Goal: Communication & Community: Answer question/provide support

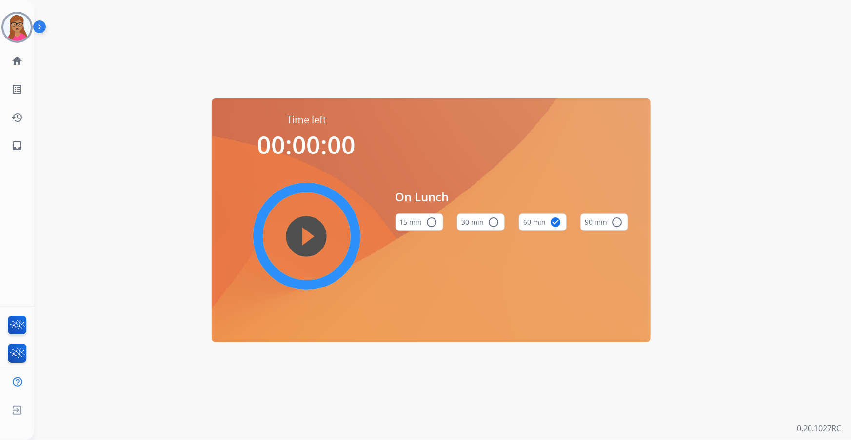
drag, startPoint x: 13, startPoint y: 34, endPoint x: 45, endPoint y: 34, distance: 32.2
click at [13, 34] on img at bounding box center [16, 27] width 27 height 27
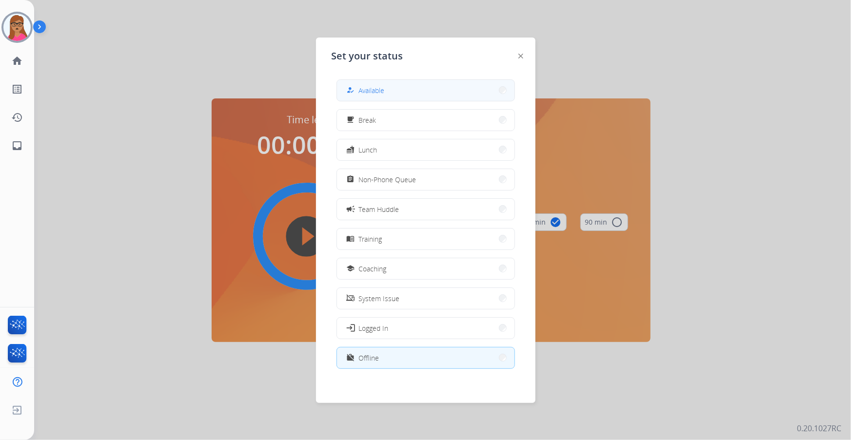
click at [389, 95] on button "how_to_reg Available" at bounding box center [426, 90] width 178 height 21
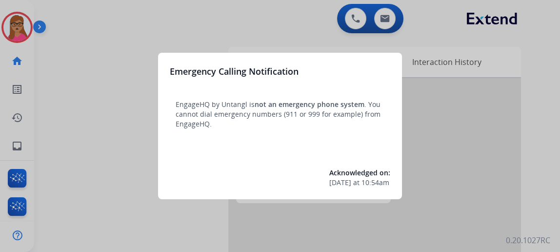
click at [97, 92] on div at bounding box center [280, 126] width 560 height 252
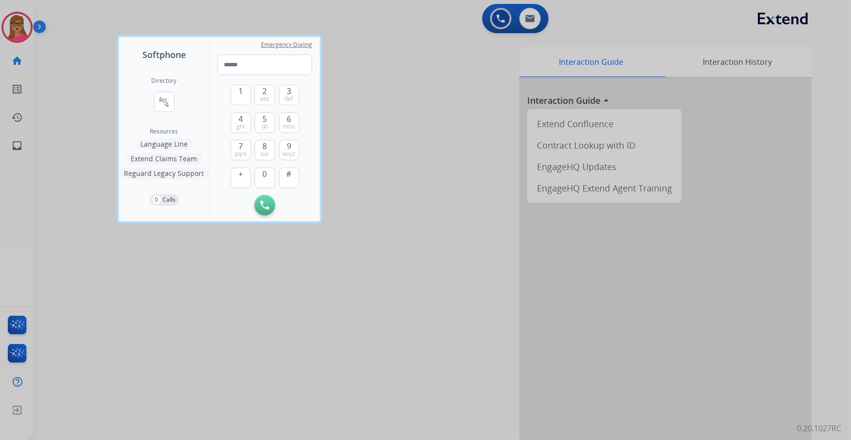
click at [24, 28] on div at bounding box center [425, 220] width 851 height 440
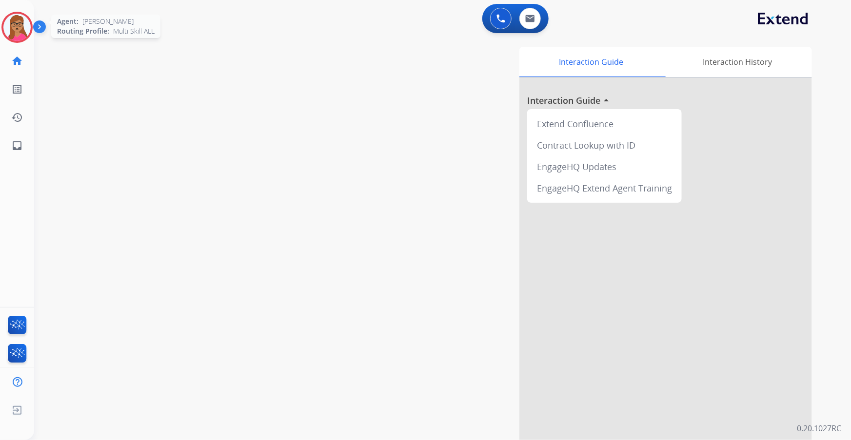
click at [20, 24] on img at bounding box center [16, 27] width 27 height 27
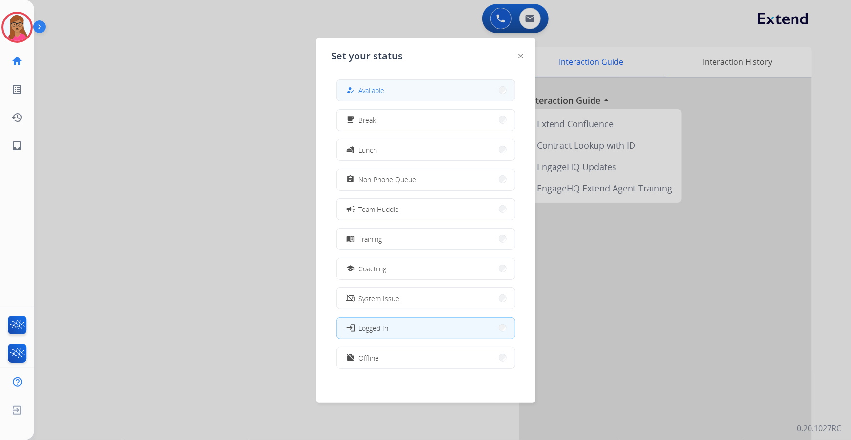
click at [380, 87] on span "Available" at bounding box center [372, 90] width 26 height 10
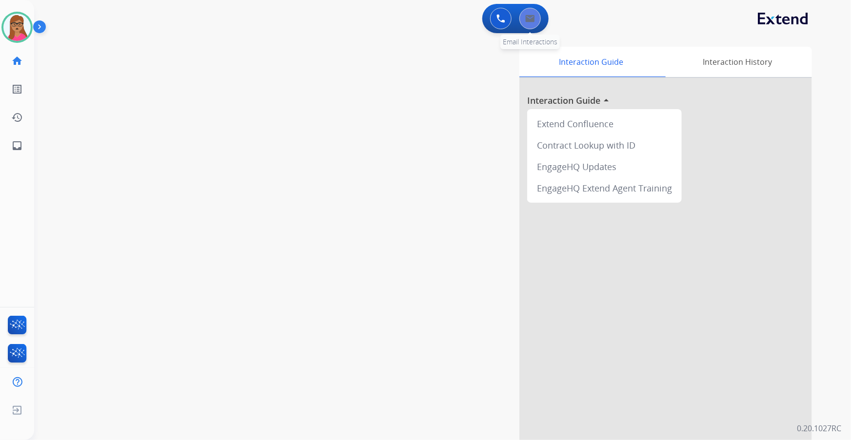
click at [532, 24] on button at bounding box center [529, 18] width 21 height 21
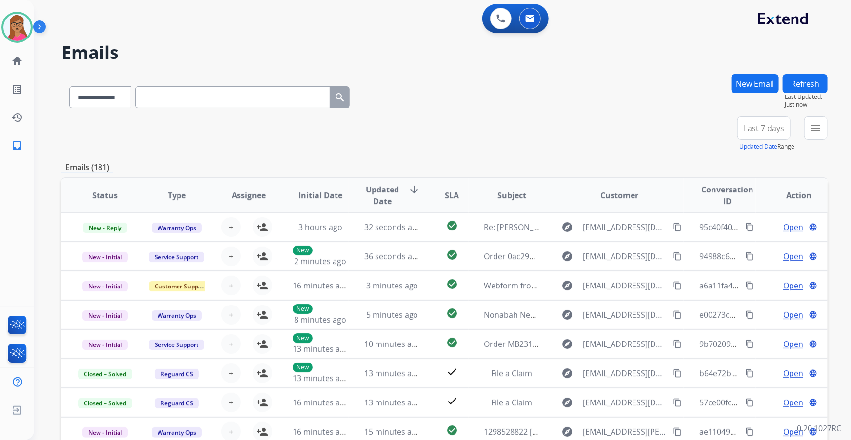
click at [567, 81] on button "New Email" at bounding box center [754, 83] width 47 height 19
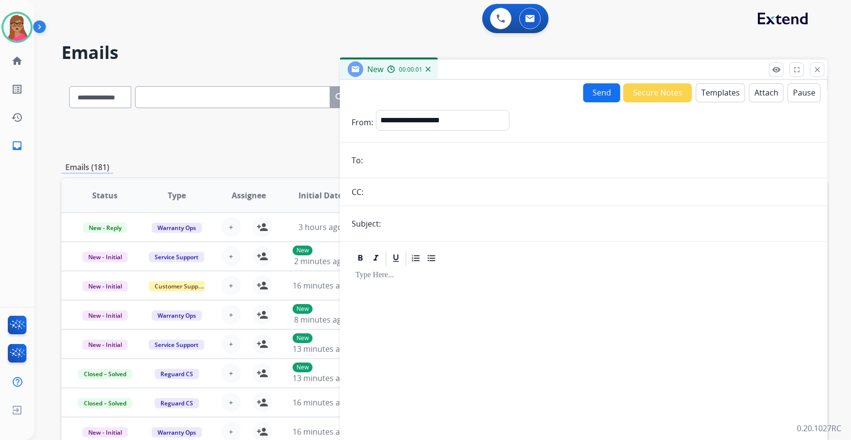
paste input "**********"
type input "**********"
click at [424, 124] on select "**********" at bounding box center [442, 120] width 133 height 20
select select "**********"
click at [376, 110] on select "**********" at bounding box center [442, 120] width 133 height 20
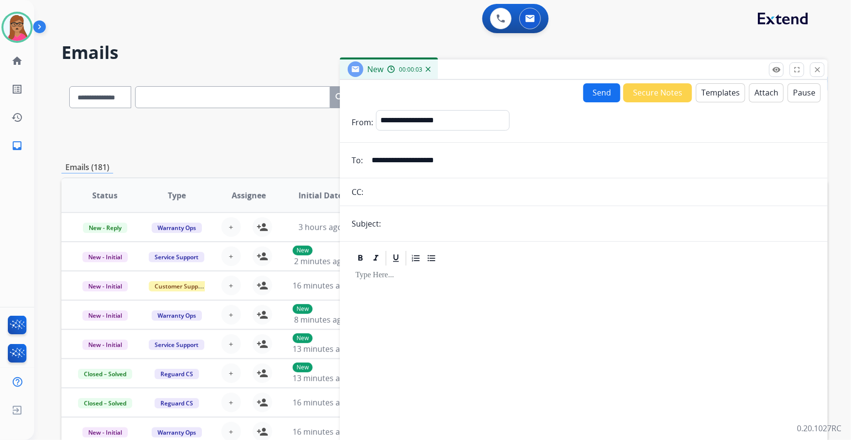
click at [410, 225] on input "text" at bounding box center [600, 224] width 432 height 20
type input "**********"
click at [438, 259] on div at bounding box center [584, 350] width 464 height 167
click at [567, 102] on form "**********" at bounding box center [584, 271] width 488 height 338
click at [567, 97] on button "Templates" at bounding box center [720, 92] width 49 height 19
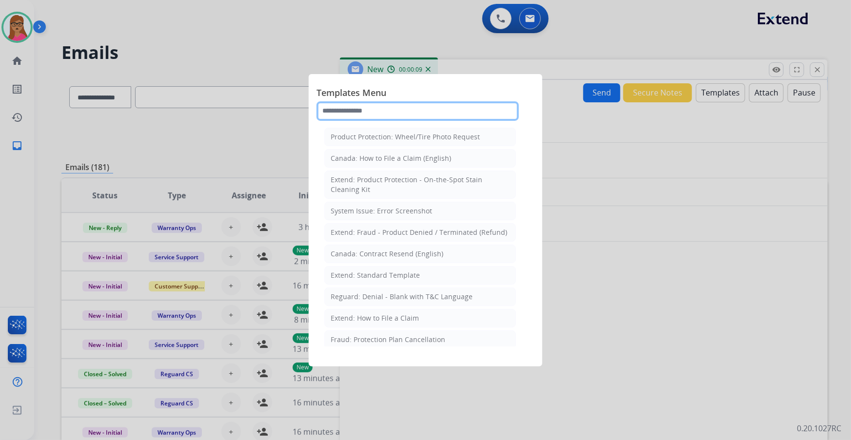
click at [401, 110] on input "text" at bounding box center [417, 111] width 202 height 20
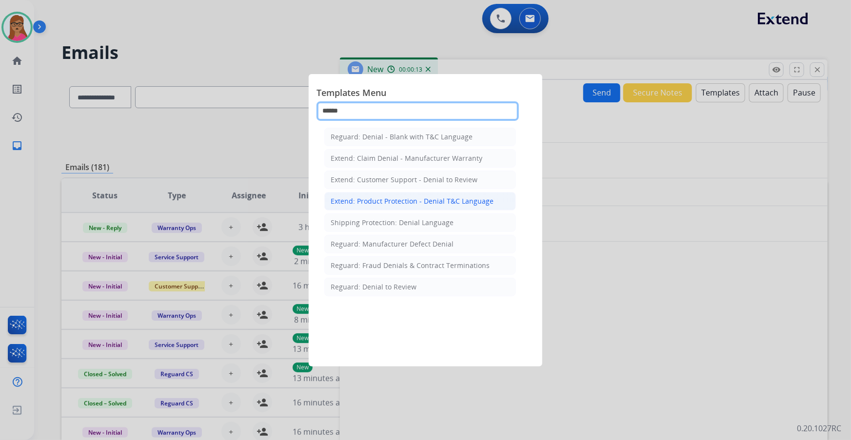
type input "******"
click at [373, 202] on div "Extend: Product Protection - Denial T&C Language" at bounding box center [412, 202] width 163 height 10
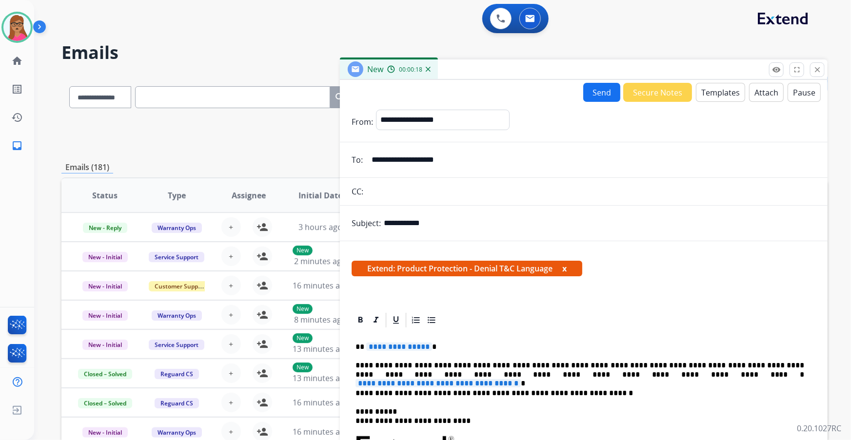
click at [405, 259] on span "**********" at bounding box center [399, 347] width 66 height 8
click at [521, 259] on span "**********" at bounding box center [438, 383] width 165 height 8
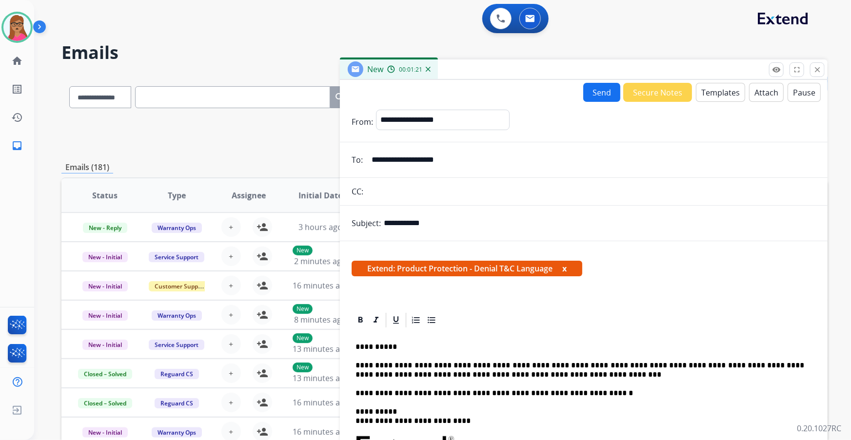
click at [566, 259] on p "**********" at bounding box center [580, 370] width 449 height 18
click at [567, 94] on button "Send" at bounding box center [601, 92] width 37 height 19
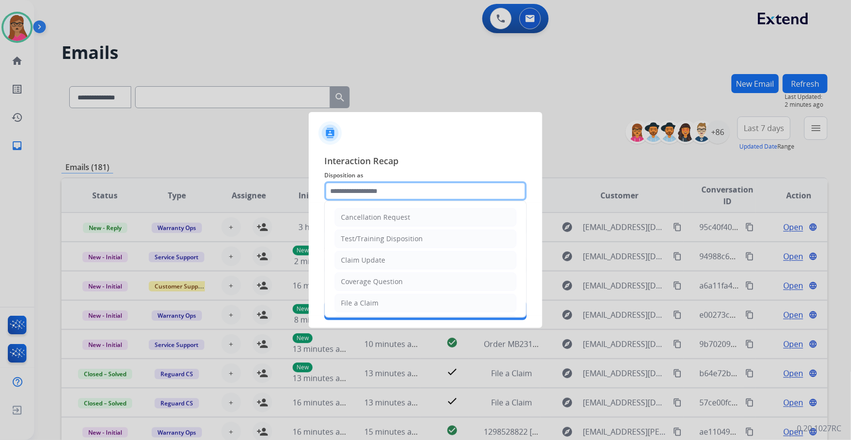
click at [397, 196] on input "text" at bounding box center [425, 191] width 202 height 20
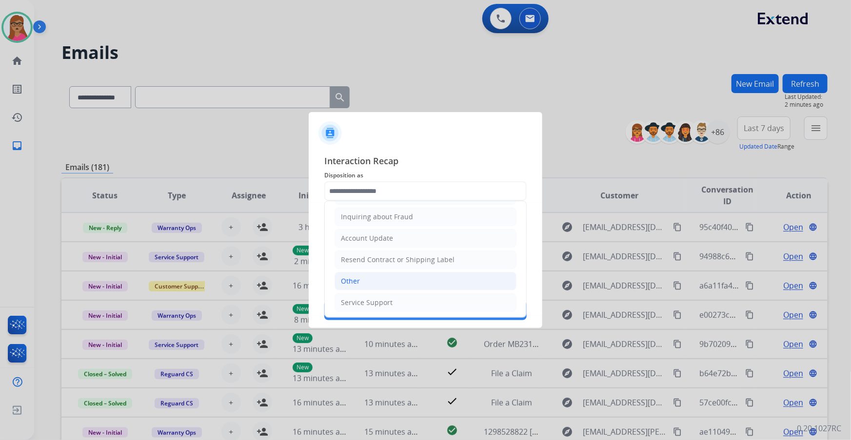
click at [361, 259] on li "Other" at bounding box center [426, 281] width 182 height 19
type input "*****"
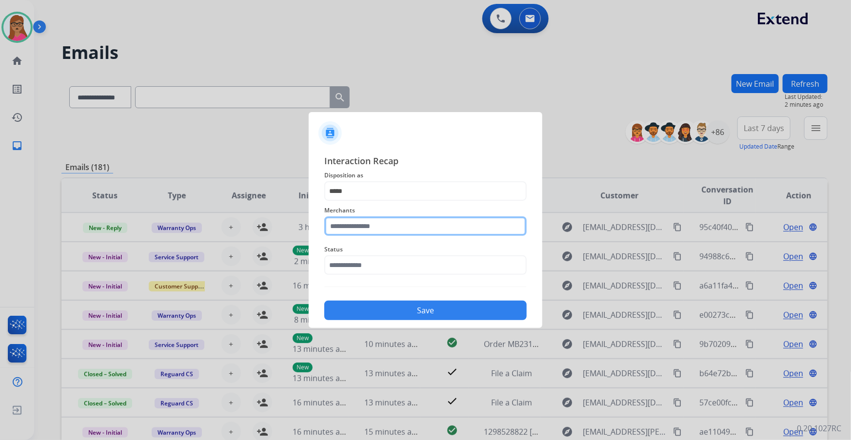
click at [378, 229] on input "text" at bounding box center [425, 227] width 202 height 20
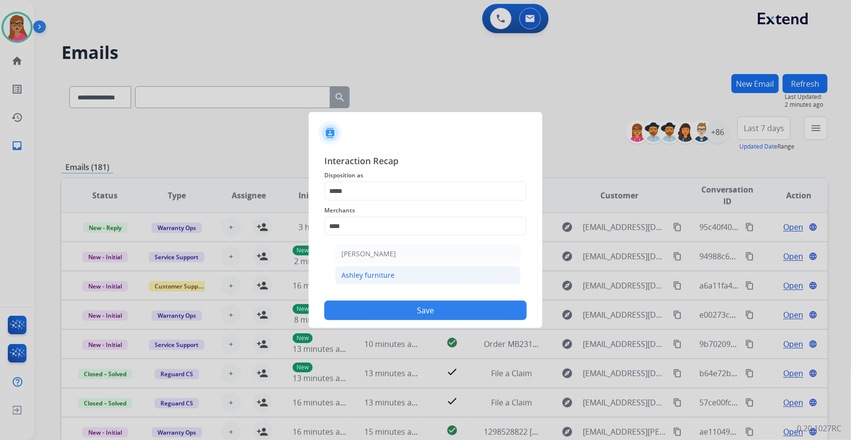
click at [384, 259] on div "Ashley furniture" at bounding box center [367, 276] width 53 height 10
type input "**********"
click at [372, 259] on input "text" at bounding box center [425, 266] width 202 height 20
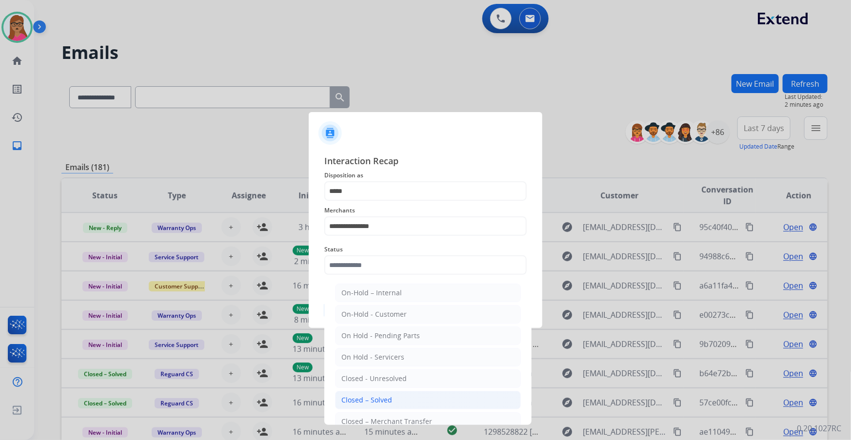
click at [389, 259] on div "Closed – Solved" at bounding box center [366, 400] width 51 height 10
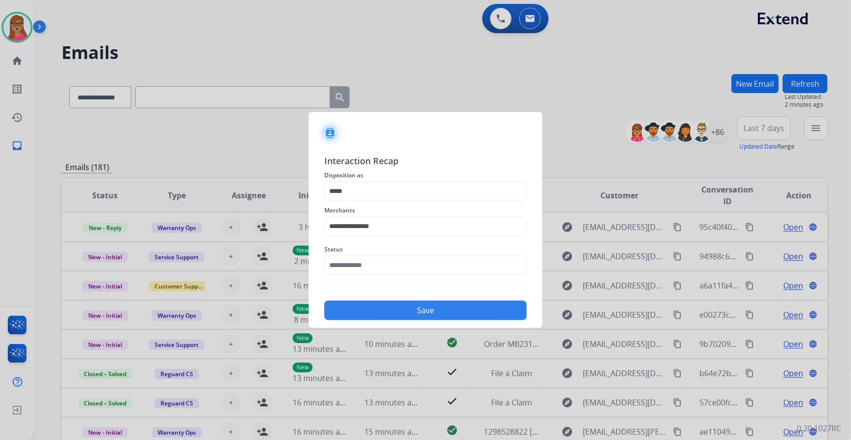
type input "**********"
click at [403, 259] on button "Save" at bounding box center [425, 311] width 202 height 20
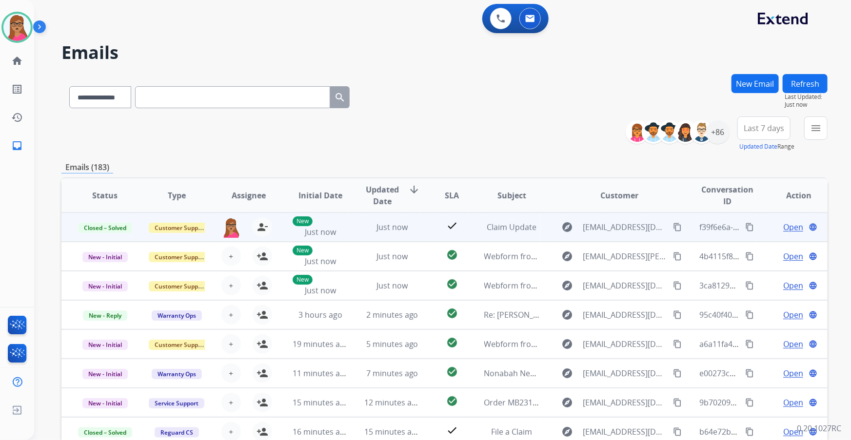
click at [567, 225] on mat-icon "content_copy" at bounding box center [749, 227] width 9 height 9
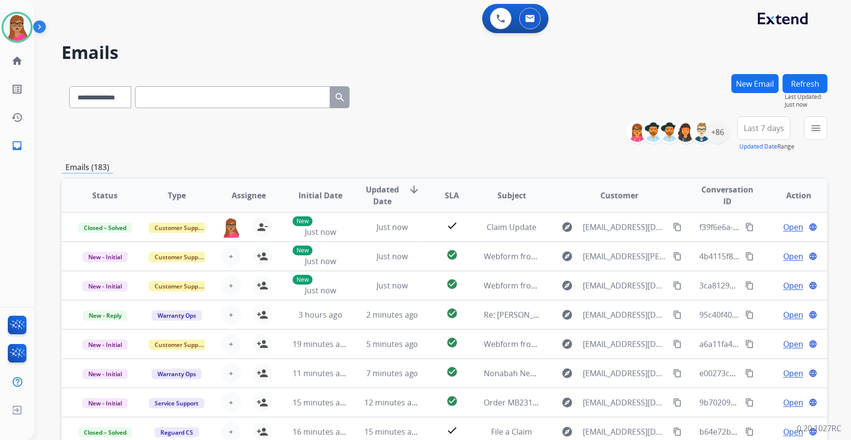
click at [567, 130] on span "Last 7 days" at bounding box center [764, 128] width 40 height 4
click at [567, 248] on div "Last 90 days" at bounding box center [761, 246] width 54 height 15
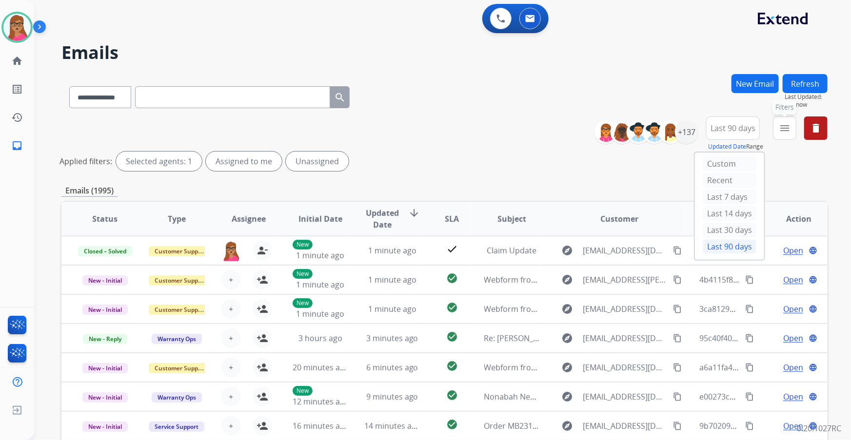
click at [567, 134] on button "menu Filters" at bounding box center [784, 128] width 23 height 23
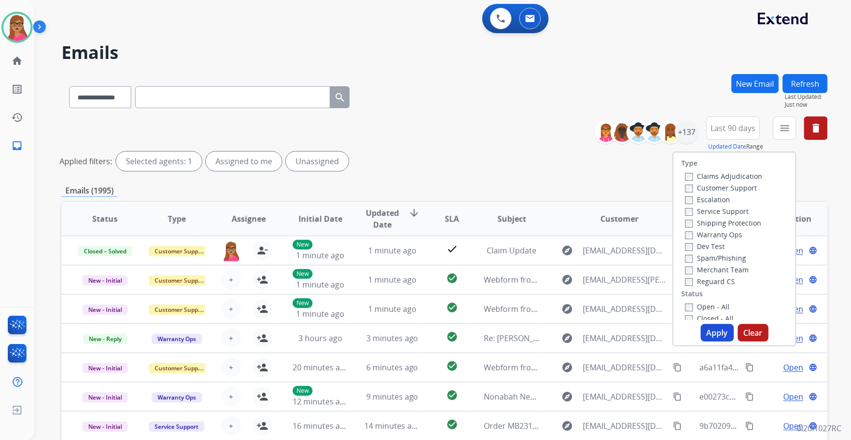
click at [567, 190] on label "Customer Support" at bounding box center [721, 187] width 72 height 9
drag, startPoint x: 739, startPoint y: 221, endPoint x: 738, endPoint y: 236, distance: 15.1
click at [567, 221] on label "Shipping Protection" at bounding box center [723, 222] width 76 height 9
click at [567, 259] on label "Reguard CS" at bounding box center [710, 281] width 50 height 9
click at [567, 259] on label "Open - All" at bounding box center [707, 306] width 44 height 9
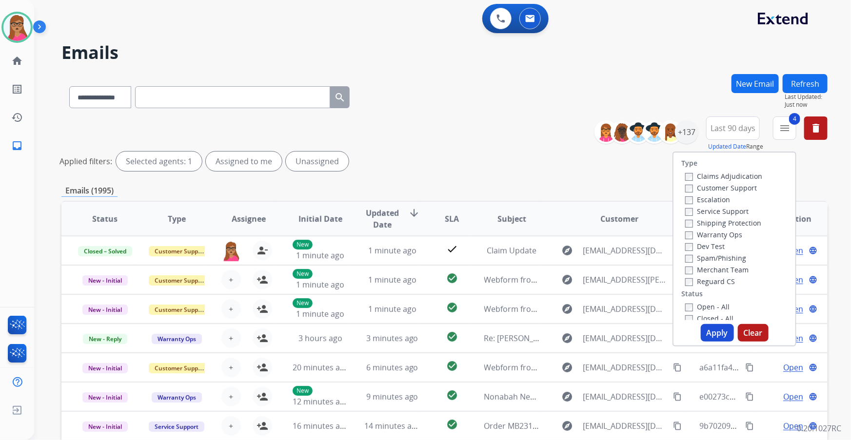
click at [567, 259] on button "Apply" at bounding box center [717, 333] width 33 height 18
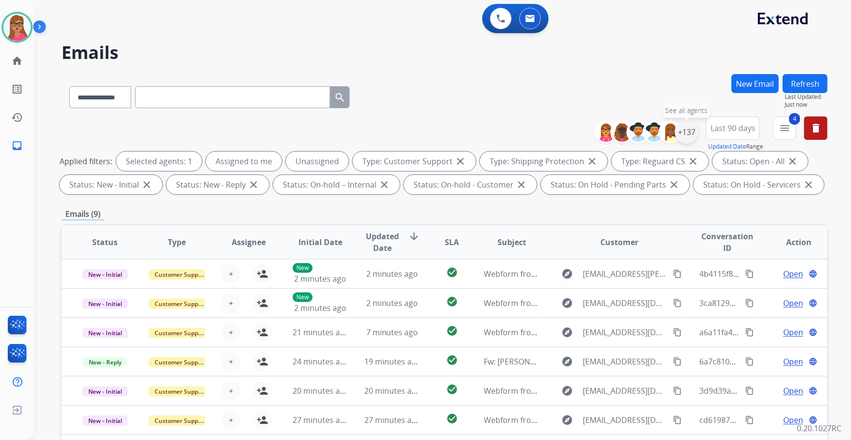
click at [567, 132] on div "+137" at bounding box center [686, 131] width 23 height 23
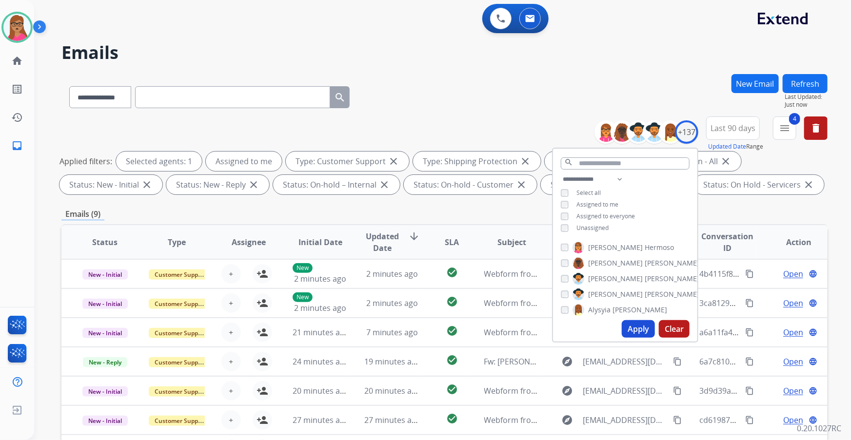
click at [567, 259] on button "Apply" at bounding box center [638, 329] width 33 height 18
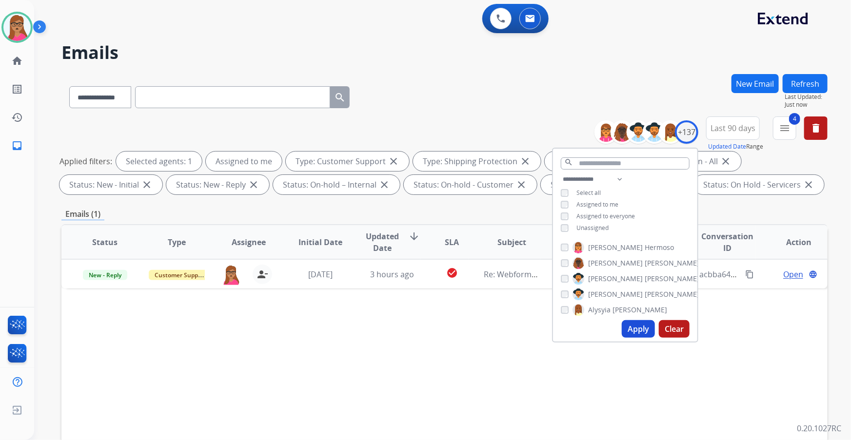
click at [422, 259] on div "Status Type Assignee Initial Date Updated Date arrow_downward SLA Subject Custo…" at bounding box center [444, 387] width 766 height 327
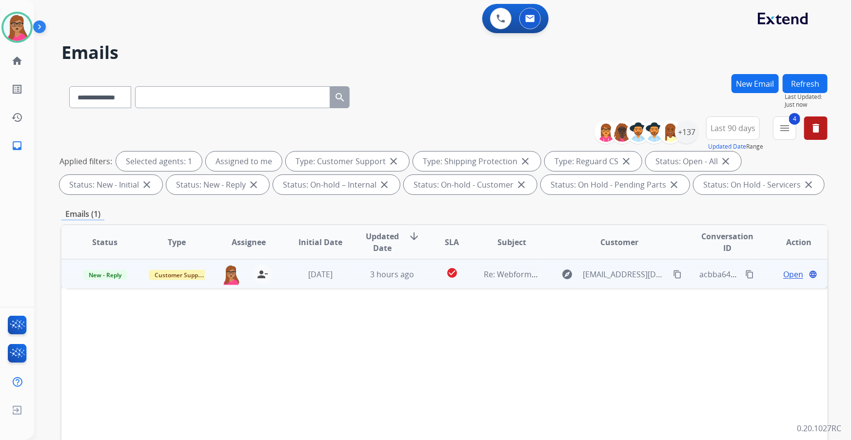
click at [567, 259] on span "Open" at bounding box center [793, 275] width 20 height 12
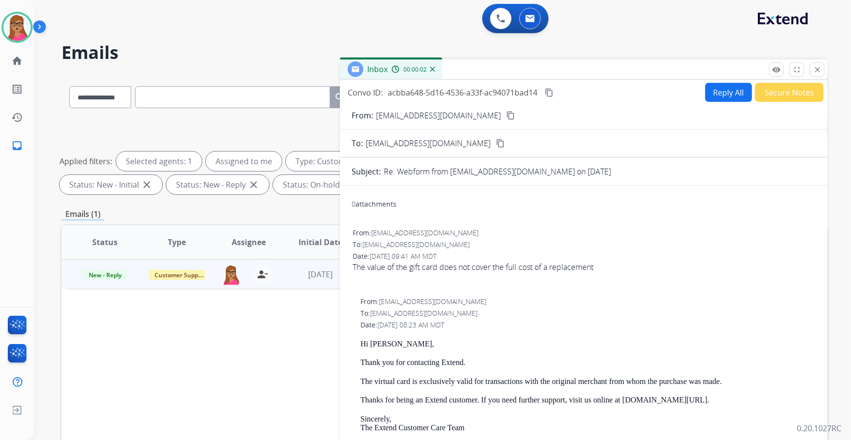
click at [567, 88] on button "Reply All" at bounding box center [728, 92] width 47 height 19
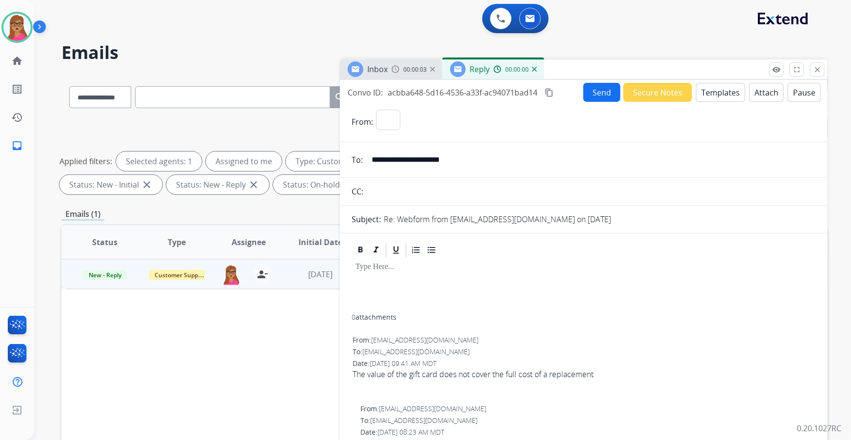
select select "**********"
click at [380, 68] on span "Inbox" at bounding box center [377, 69] width 20 height 11
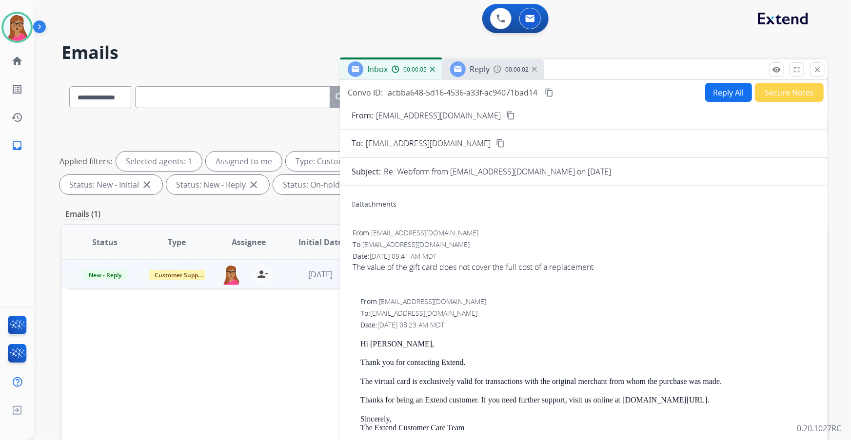
click at [506, 117] on mat-icon "content_copy" at bounding box center [510, 115] width 9 height 9
click at [473, 71] on span "Reply" at bounding box center [480, 69] width 20 height 11
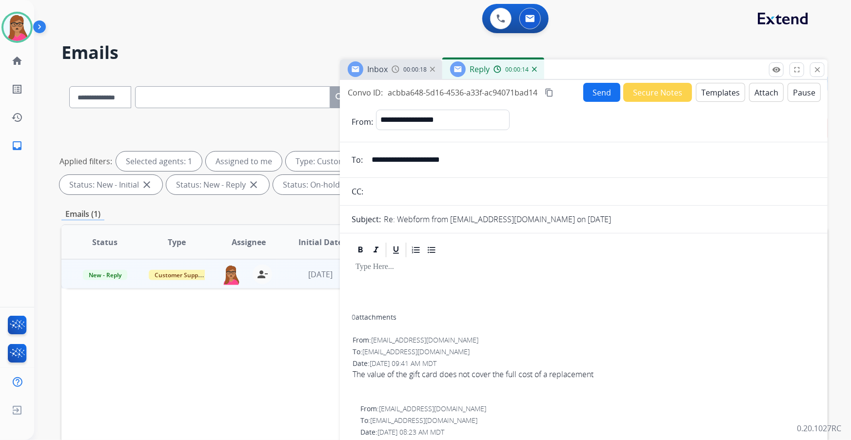
click at [567, 94] on button "Templates" at bounding box center [720, 92] width 49 height 19
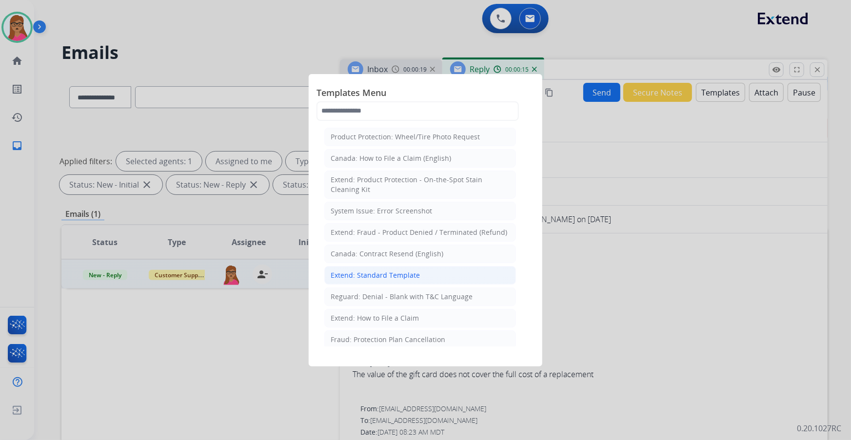
click at [397, 259] on li "Extend: Standard Template" at bounding box center [420, 275] width 192 height 19
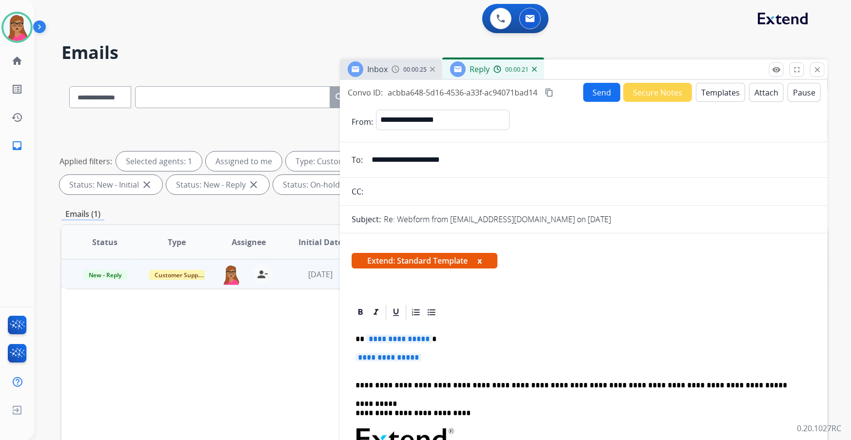
click at [408, 259] on span "**********" at bounding box center [399, 339] width 66 height 8
click at [394, 259] on span "**********" at bounding box center [389, 358] width 66 height 8
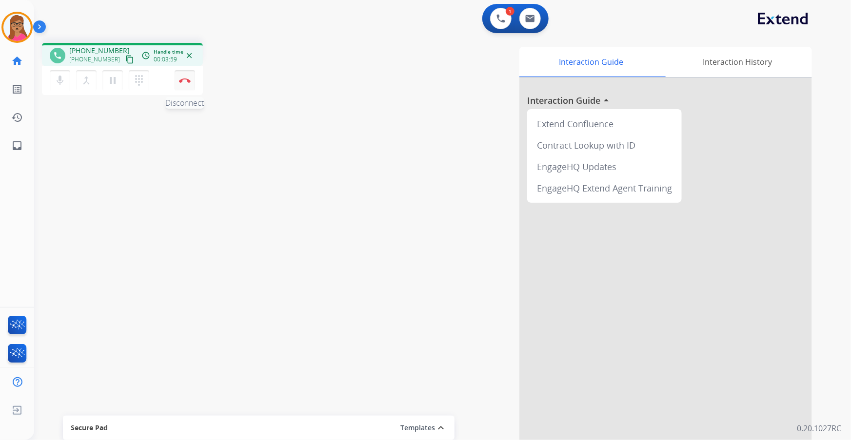
click at [185, 77] on button "Disconnect" at bounding box center [185, 80] width 20 height 20
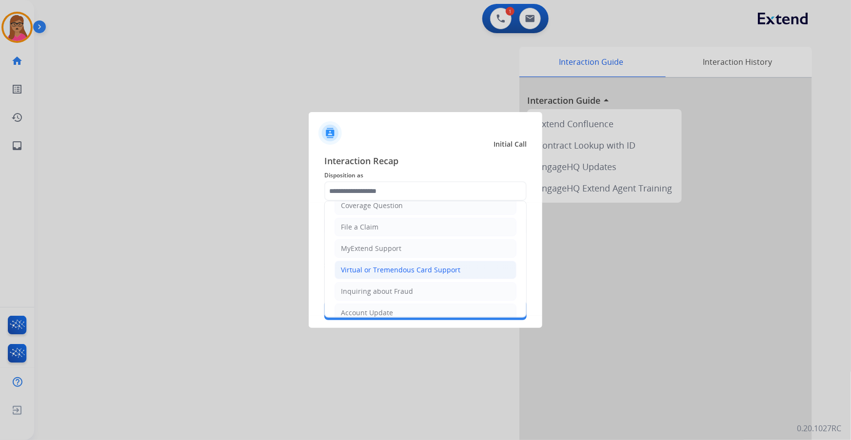
scroll to position [88, 0]
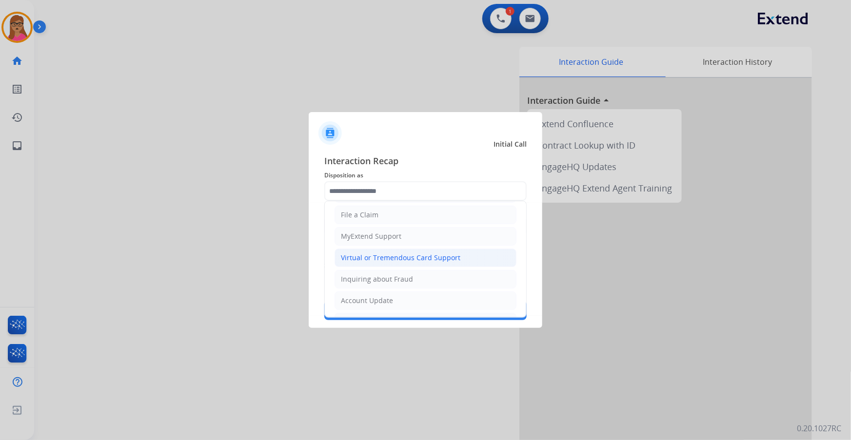
click at [400, 259] on div "Virtual or Tremendous Card Support" at bounding box center [400, 258] width 119 height 10
type input "**********"
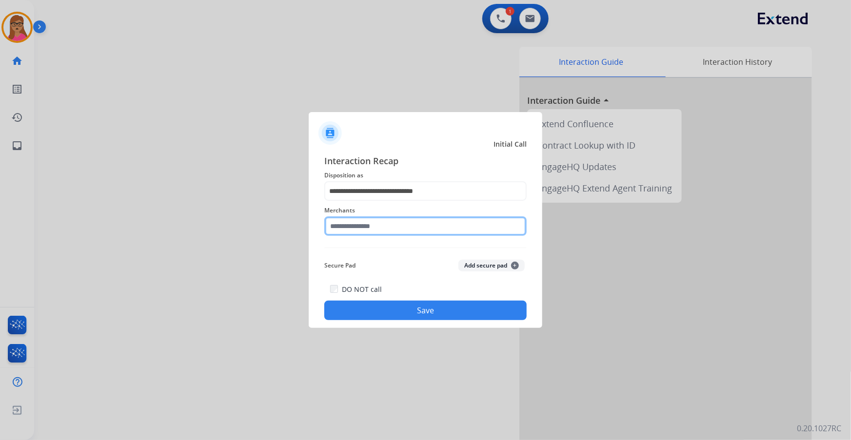
click at [345, 221] on input "text" at bounding box center [425, 227] width 202 height 20
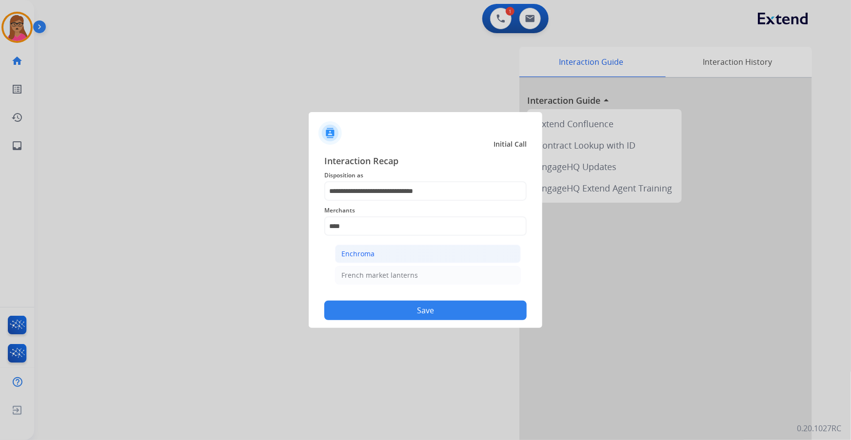
click at [361, 259] on li "Enchroma" at bounding box center [428, 254] width 186 height 19
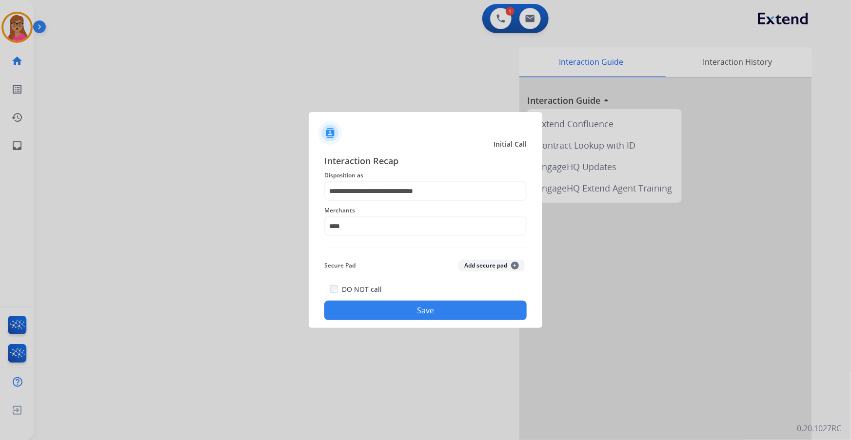
type input "********"
click at [424, 259] on button "Save" at bounding box center [425, 311] width 202 height 20
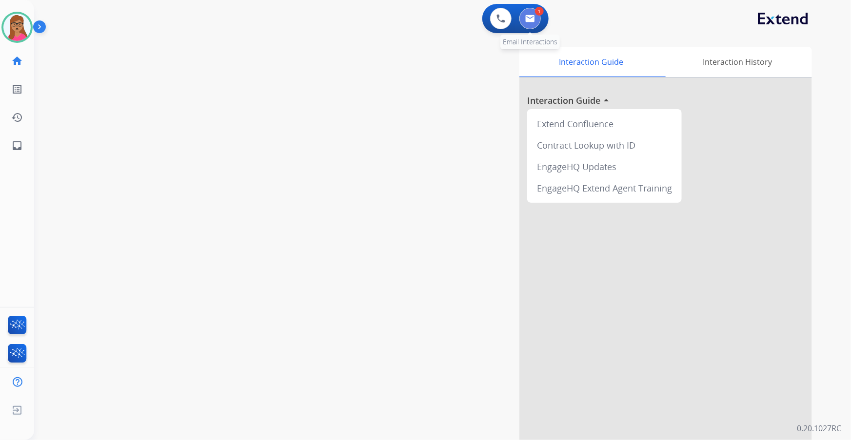
click at [530, 12] on button at bounding box center [529, 18] width 21 height 21
select select "**********"
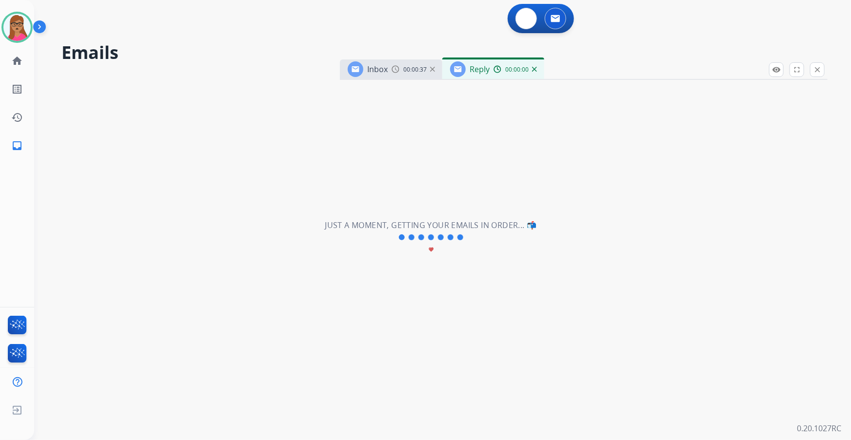
select select "**********"
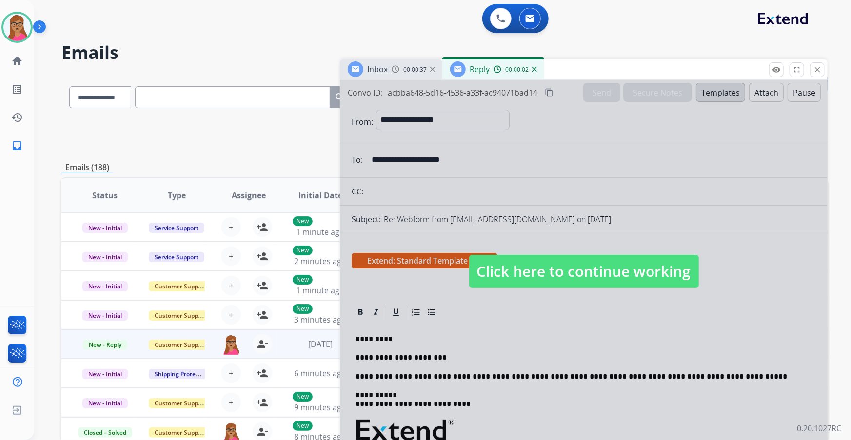
click at [519, 259] on span "Click here to continue working" at bounding box center [584, 271] width 230 height 33
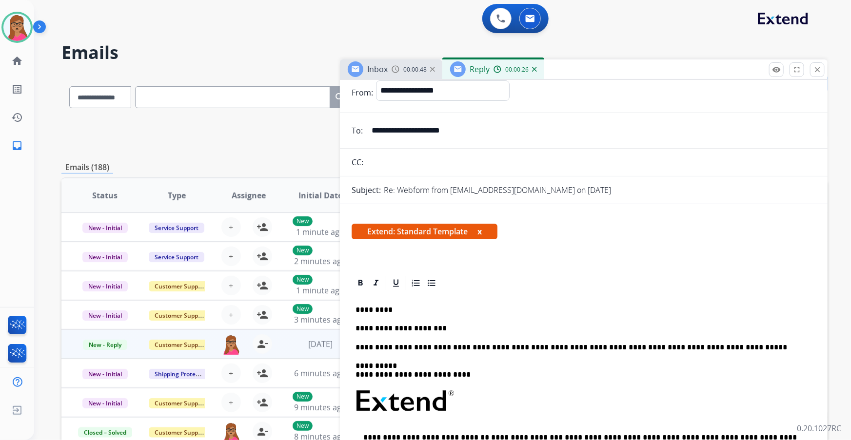
scroll to position [44, 0]
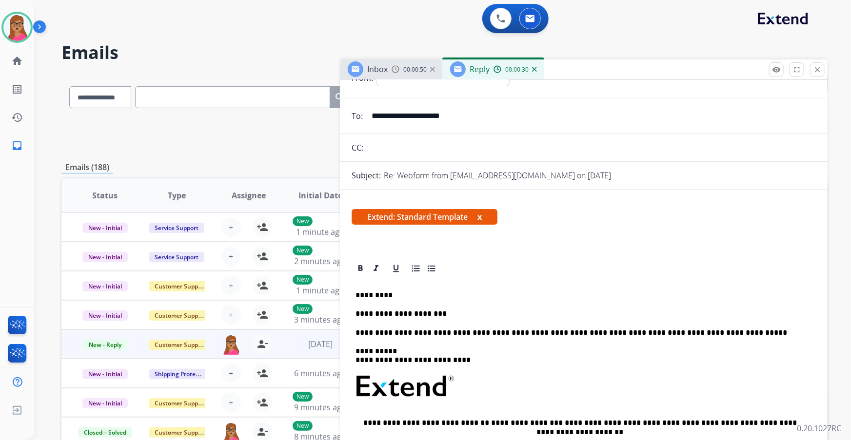
click at [389, 68] on div "Inbox 00:00:50" at bounding box center [391, 69] width 102 height 20
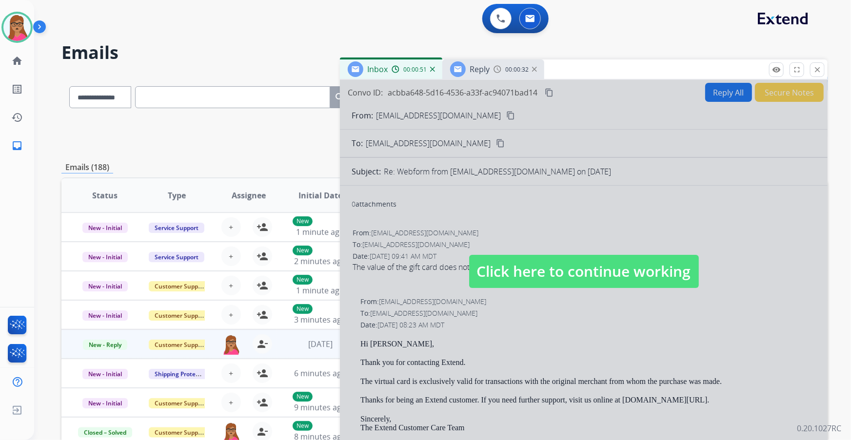
click at [566, 259] on span "Click here to continue working" at bounding box center [584, 271] width 230 height 33
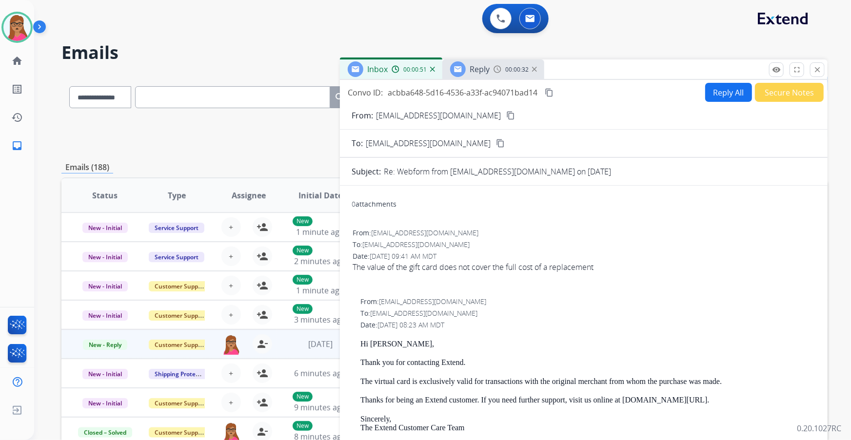
click at [485, 75] on div "Reply" at bounding box center [470, 69] width 40 height 16
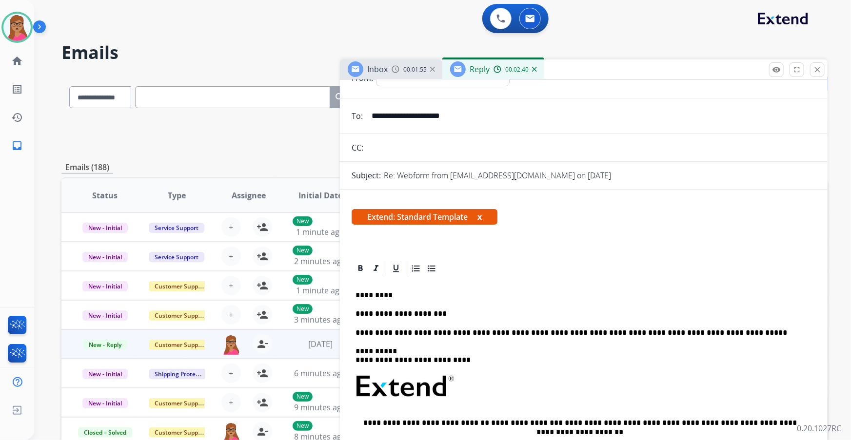
scroll to position [0, 0]
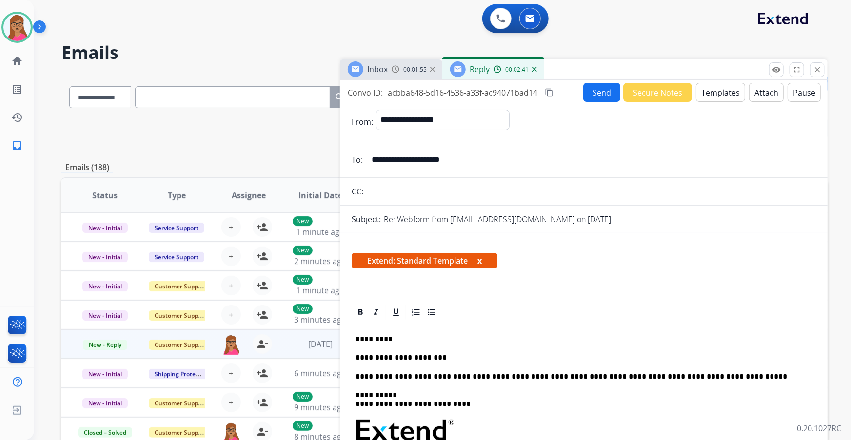
click at [547, 86] on div "Convo ID: acbba648-5d16-4536-a33f-ac94071bad14 content_copy Send Secure Notes T…" at bounding box center [584, 92] width 488 height 19
click at [547, 90] on mat-icon "content_copy" at bounding box center [549, 92] width 9 height 9
click at [451, 259] on p "**********" at bounding box center [580, 358] width 449 height 9
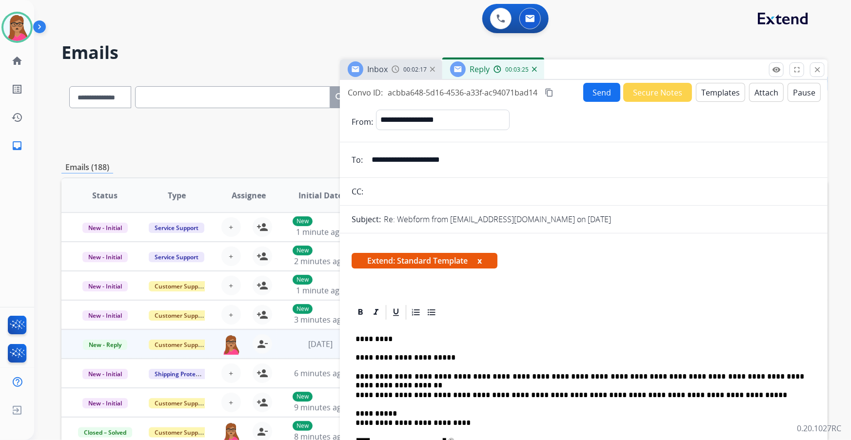
click at [567, 92] on button "Send" at bounding box center [601, 92] width 37 height 19
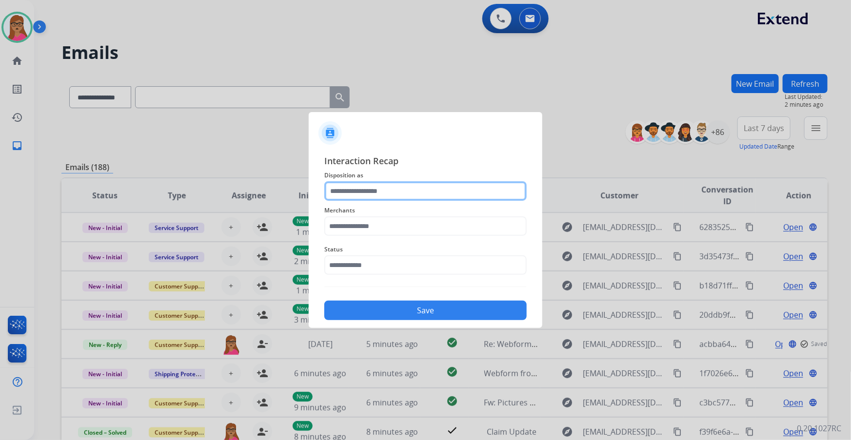
click at [410, 197] on input "text" at bounding box center [425, 191] width 202 height 20
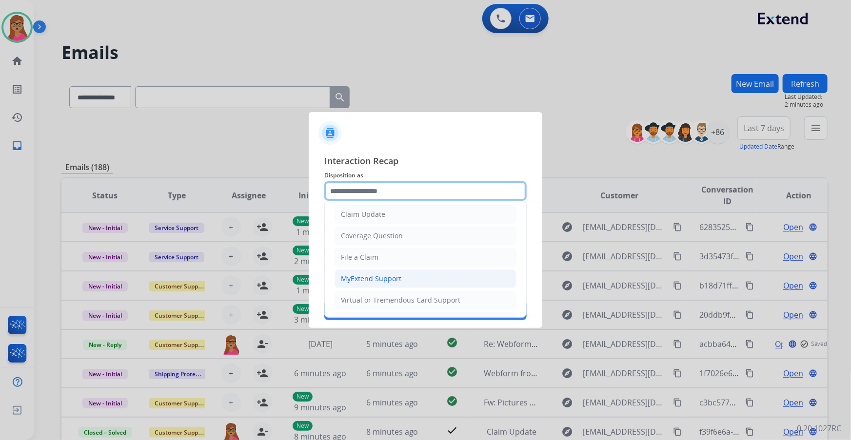
scroll to position [88, 0]
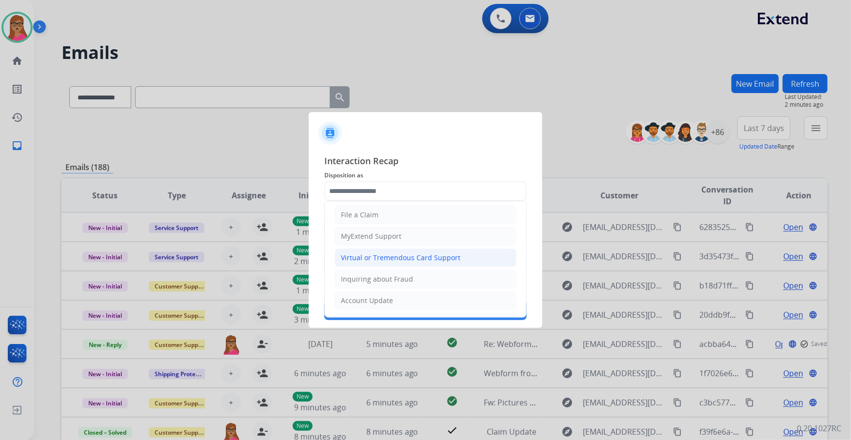
click at [406, 258] on div "Virtual or Tremendous Card Support" at bounding box center [400, 258] width 119 height 10
type input "**********"
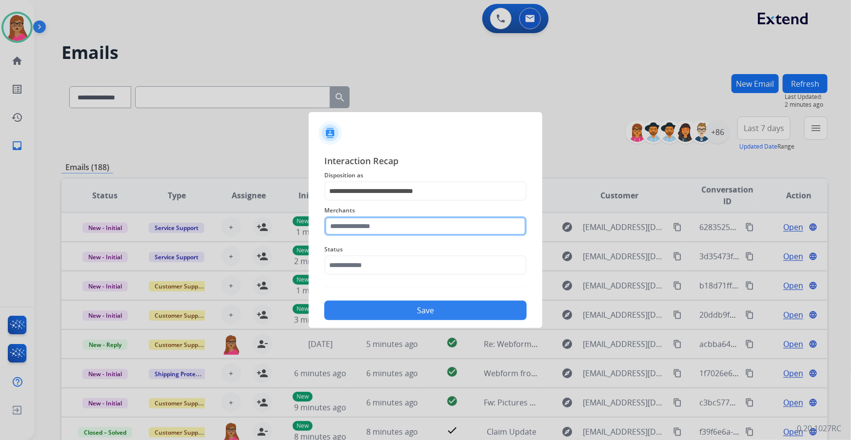
click at [398, 221] on input "text" at bounding box center [425, 227] width 202 height 20
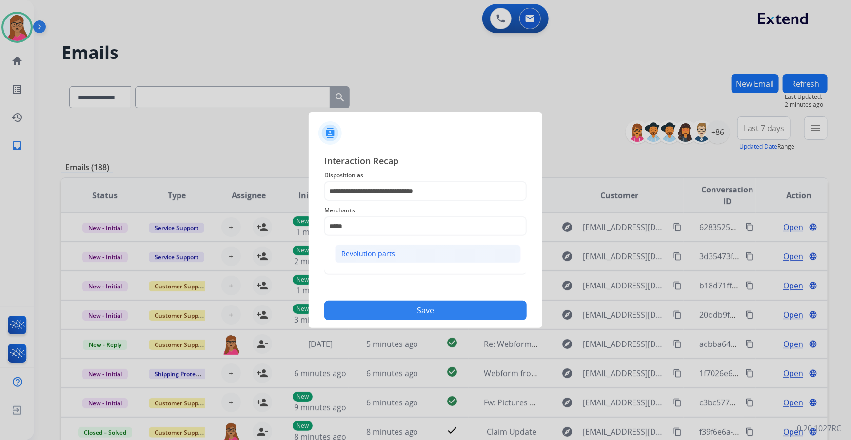
click at [380, 257] on div "Revolution parts" at bounding box center [368, 254] width 54 height 10
type input "**********"
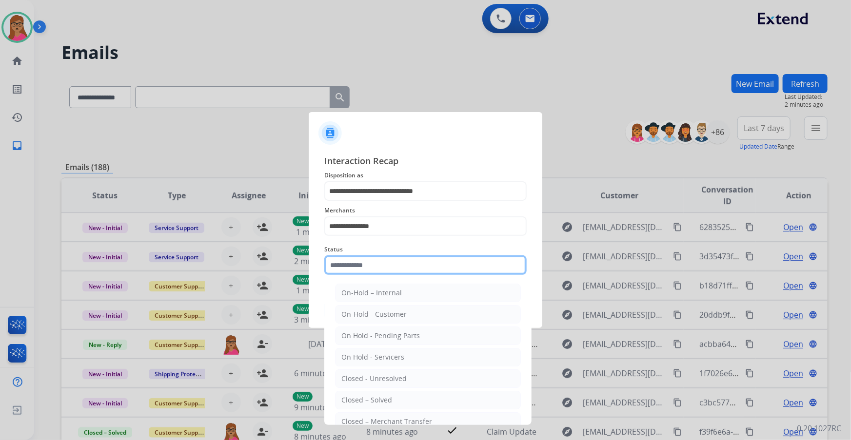
click at [358, 259] on input "text" at bounding box center [425, 266] width 202 height 20
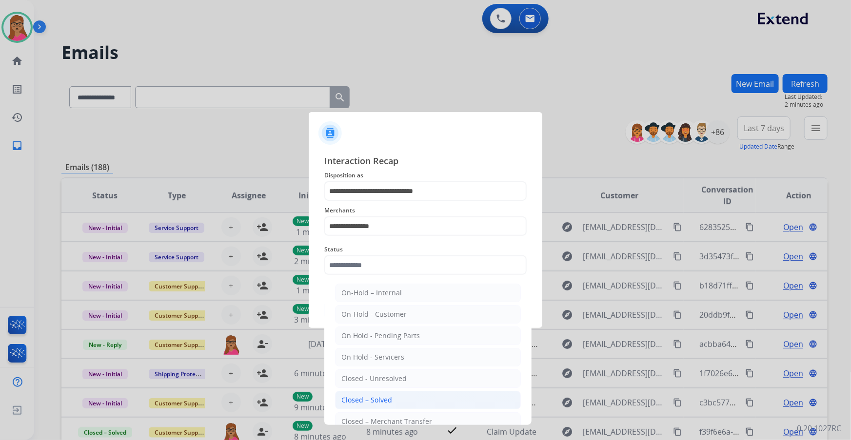
click at [389, 259] on div "Closed – Solved" at bounding box center [366, 400] width 51 height 10
type input "**********"
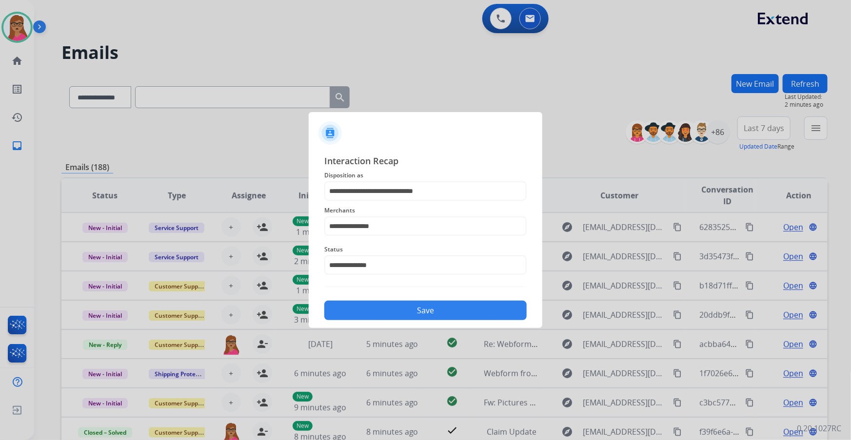
click at [405, 259] on button "Save" at bounding box center [425, 311] width 202 height 20
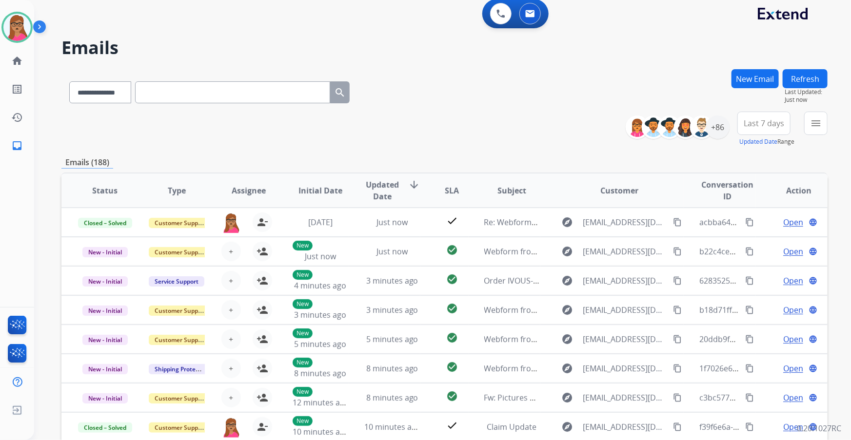
scroll to position [0, 0]
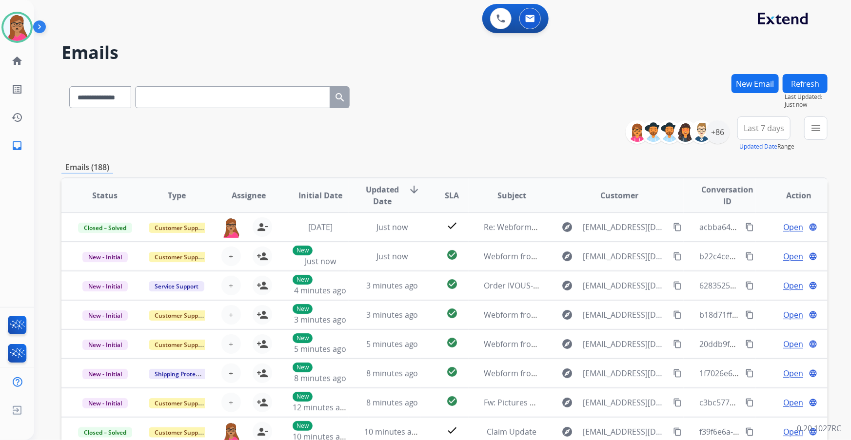
click at [567, 127] on span "Last 7 days" at bounding box center [764, 128] width 40 height 4
click at [567, 243] on div "Last 90 days" at bounding box center [761, 246] width 54 height 15
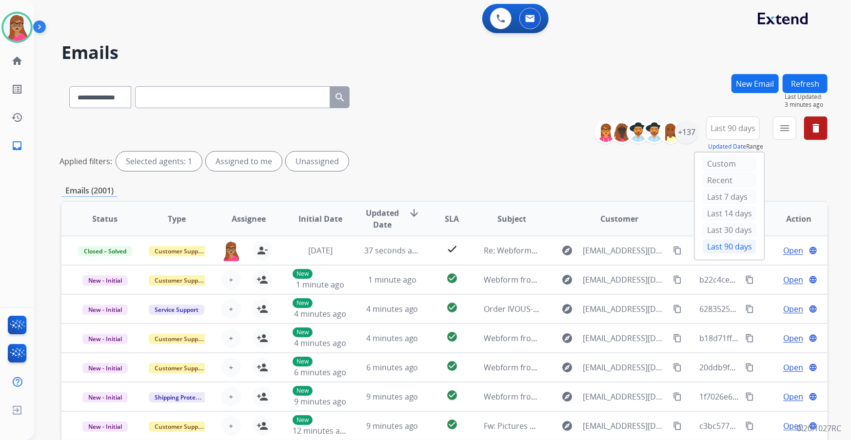
click at [567, 159] on div "Applied filters: Selected agents: 1 Assigned to me Unassigned" at bounding box center [442, 162] width 766 height 20
click at [567, 137] on div "+137" at bounding box center [686, 131] width 23 height 23
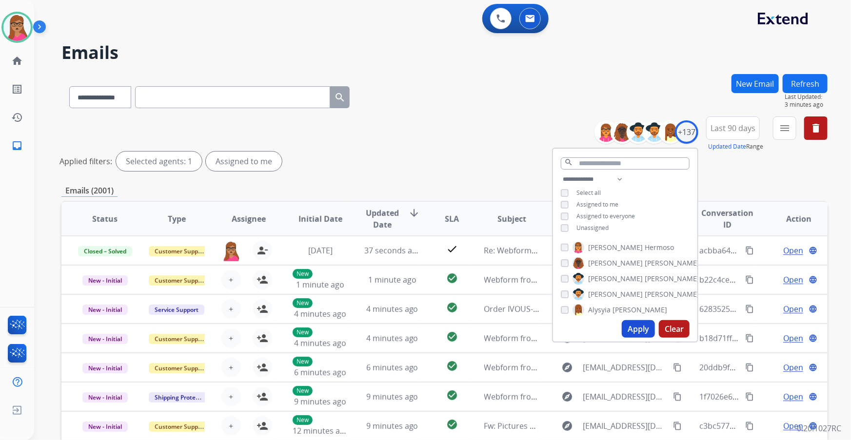
click at [567, 259] on button "Apply" at bounding box center [638, 329] width 33 height 18
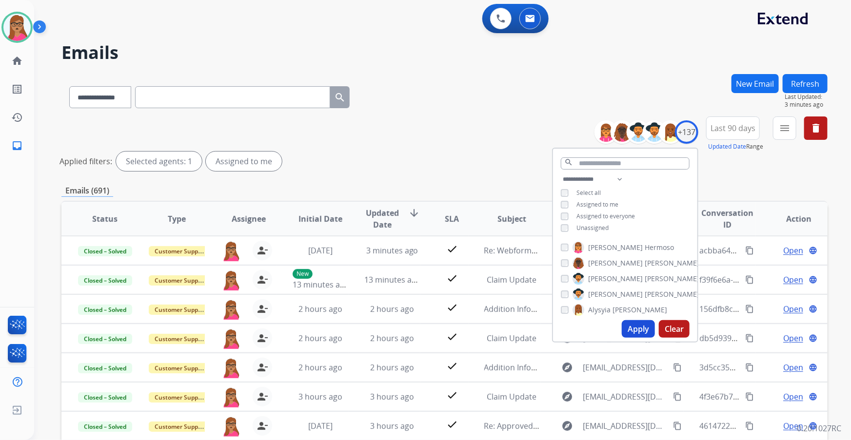
click at [428, 141] on div "**********" at bounding box center [444, 146] width 766 height 59
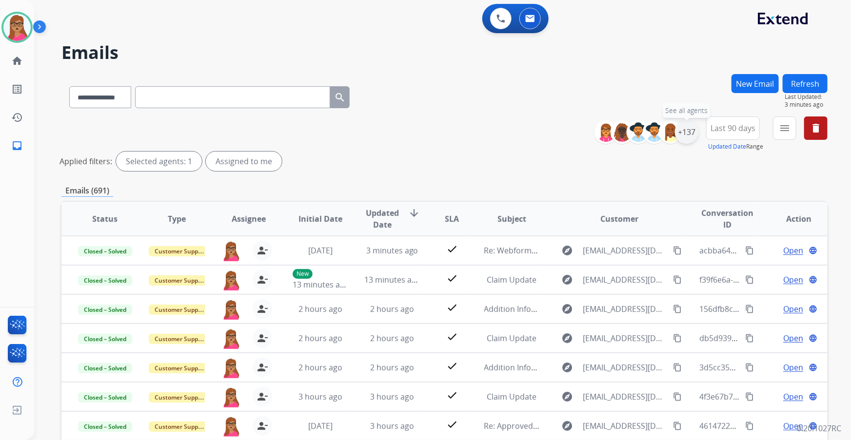
click at [567, 130] on div "+137" at bounding box center [686, 131] width 23 height 23
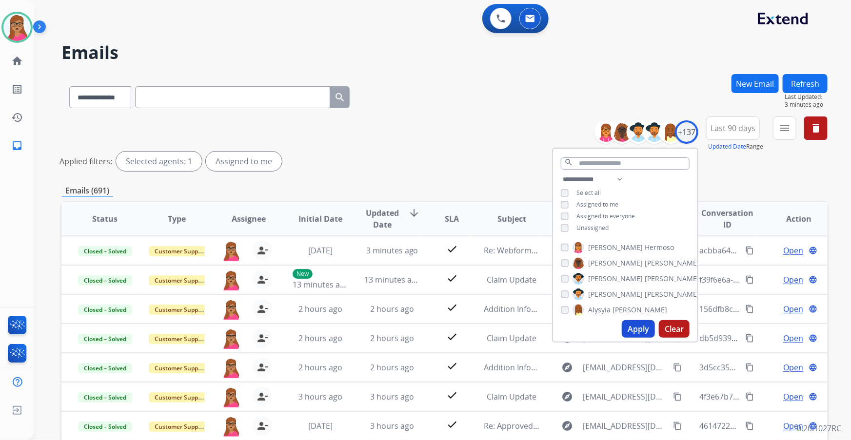
click at [567, 61] on h2 "Emails" at bounding box center [444, 53] width 766 height 20
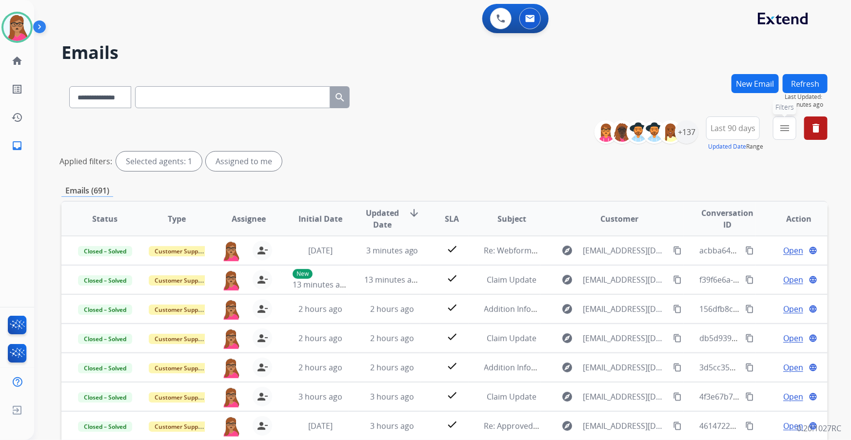
click at [567, 135] on button "menu Filters" at bounding box center [784, 128] width 23 height 23
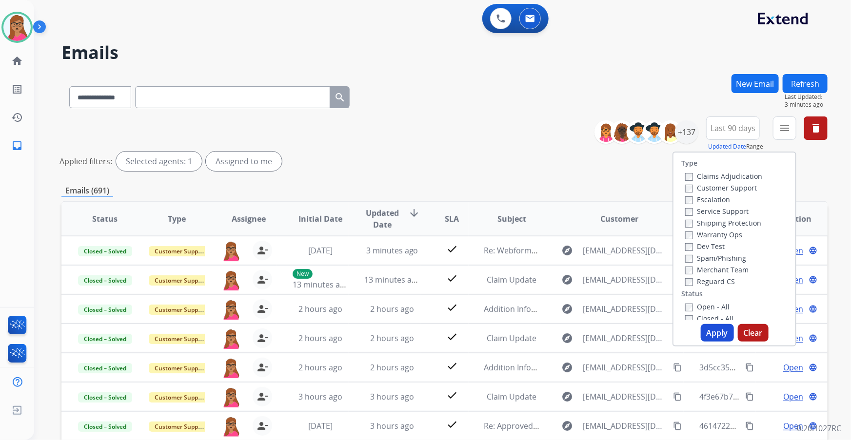
click at [567, 187] on label "Customer Support" at bounding box center [721, 187] width 72 height 9
click at [567, 259] on button "Apply" at bounding box center [717, 333] width 33 height 18
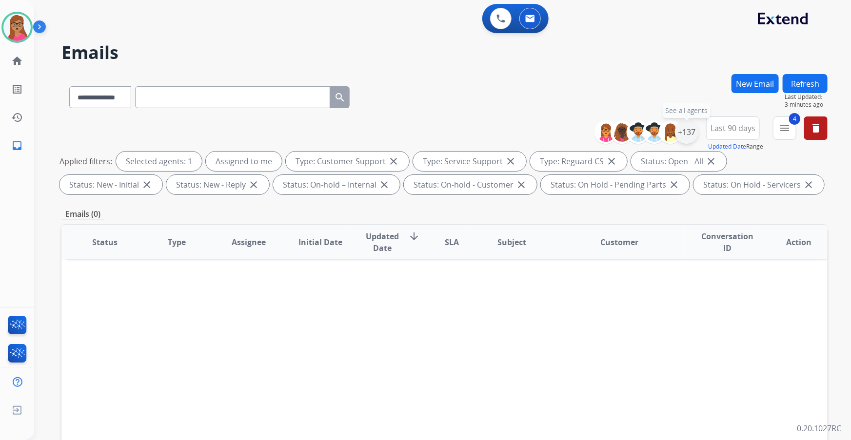
click at [567, 135] on div "+137" at bounding box center [686, 131] width 23 height 23
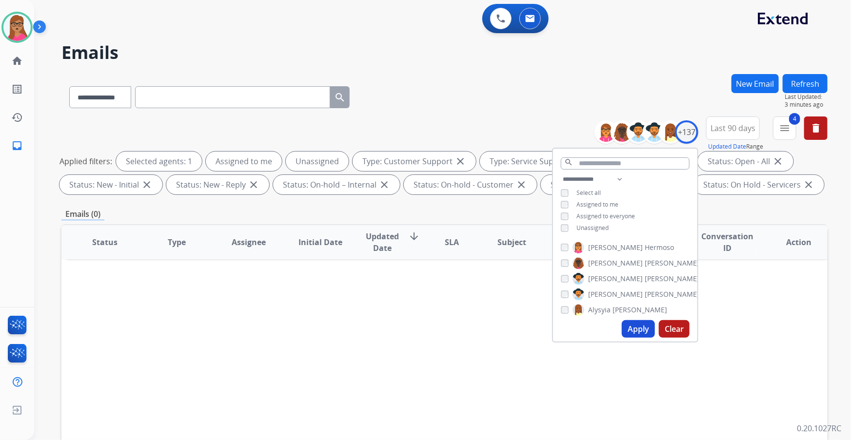
click at [567, 259] on button "Apply" at bounding box center [638, 329] width 33 height 18
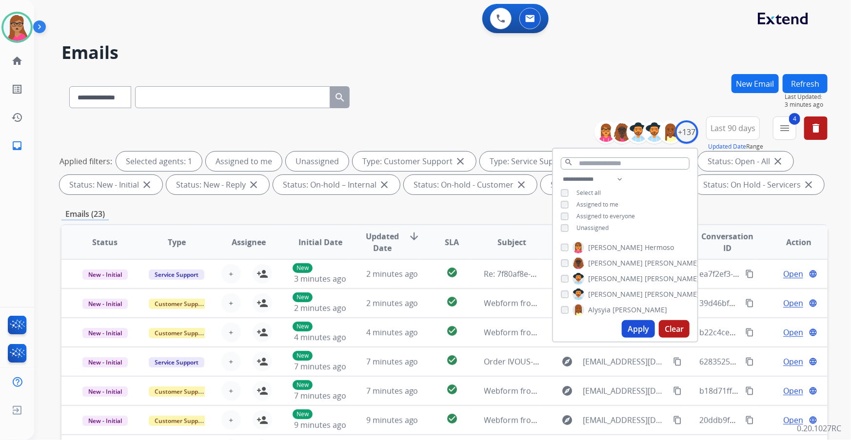
click at [567, 213] on div "Emails (23)" at bounding box center [444, 214] width 766 height 12
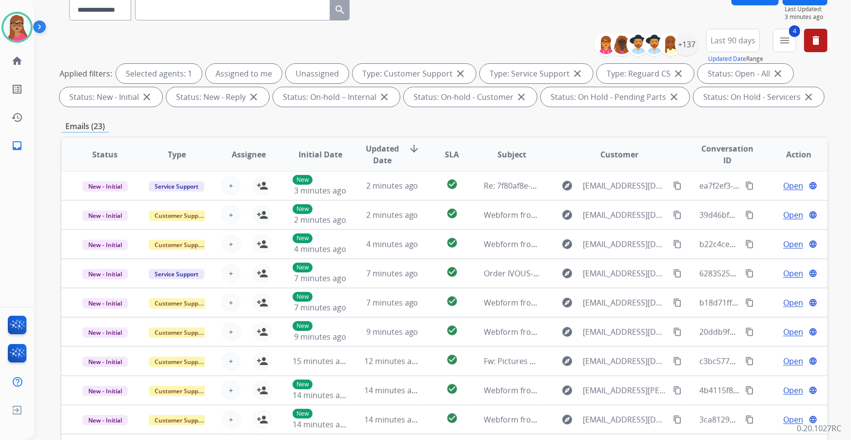
scroll to position [88, 0]
click at [567, 39] on button "4 menu Filters" at bounding box center [784, 39] width 23 height 23
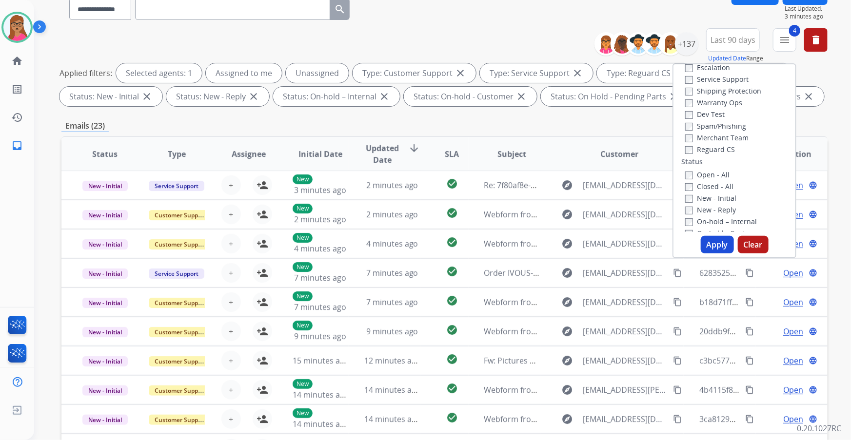
click at [567, 79] on label "Service Support" at bounding box center [716, 79] width 63 height 9
click at [567, 91] on label "Shipping Protection" at bounding box center [723, 90] width 76 height 9
click at [567, 242] on button "Apply" at bounding box center [717, 245] width 33 height 18
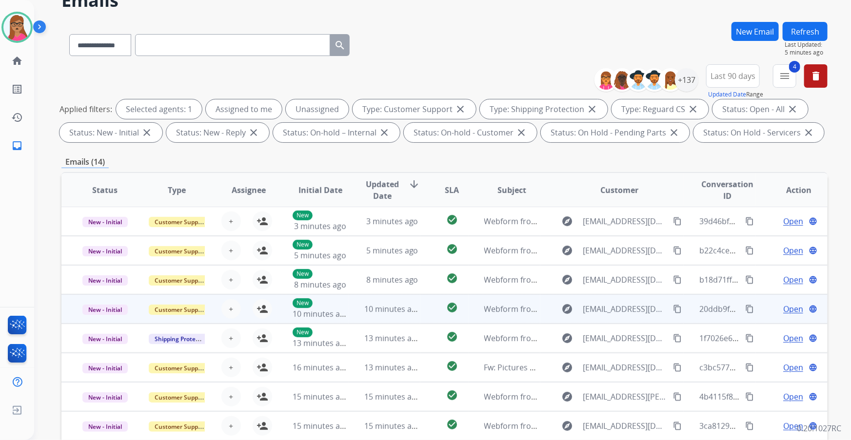
scroll to position [133, 0]
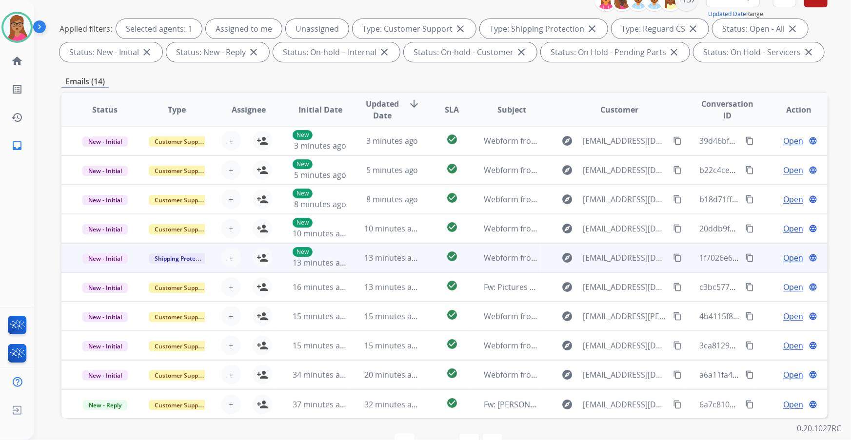
click at [106, 259] on td "New - Initial" at bounding box center [97, 257] width 72 height 29
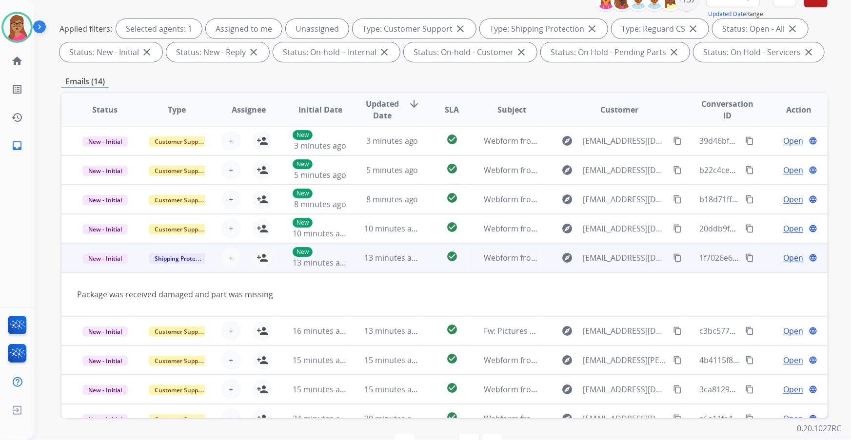
scroll to position [44, 0]
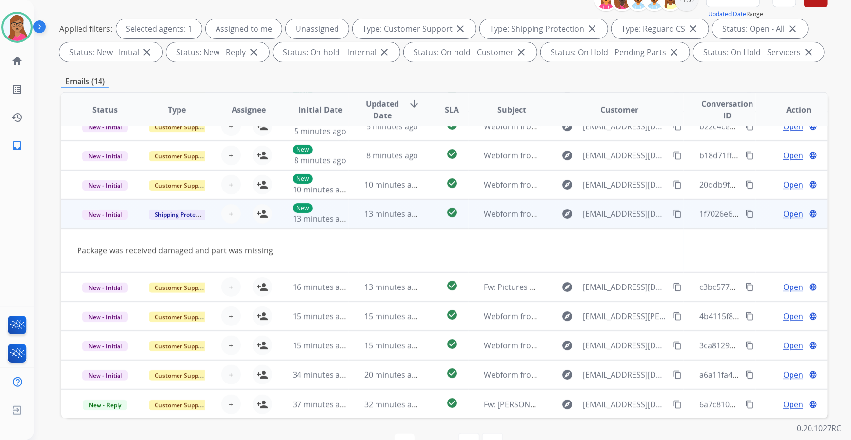
click at [567, 212] on mat-icon "content_copy" at bounding box center [677, 214] width 9 height 9
click at [254, 213] on button "person_add Assign to Me" at bounding box center [263, 214] width 20 height 20
click at [134, 223] on td "Shipping Protection" at bounding box center [169, 213] width 72 height 29
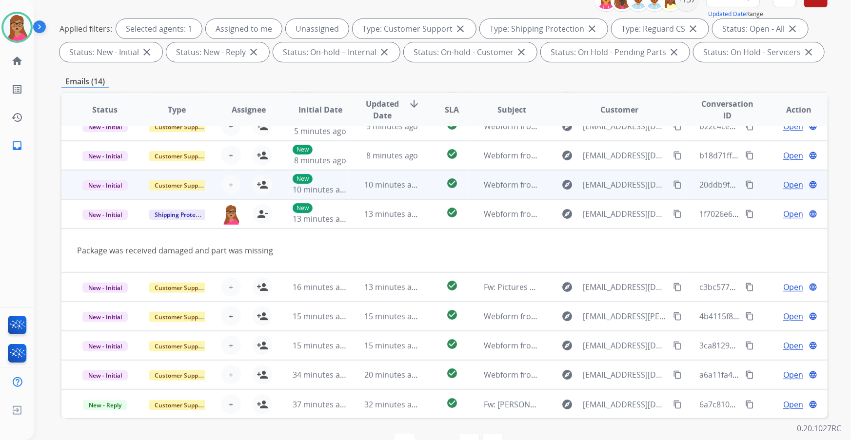
scroll to position [0, 0]
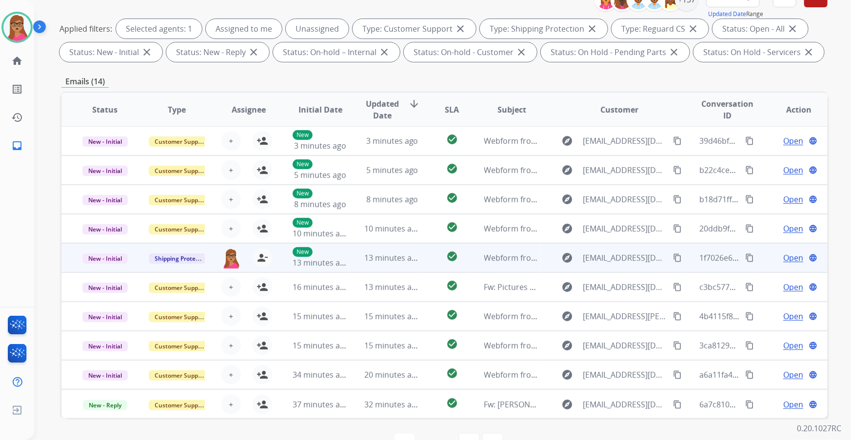
click at [567, 255] on span "Open" at bounding box center [793, 258] width 20 height 12
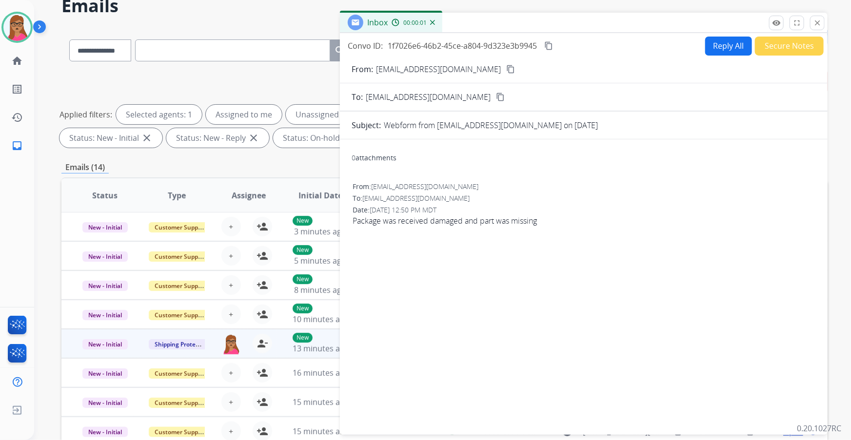
scroll to position [0, 0]
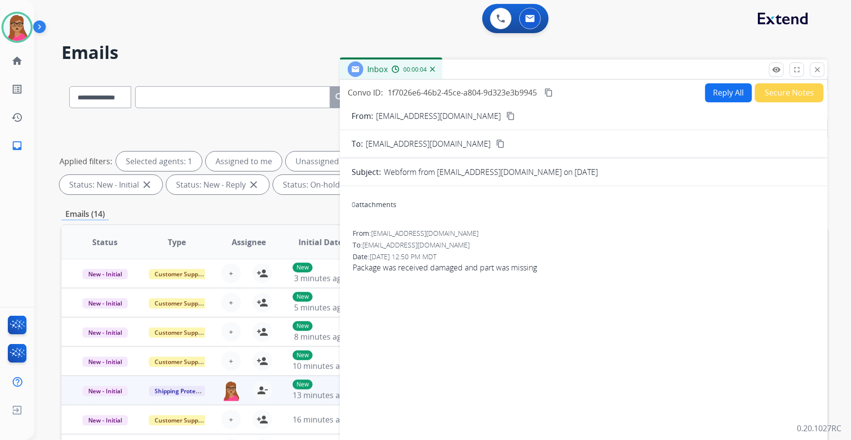
click at [567, 99] on button "Reply All" at bounding box center [728, 92] width 47 height 19
select select "**********"
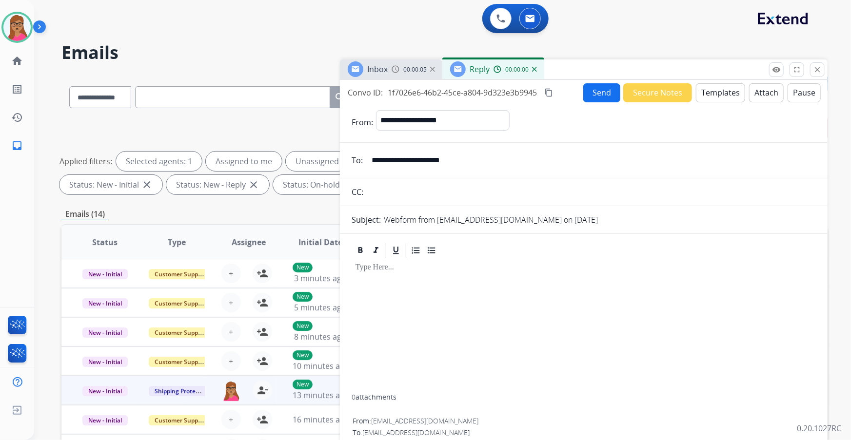
click at [567, 95] on button "Templates" at bounding box center [720, 92] width 49 height 19
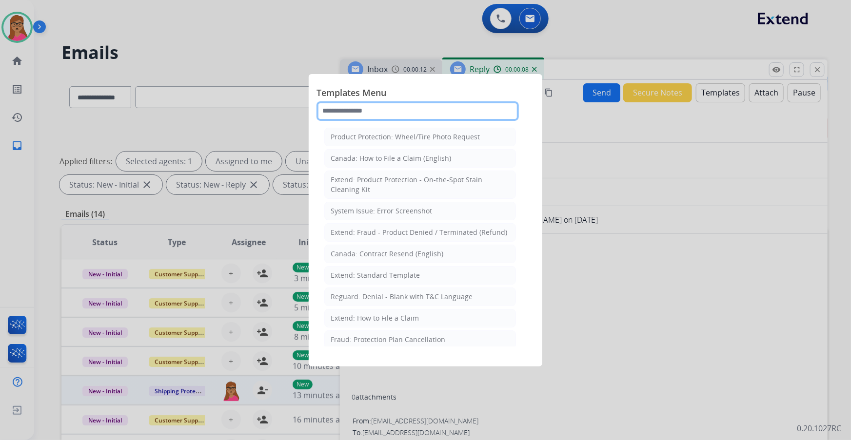
click at [367, 112] on input "text" at bounding box center [417, 111] width 202 height 20
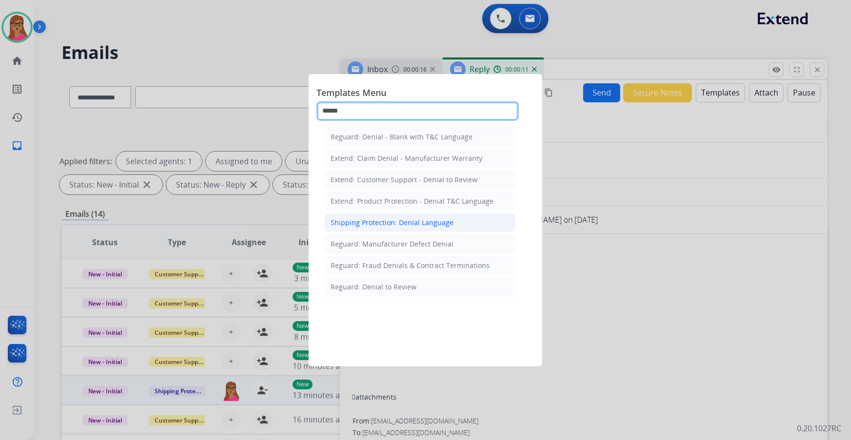
type input "******"
click at [395, 222] on div "Shipping Protection: Denial Language" at bounding box center [392, 223] width 123 height 10
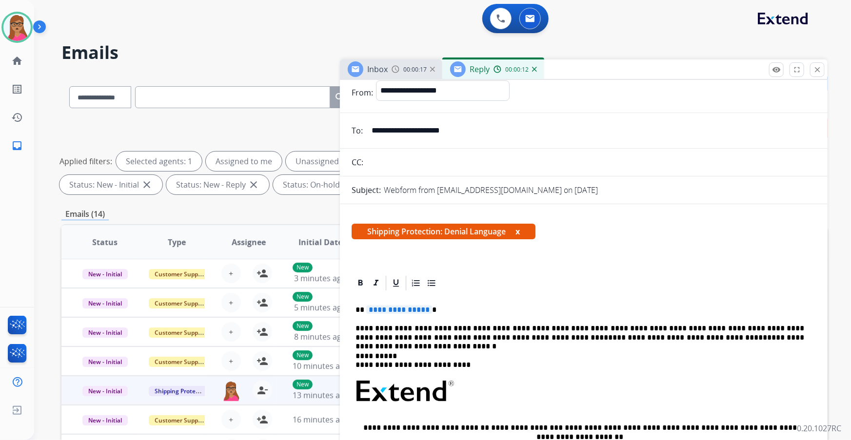
scroll to position [44, 0]
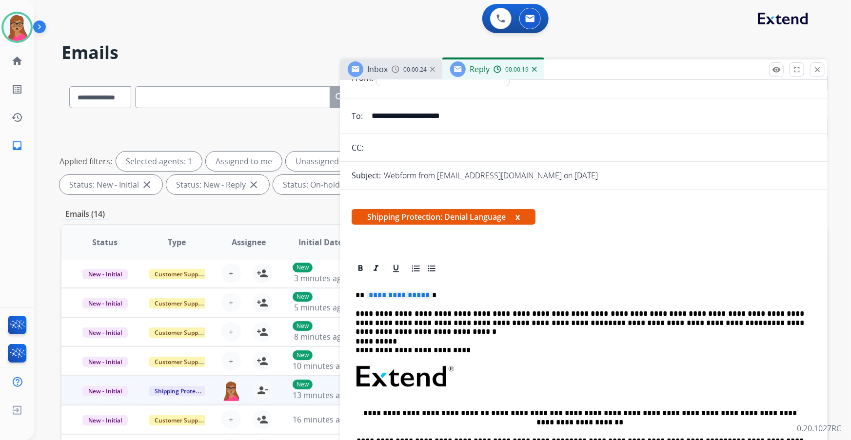
click at [408, 259] on span "**********" at bounding box center [399, 295] width 66 height 8
click at [501, 259] on p "**********" at bounding box center [580, 319] width 449 height 18
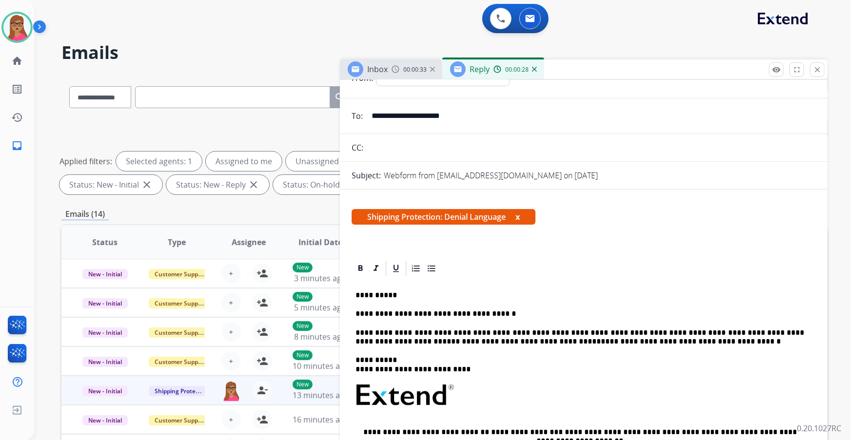
click at [567, 259] on p "**********" at bounding box center [580, 338] width 449 height 18
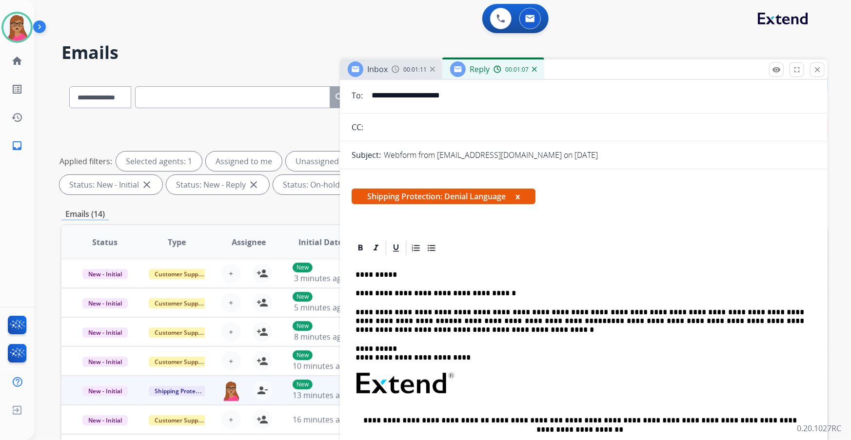
scroll to position [0, 0]
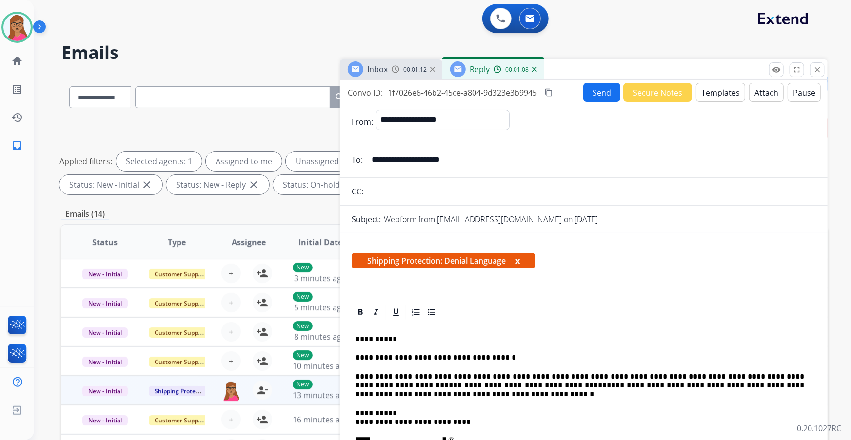
click at [553, 88] on mat-icon "content_copy" at bounding box center [548, 92] width 9 height 9
click at [567, 91] on button "Send" at bounding box center [601, 92] width 37 height 19
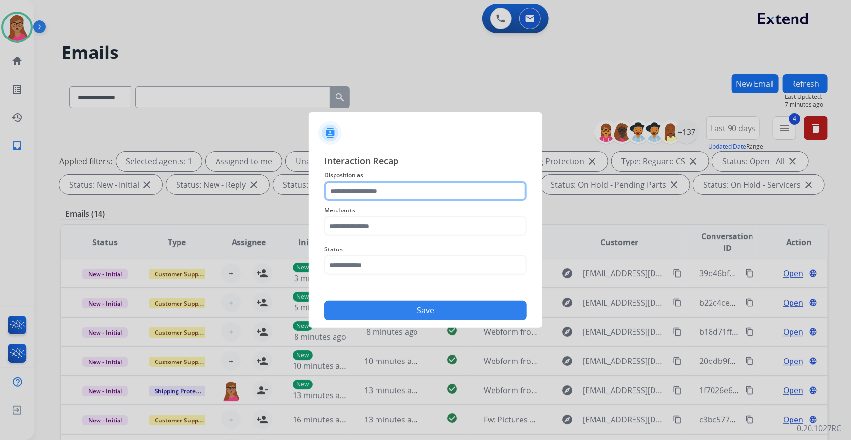
click at [382, 185] on input "text" at bounding box center [425, 191] width 202 height 20
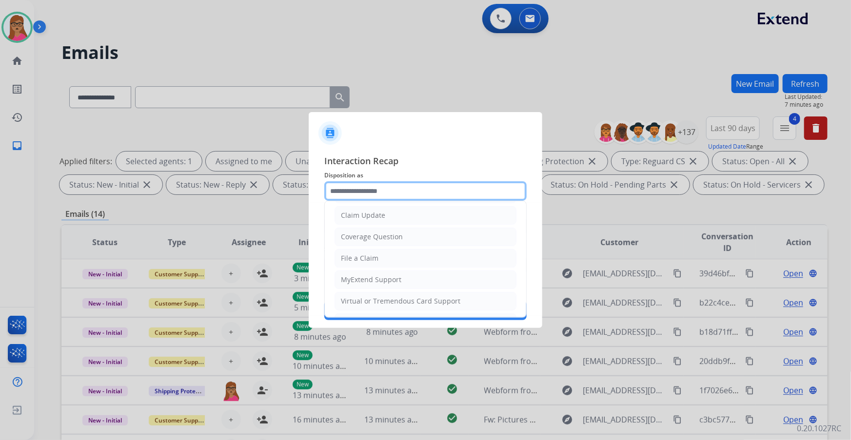
scroll to position [133, 0]
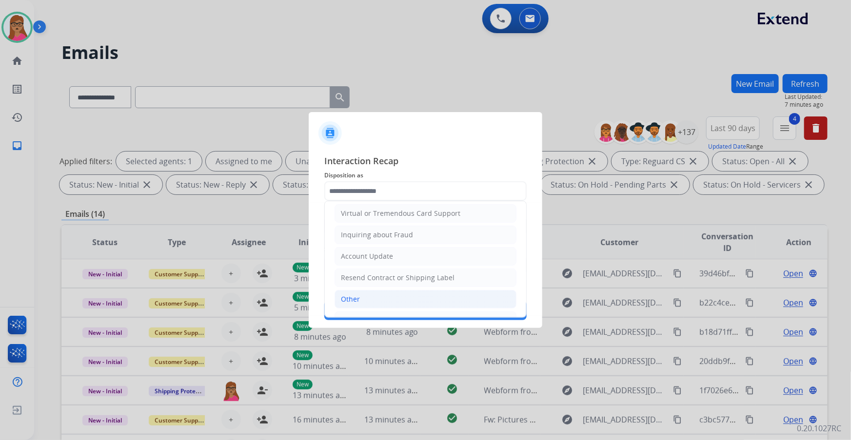
click at [350, 259] on li "Other" at bounding box center [426, 299] width 182 height 19
type input "*****"
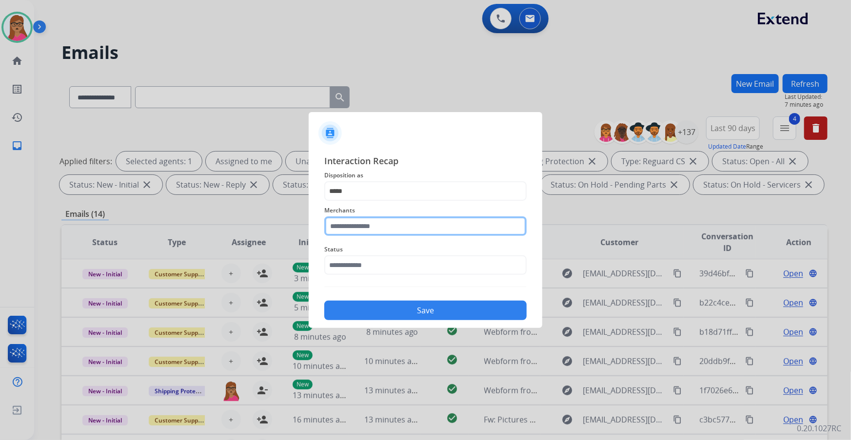
click at [380, 217] on input "text" at bounding box center [425, 227] width 202 height 20
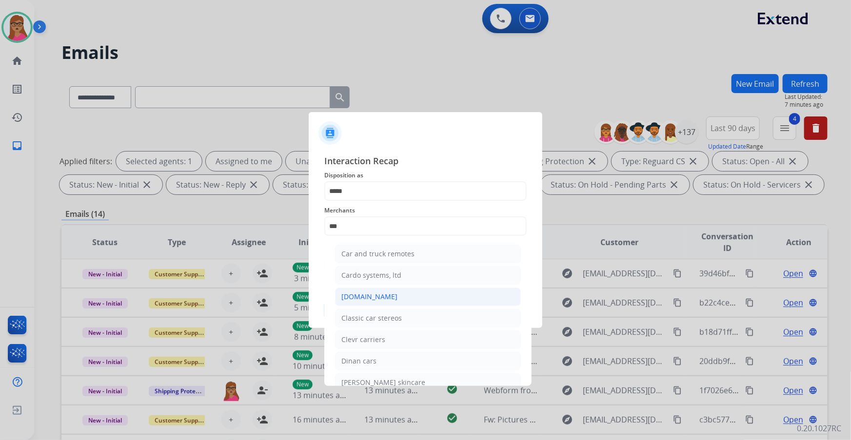
click at [372, 259] on div "[DOMAIN_NAME]" at bounding box center [369, 297] width 56 height 10
type input "**********"
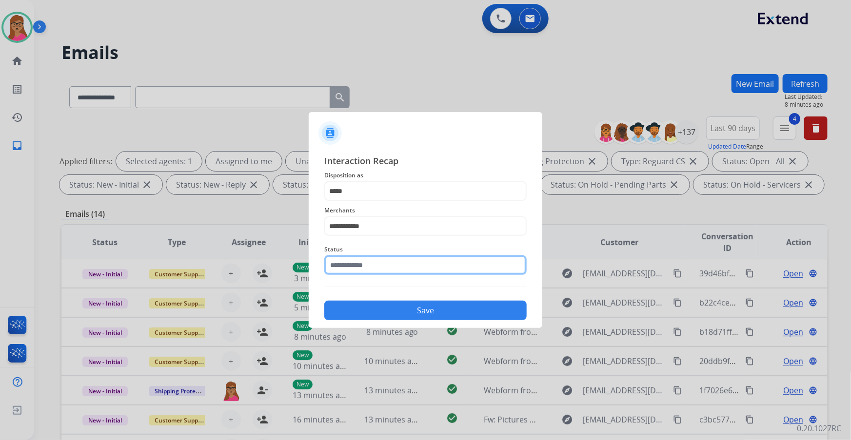
click at [378, 259] on input "text" at bounding box center [425, 266] width 202 height 20
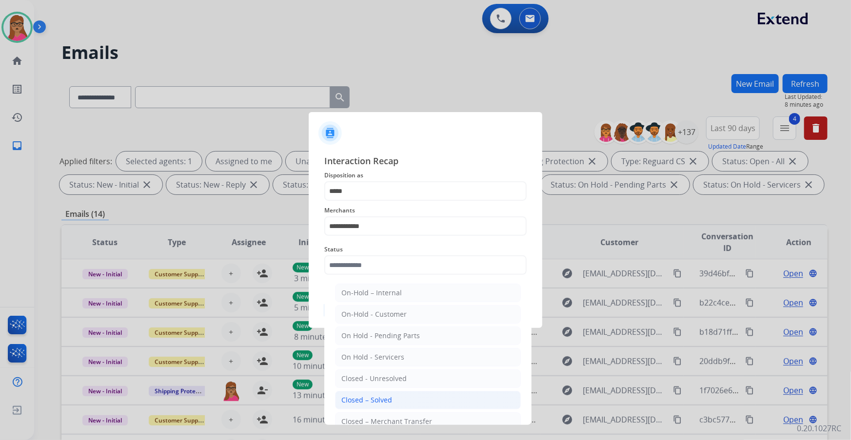
click at [383, 259] on div "Closed – Solved" at bounding box center [366, 400] width 51 height 10
type input "**********"
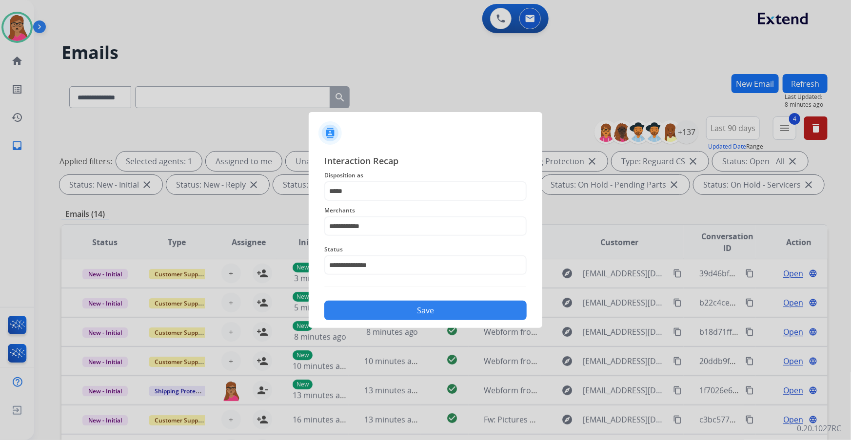
click at [402, 259] on button "Save" at bounding box center [425, 311] width 202 height 20
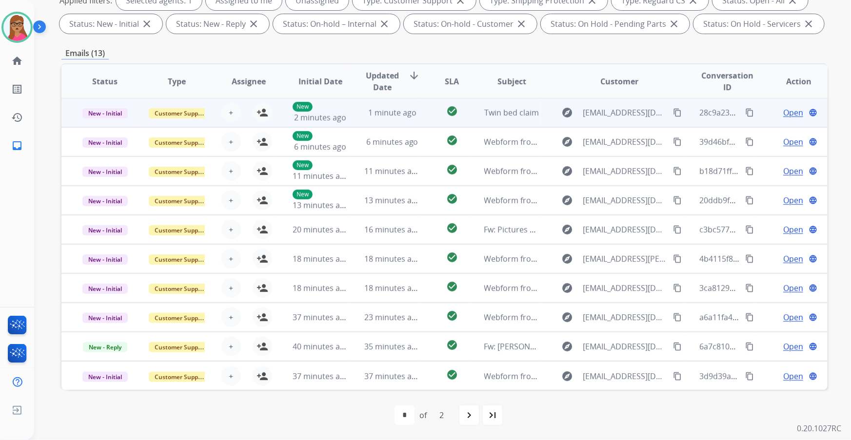
scroll to position [0, 0]
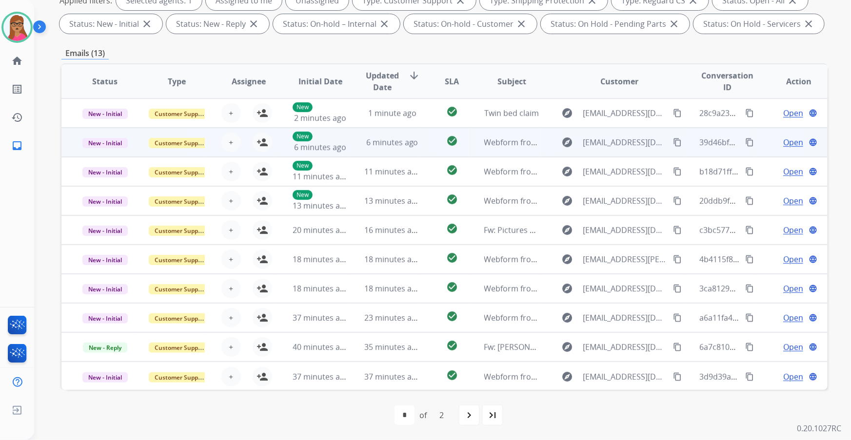
click at [105, 153] on td "New - Initial" at bounding box center [97, 142] width 72 height 29
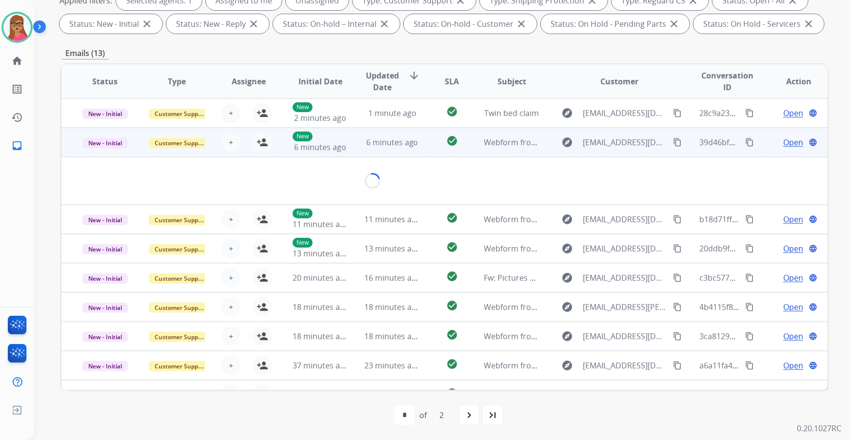
scroll to position [29, 0]
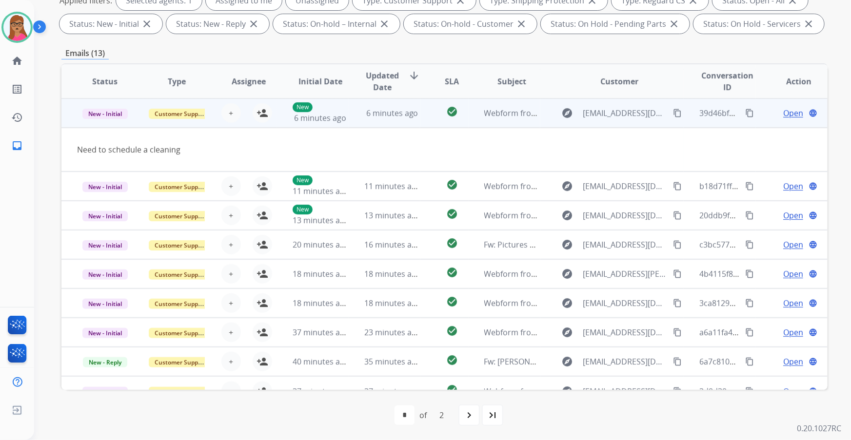
click at [106, 122] on td "New - Initial" at bounding box center [97, 113] width 72 height 29
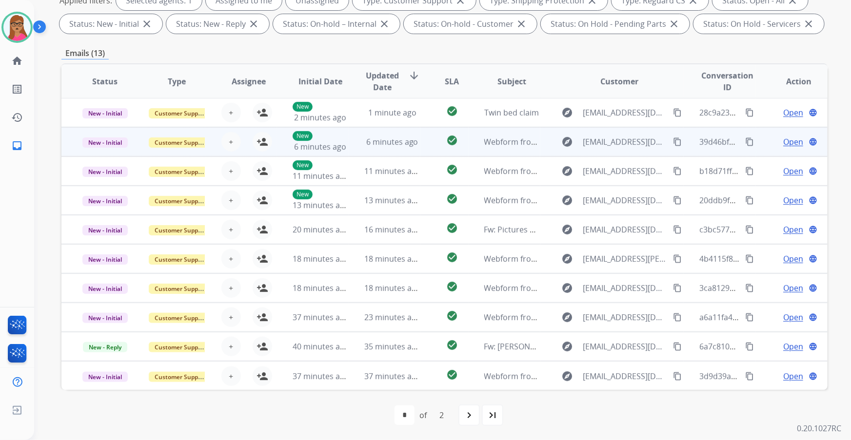
click at [567, 142] on mat-icon "content_copy" at bounding box center [677, 142] width 9 height 9
click at [262, 142] on mat-icon "person_add" at bounding box center [263, 142] width 12 height 12
click at [567, 140] on span "Open" at bounding box center [793, 142] width 20 height 12
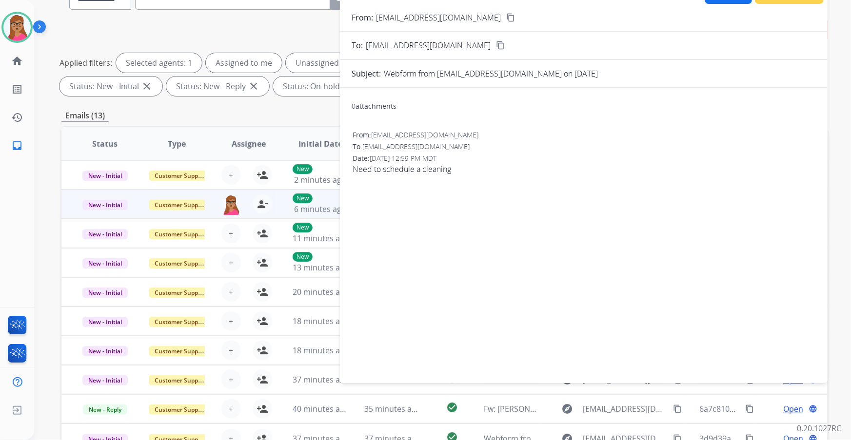
scroll to position [0, 0]
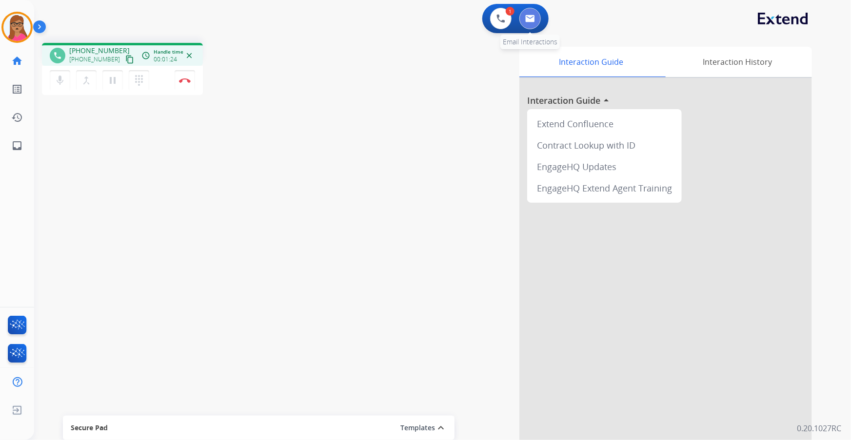
click at [524, 14] on button at bounding box center [529, 18] width 21 height 21
select select "**********"
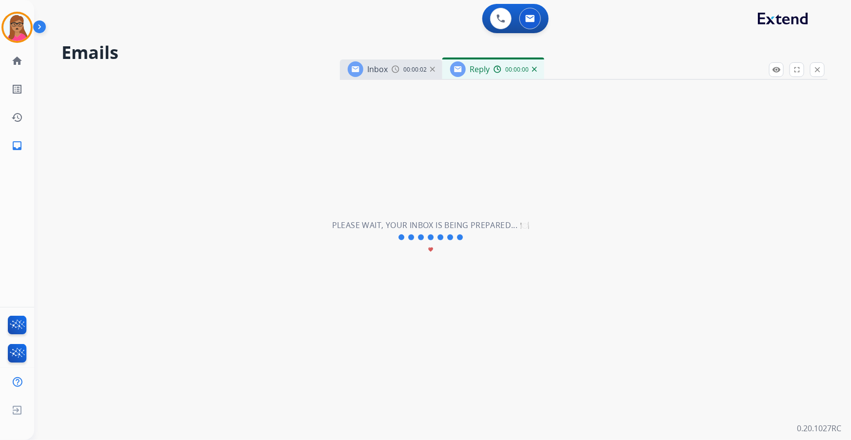
select select "**********"
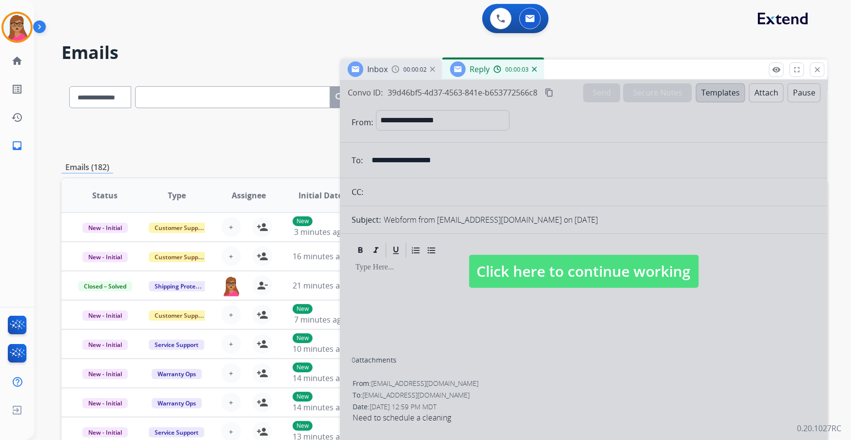
click at [537, 72] on div "Reply 00:00:03" at bounding box center [493, 69] width 102 height 20
click at [534, 70] on img at bounding box center [534, 69] width 5 height 5
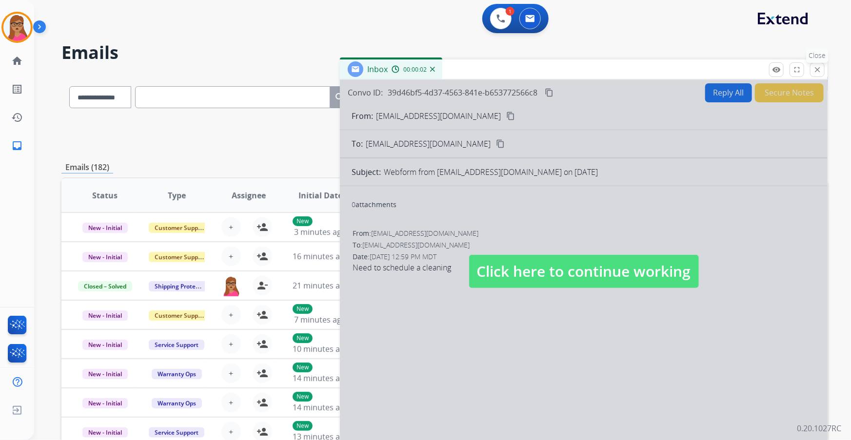
click at [567, 69] on mat-icon "close" at bounding box center [817, 69] width 9 height 9
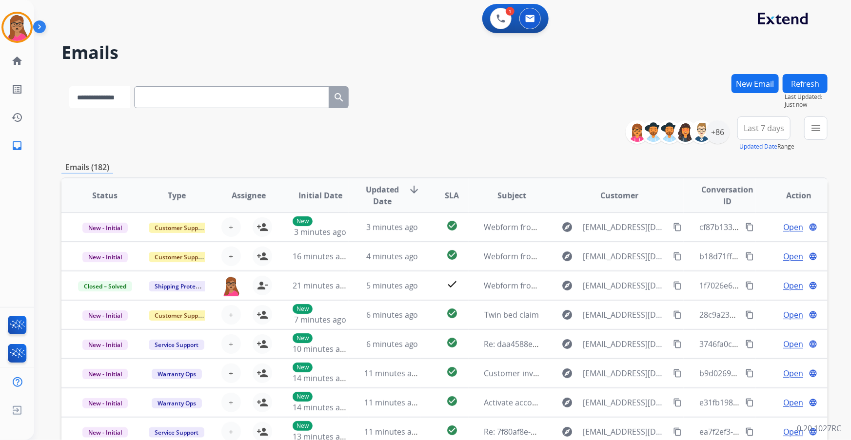
click at [105, 97] on select "**********" at bounding box center [99, 97] width 61 height 22
select select "**********"
click at [69, 86] on select "**********" at bounding box center [99, 97] width 61 height 22
paste input "**********"
type input "**********"
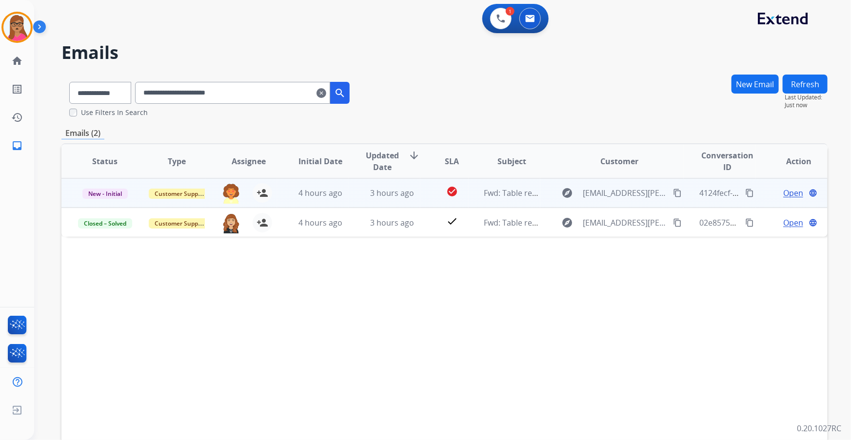
click at [567, 195] on span "Open" at bounding box center [793, 193] width 20 height 12
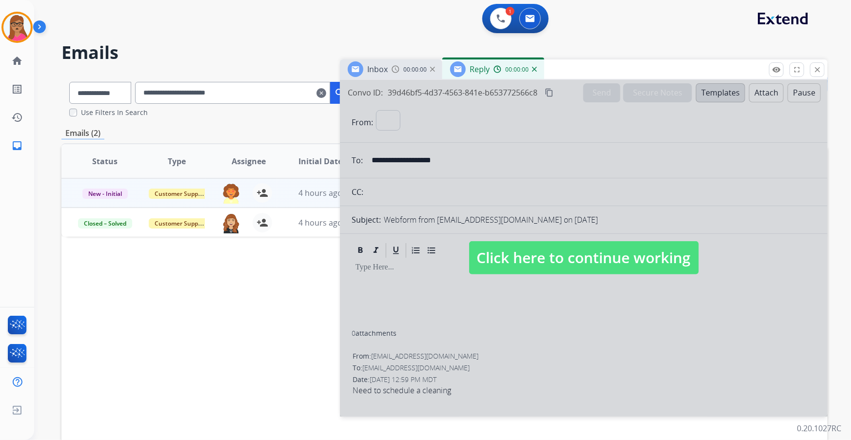
select select "**********"
click at [567, 259] on span "Click here to continue working" at bounding box center [584, 257] width 230 height 33
select select
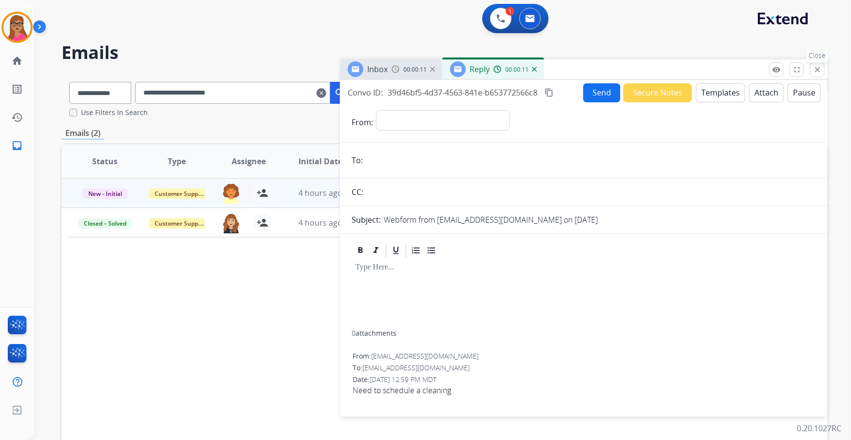
click at [567, 68] on mat-icon "close" at bounding box center [817, 69] width 9 height 9
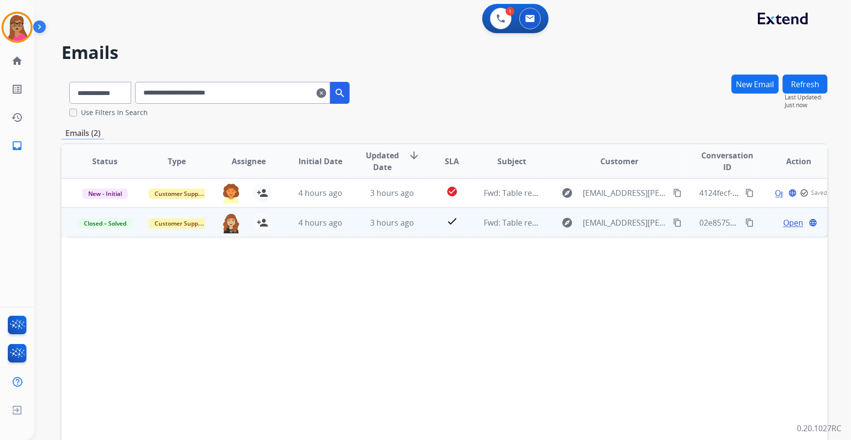
click at [567, 223] on span "Open" at bounding box center [793, 223] width 20 height 12
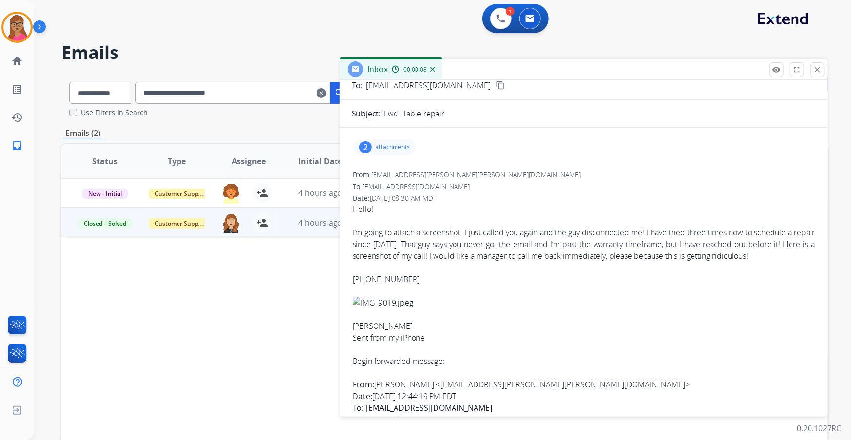
scroll to position [55, 0]
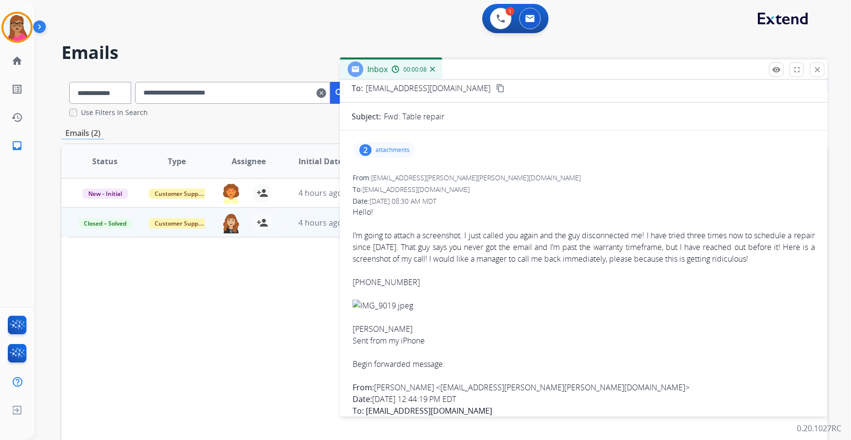
click at [385, 150] on p "attachments" at bounding box center [392, 150] width 34 height 8
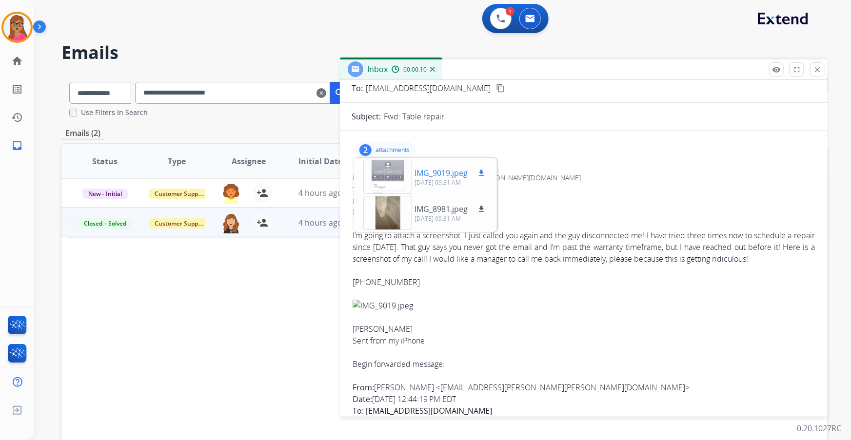
click at [387, 180] on div at bounding box center [387, 177] width 49 height 34
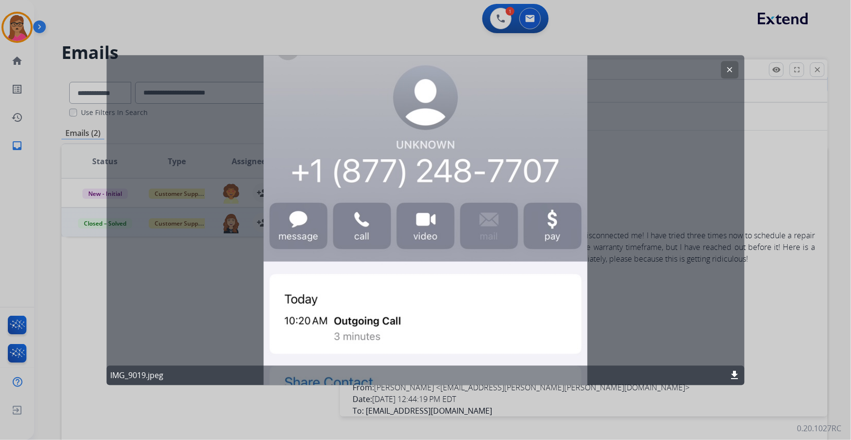
click at [567, 68] on mat-icon "clear" at bounding box center [730, 69] width 9 height 9
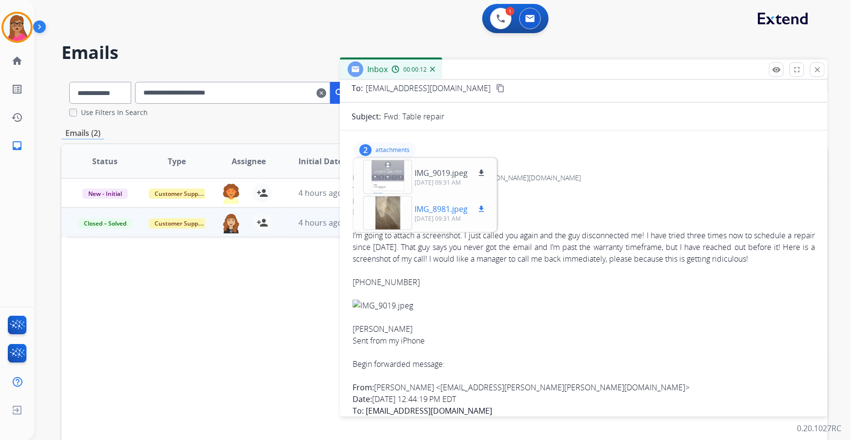
click at [382, 220] on div at bounding box center [387, 213] width 49 height 34
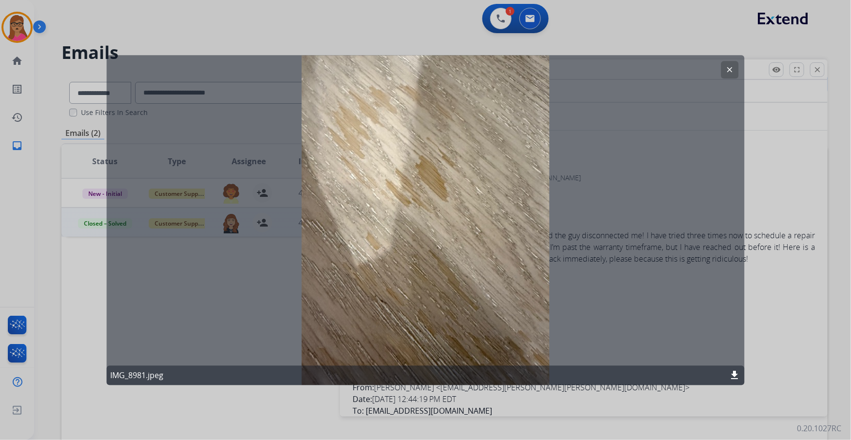
click at [567, 74] on button "clear" at bounding box center [730, 70] width 18 height 18
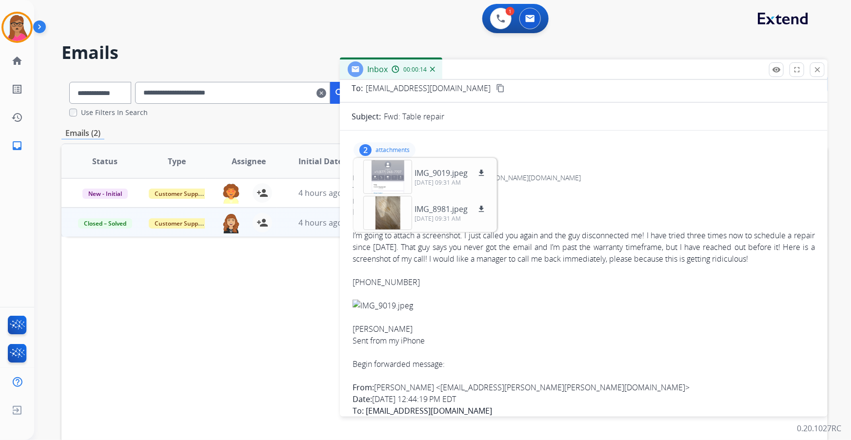
click at [567, 207] on div "Hello!" at bounding box center [584, 212] width 462 height 12
click at [392, 146] on p "attachments" at bounding box center [392, 150] width 34 height 8
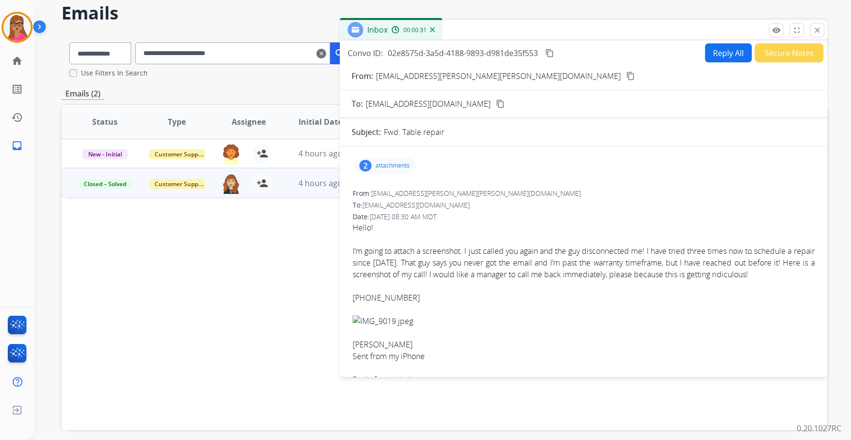
scroll to position [0, 0]
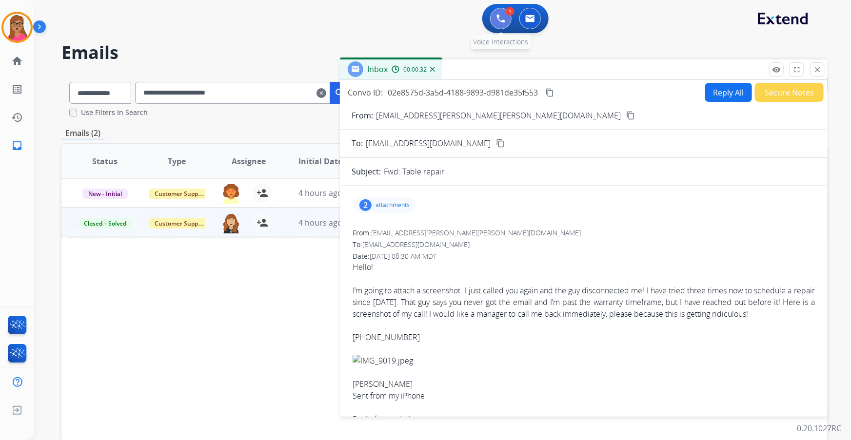
click at [501, 17] on img at bounding box center [500, 18] width 9 height 9
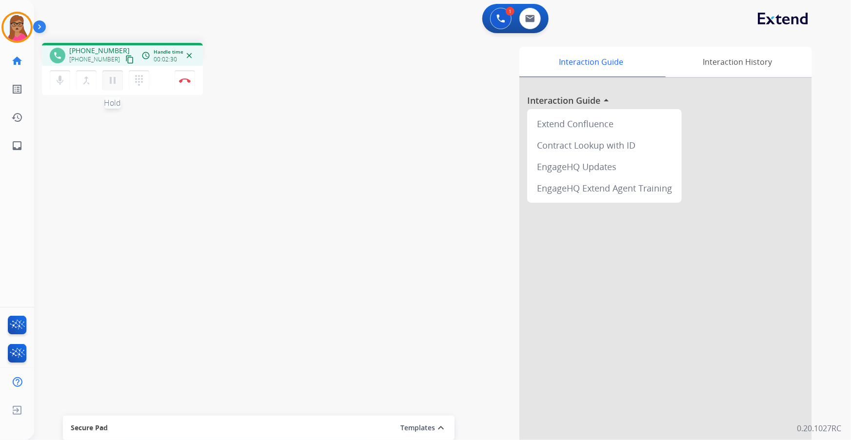
click at [114, 82] on mat-icon "pause" at bounding box center [113, 81] width 12 height 12
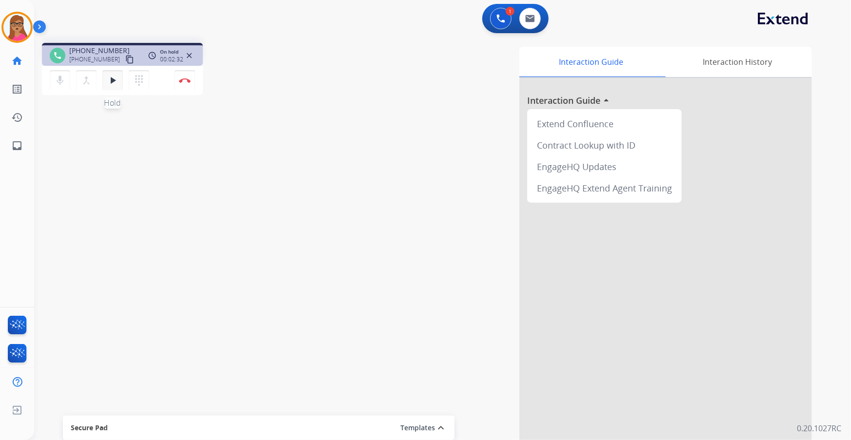
click at [114, 85] on mat-icon "play_arrow" at bounding box center [113, 81] width 12 height 12
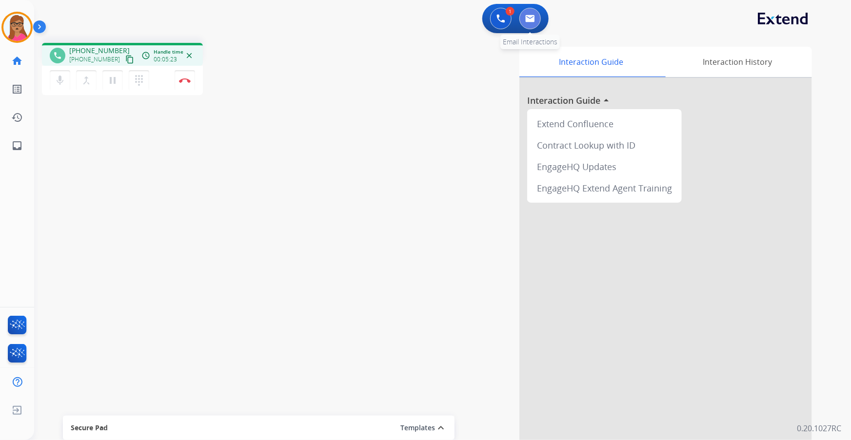
click at [529, 14] on button at bounding box center [529, 18] width 21 height 21
select select "**********"
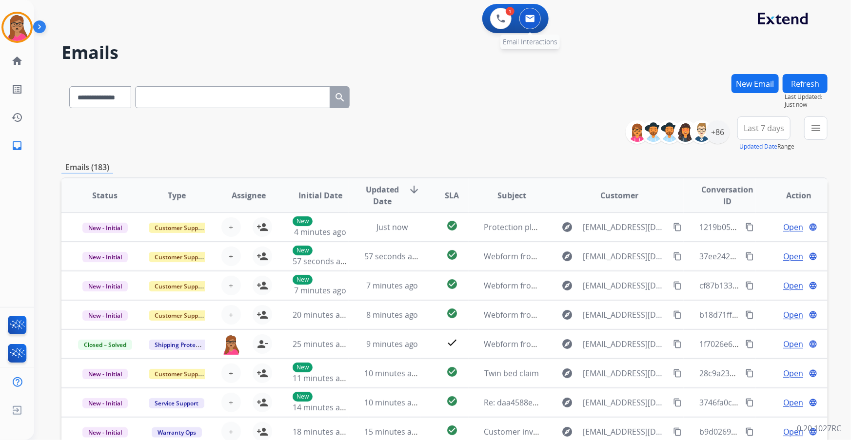
click at [533, 21] on img at bounding box center [530, 19] width 10 height 8
click at [532, 22] on button at bounding box center [529, 18] width 21 height 21
click at [501, 15] on img at bounding box center [500, 18] width 9 height 9
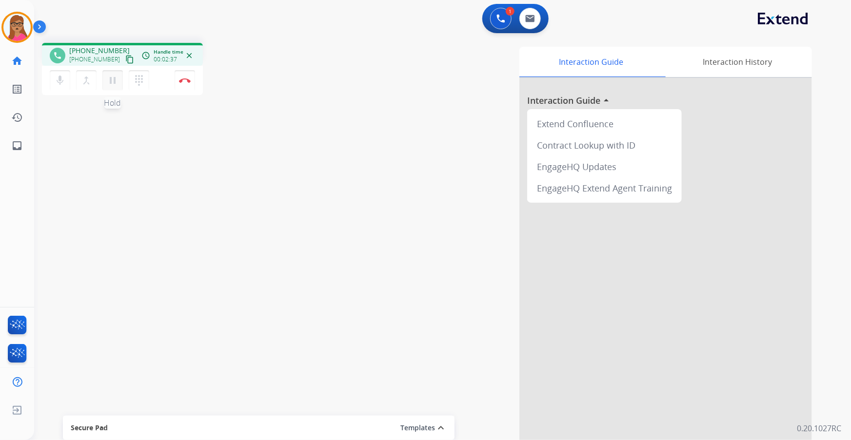
click at [112, 80] on mat-icon "pause" at bounding box center [113, 81] width 12 height 12
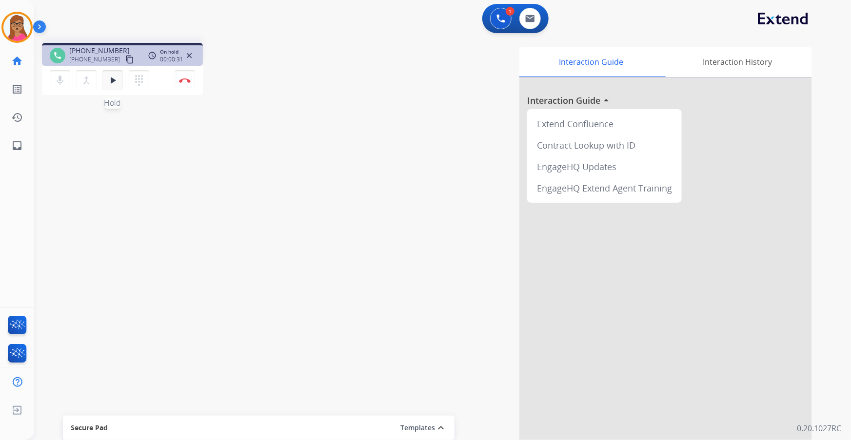
click at [112, 82] on mat-icon "play_arrow" at bounding box center [113, 81] width 12 height 12
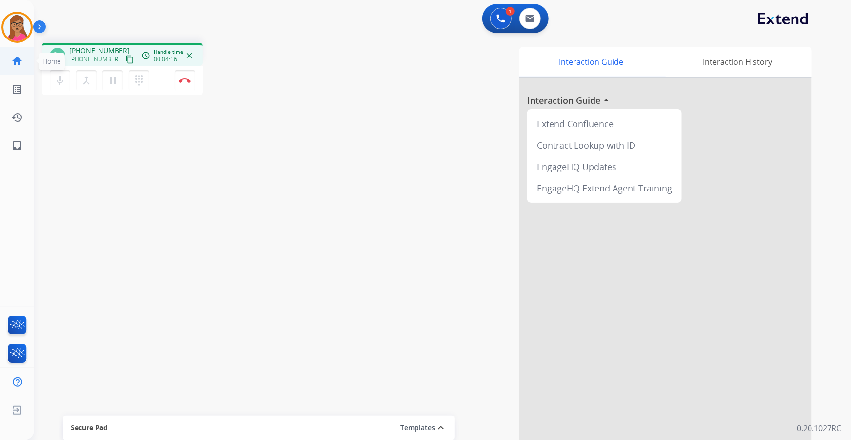
click at [19, 58] on mat-icon "home" at bounding box center [17, 61] width 12 height 12
click at [22, 147] on mat-icon "inbox" at bounding box center [17, 146] width 12 height 12
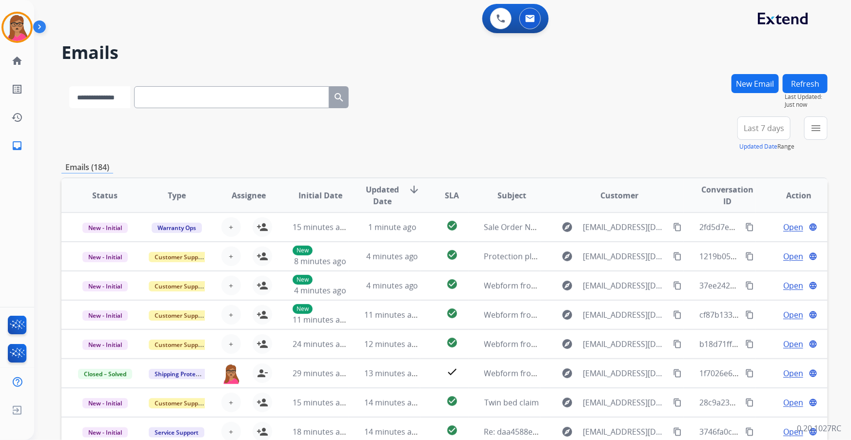
click at [130, 103] on select "**********" at bounding box center [99, 97] width 61 height 22
select select "**********"
click at [69, 86] on select "**********" at bounding box center [99, 97] width 61 height 22
paste input "**********"
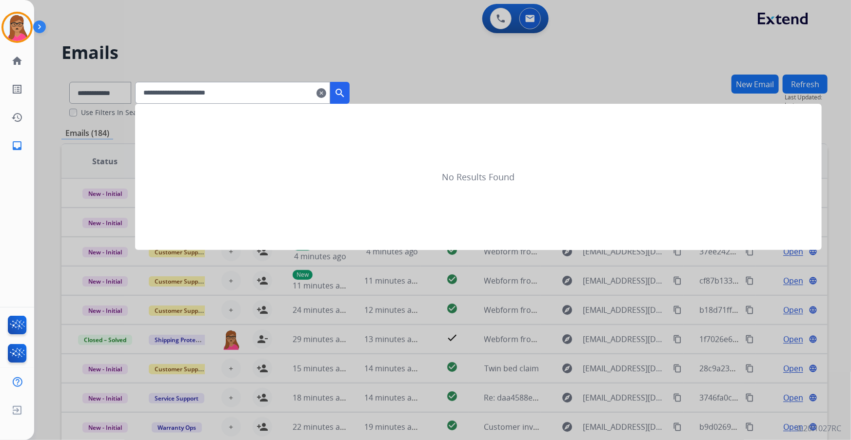
type input "**********"
click at [346, 93] on mat-icon "search" at bounding box center [340, 93] width 12 height 12
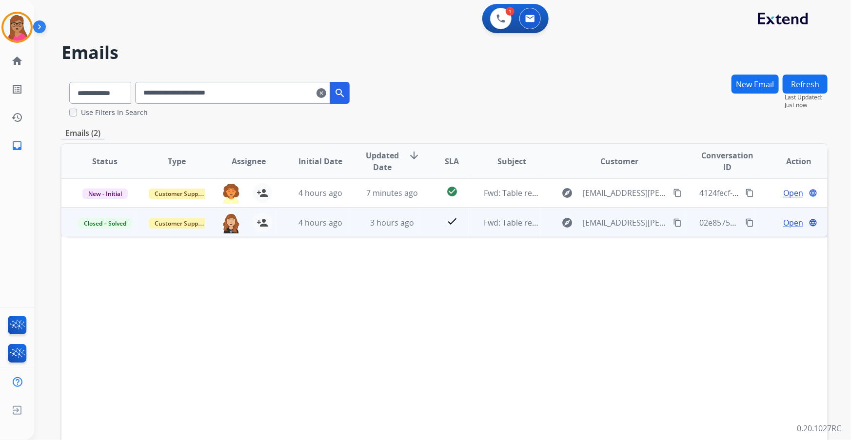
click at [567, 224] on span "Open" at bounding box center [793, 223] width 20 height 12
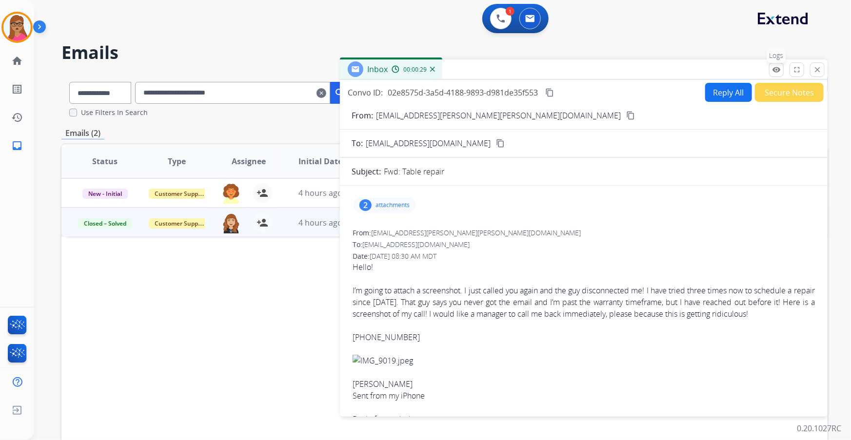
click at [567, 65] on mat-icon "remove_red_eye" at bounding box center [776, 69] width 9 height 9
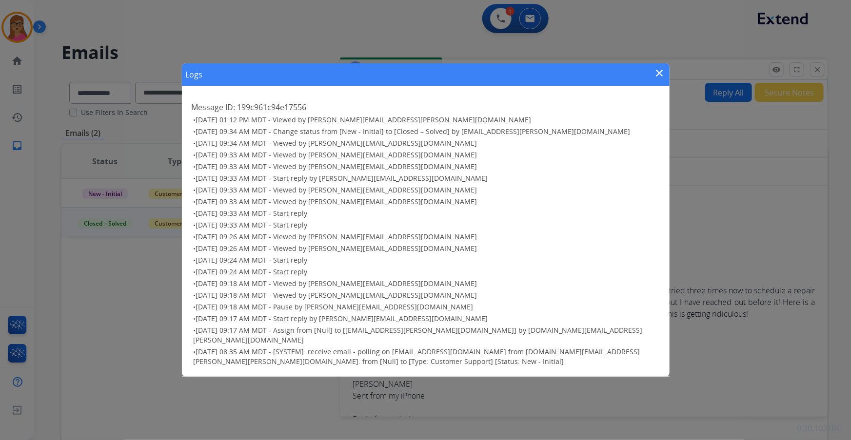
click at [567, 77] on mat-icon "close" at bounding box center [660, 73] width 12 height 12
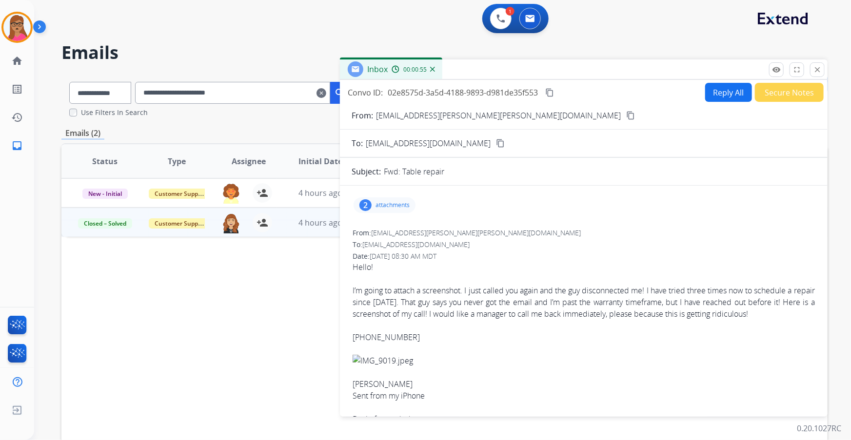
click at [376, 204] on p "attachments" at bounding box center [392, 205] width 34 height 8
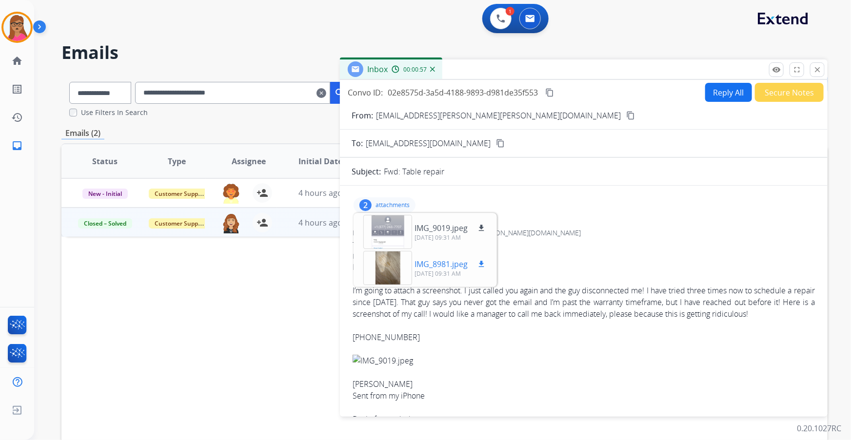
click at [379, 259] on div at bounding box center [387, 268] width 49 height 34
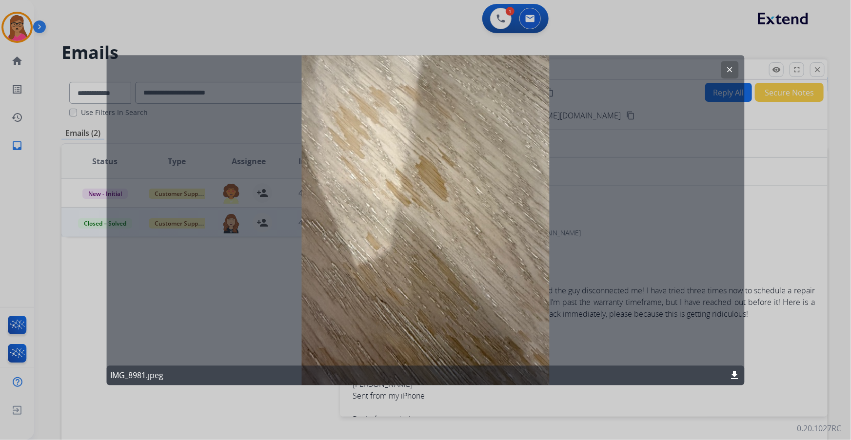
click at [567, 71] on button "clear" at bounding box center [730, 70] width 18 height 18
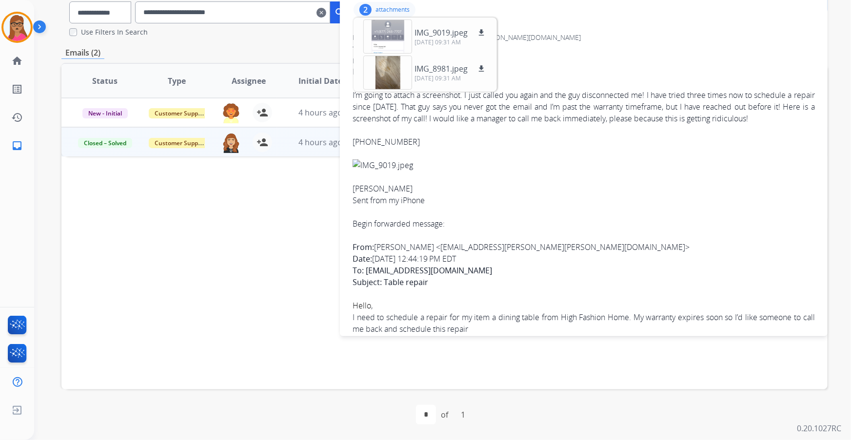
scroll to position [99, 0]
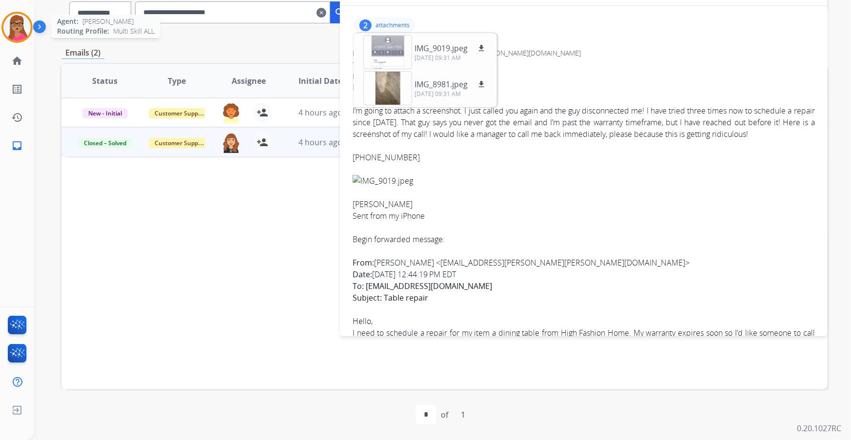
click at [13, 31] on img at bounding box center [16, 27] width 27 height 27
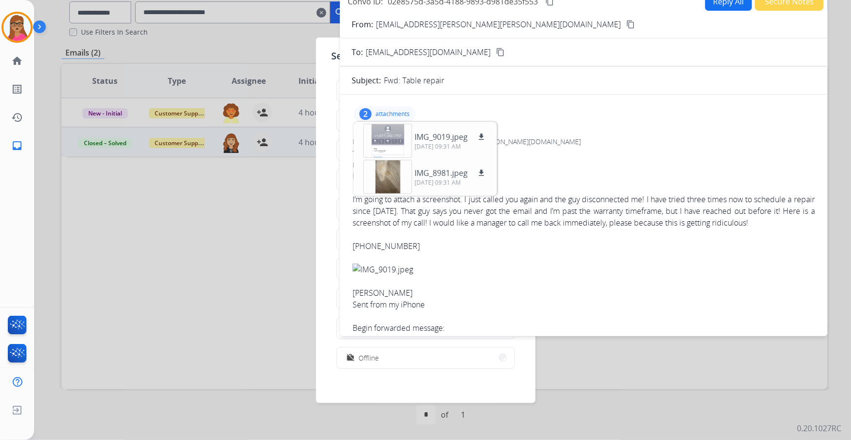
scroll to position [0, 0]
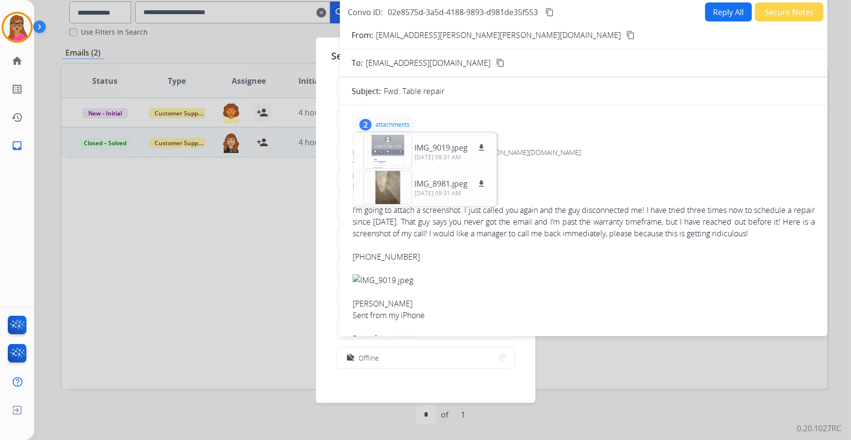
click at [567, 18] on button "Reply All" at bounding box center [728, 11] width 47 height 19
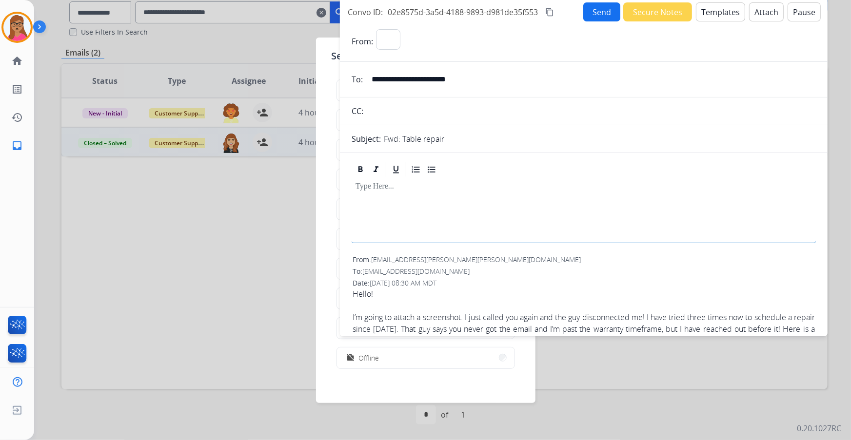
select select "**********"
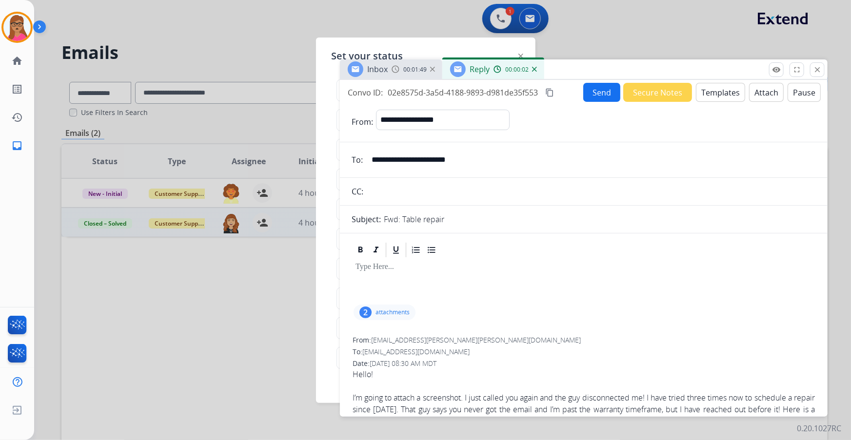
click at [567, 65] on mat-icon "close" at bounding box center [817, 69] width 9 height 9
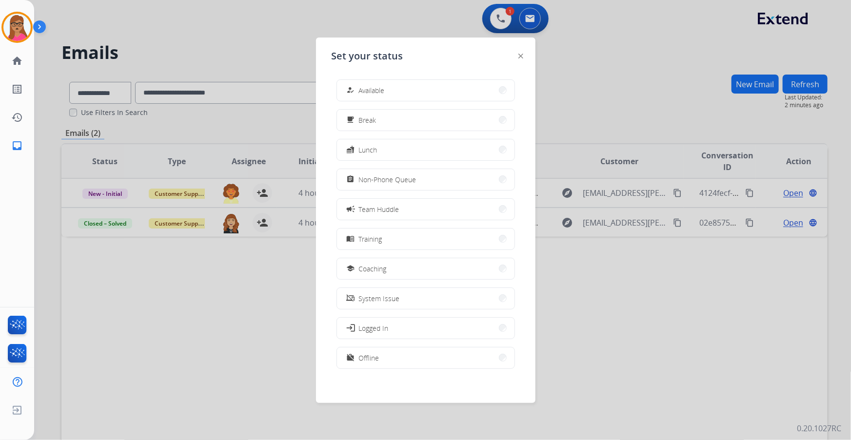
click at [526, 58] on div "Set your status how_to_reg Available free_breakfast Break fastfood Lunch assign…" at bounding box center [425, 221] width 219 height 366
click at [523, 56] on div "Set your status how_to_reg Available free_breakfast Break fastfood Lunch assign…" at bounding box center [425, 221] width 219 height 366
click at [520, 56] on img at bounding box center [520, 56] width 5 height 5
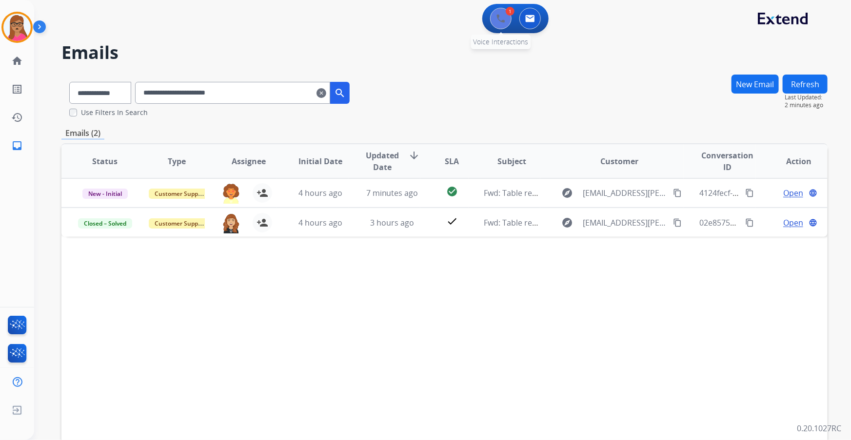
click at [492, 18] on button at bounding box center [500, 18] width 21 height 21
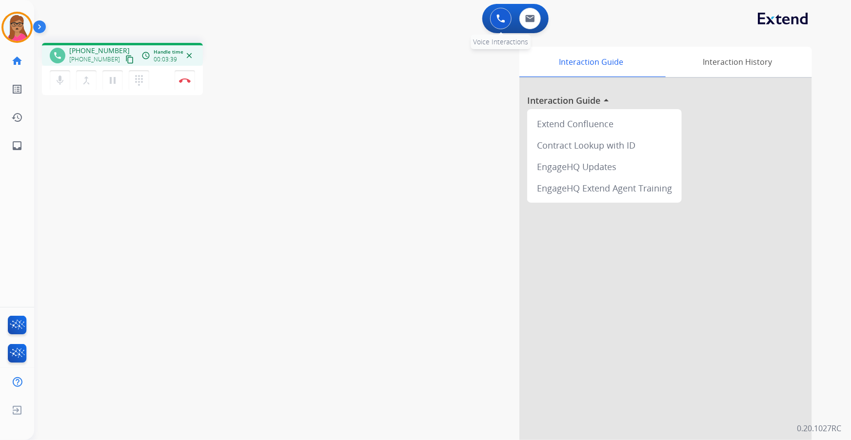
click at [500, 20] on img at bounding box center [500, 18] width 9 height 9
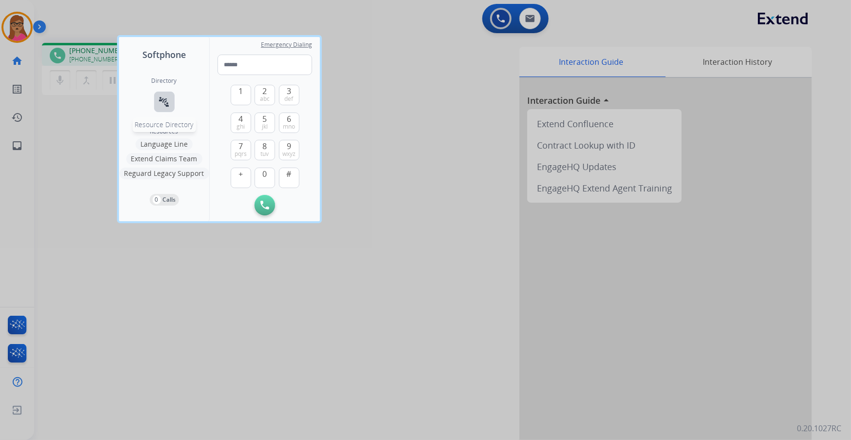
click at [164, 100] on mat-icon "connect_without_contact" at bounding box center [164, 102] width 12 height 12
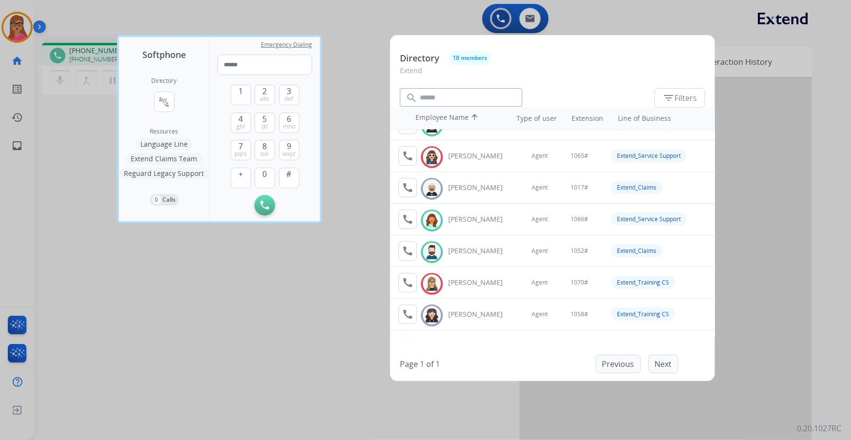
scroll to position [88, 0]
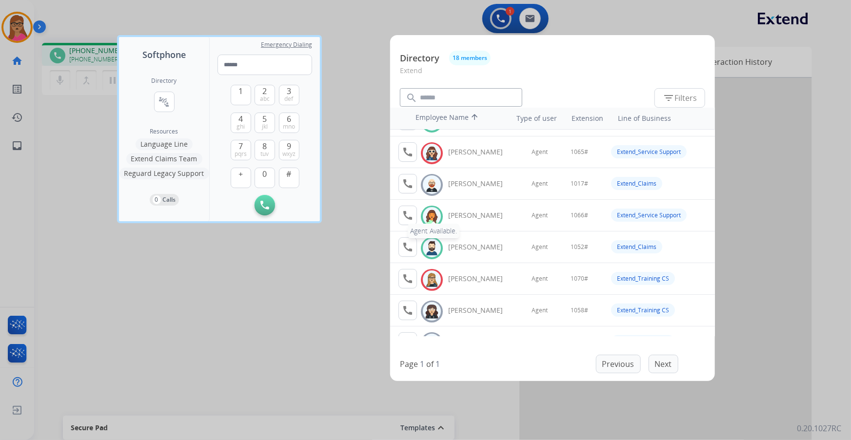
click at [405, 217] on mat-icon "call" at bounding box center [408, 216] width 12 height 12
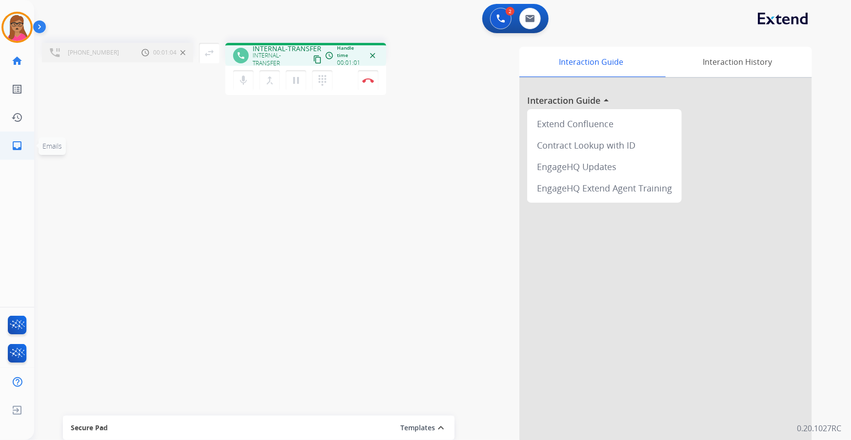
click at [21, 144] on mat-icon "inbox" at bounding box center [17, 146] width 12 height 12
select select "**********"
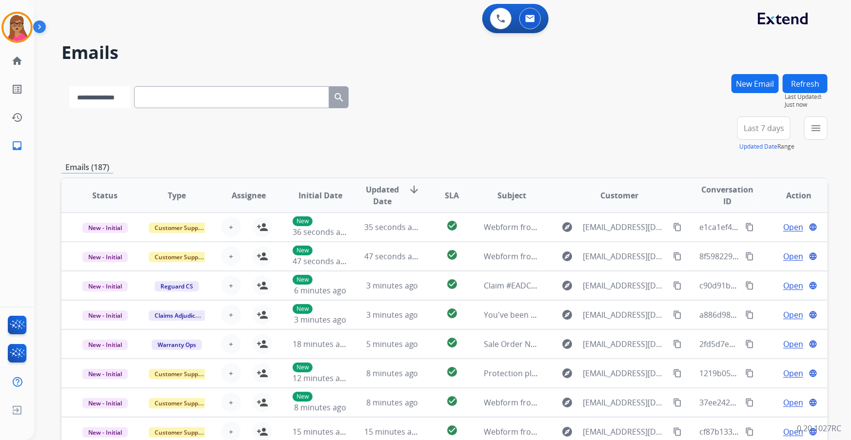
click at [125, 98] on select "**********" at bounding box center [99, 97] width 61 height 22
click at [497, 23] on button at bounding box center [500, 18] width 21 height 21
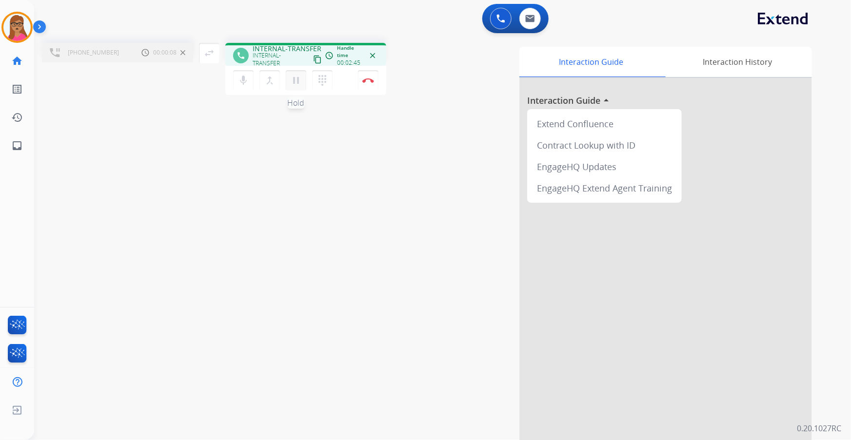
click at [297, 80] on mat-icon "pause" at bounding box center [296, 81] width 12 height 12
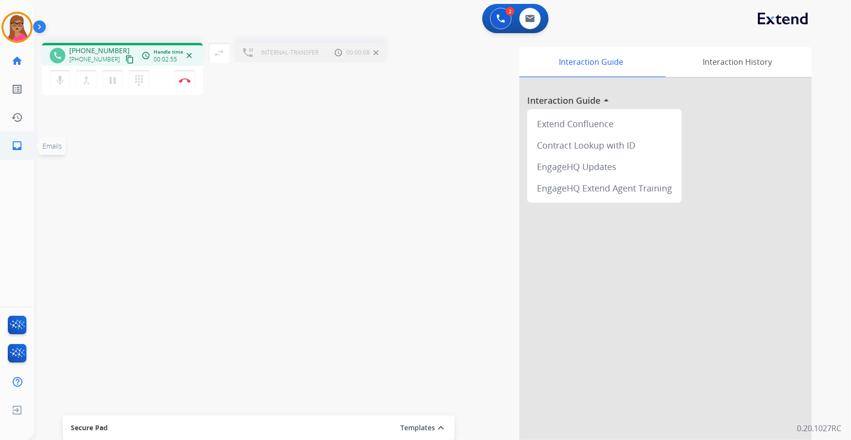
click at [14, 147] on mat-icon "inbox" at bounding box center [17, 146] width 12 height 12
select select "**********"
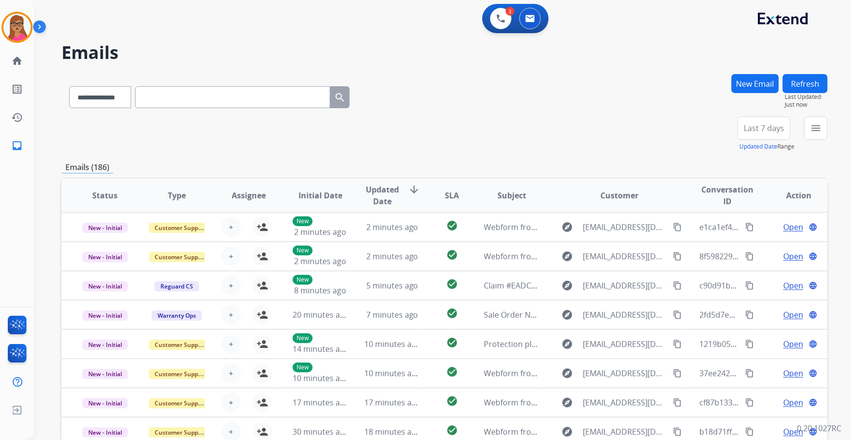
click at [261, 97] on input "text" at bounding box center [232, 97] width 195 height 22
paste input "**********"
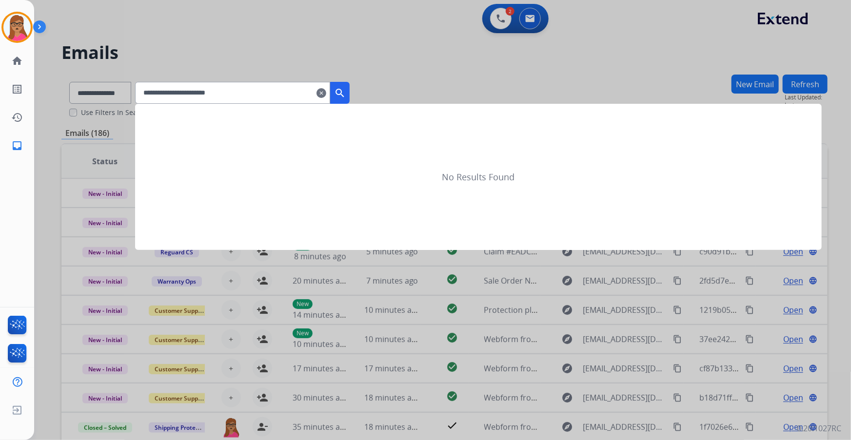
type input "**********"
drag, startPoint x: 351, startPoint y: 95, endPoint x: 353, endPoint y: 99, distance: 5.0
click at [346, 95] on mat-icon "search" at bounding box center [340, 93] width 12 height 12
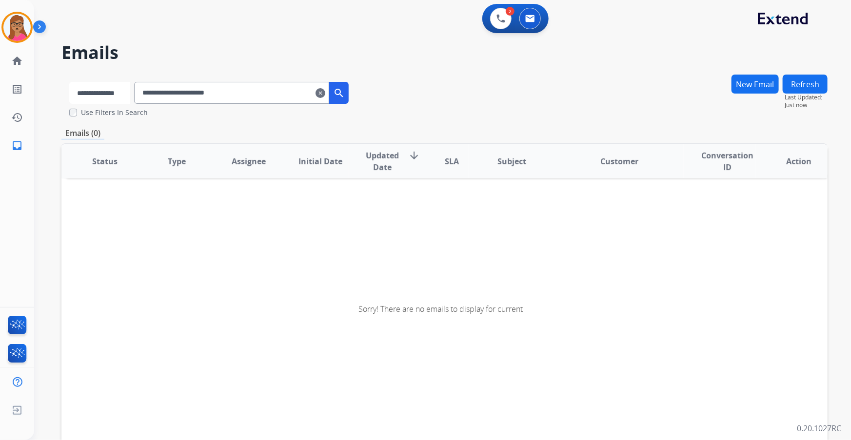
click at [130, 96] on select "**********" at bounding box center [99, 93] width 61 height 22
select select "**********"
click at [69, 82] on select "**********" at bounding box center [99, 93] width 61 height 22
click at [346, 88] on mat-icon "search" at bounding box center [340, 93] width 12 height 12
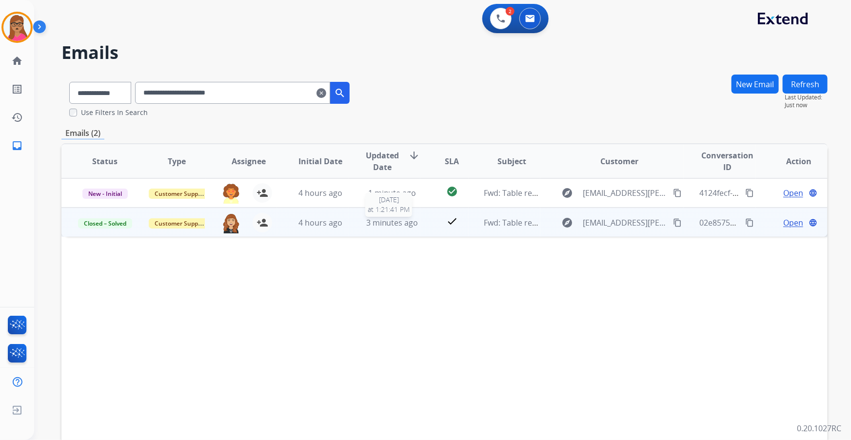
click at [402, 223] on span "3 minutes ago" at bounding box center [392, 222] width 52 height 11
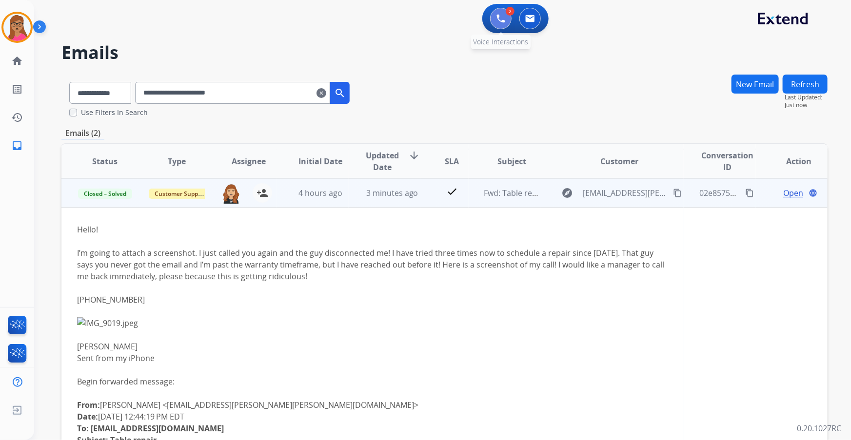
click at [494, 20] on button at bounding box center [500, 18] width 21 height 21
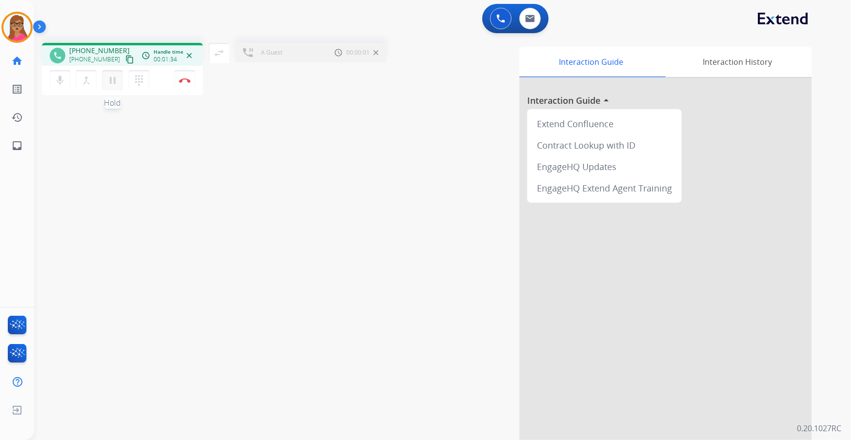
click at [112, 84] on mat-icon "pause" at bounding box center [113, 81] width 12 height 12
click at [16, 147] on mat-icon "inbox" at bounding box center [17, 146] width 12 height 12
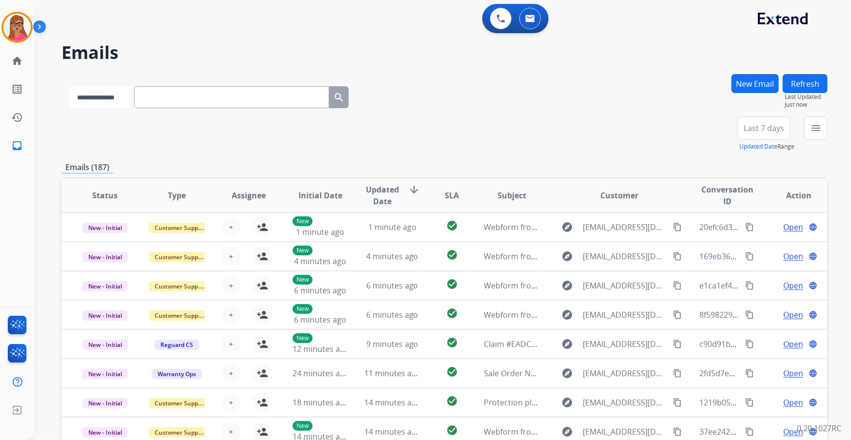
click at [116, 98] on select "**********" at bounding box center [99, 97] width 61 height 22
select select "**********"
click at [69, 86] on select "**********" at bounding box center [99, 97] width 61 height 22
paste input "**********"
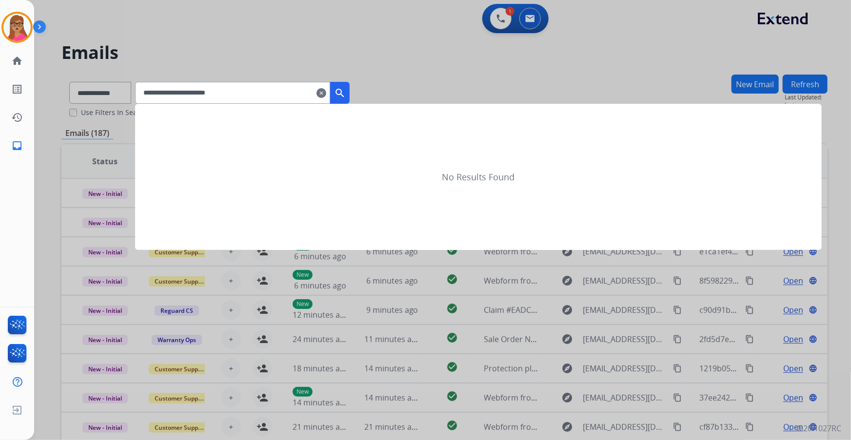
type input "**********"
click at [346, 95] on mat-icon "search" at bounding box center [340, 93] width 12 height 12
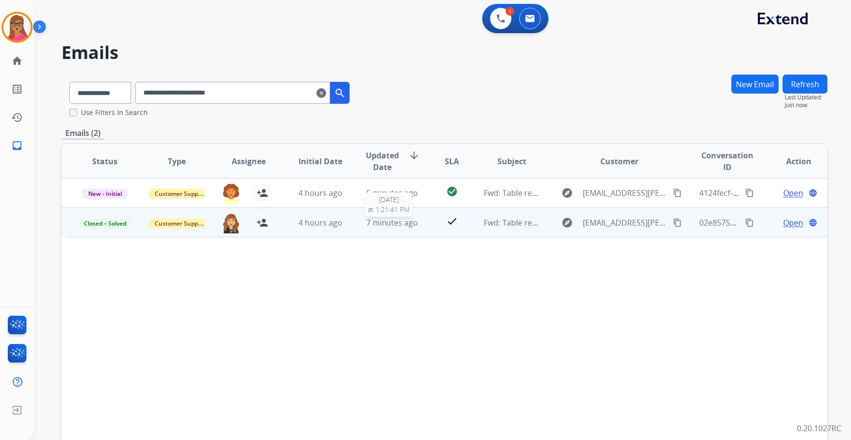
click at [380, 227] on span "7 minutes ago" at bounding box center [392, 222] width 52 height 11
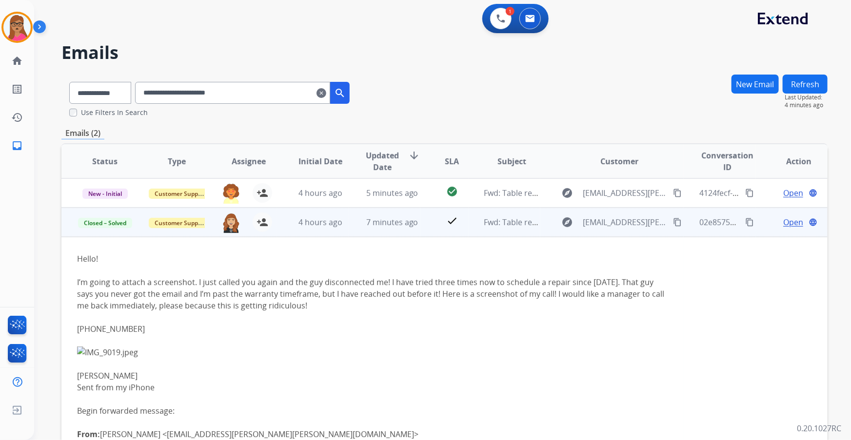
click at [567, 222] on span "Open" at bounding box center [793, 223] width 20 height 12
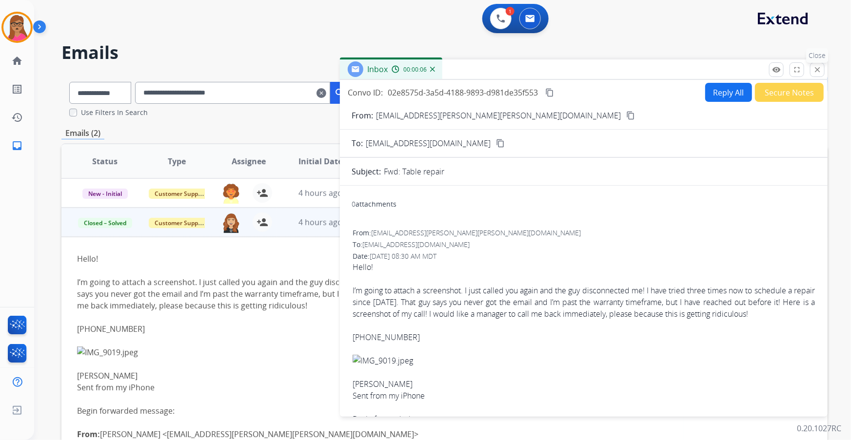
click at [567, 72] on button "close Close" at bounding box center [817, 69] width 15 height 15
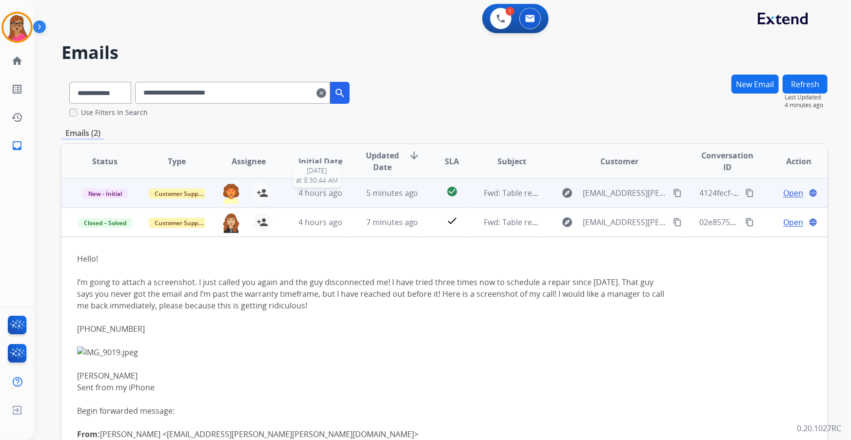
click at [319, 196] on span "4 hours ago" at bounding box center [320, 193] width 44 height 11
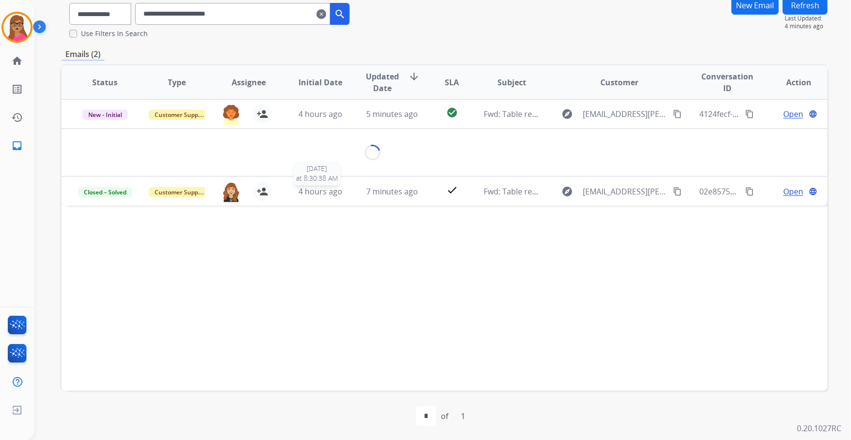
scroll to position [80, 0]
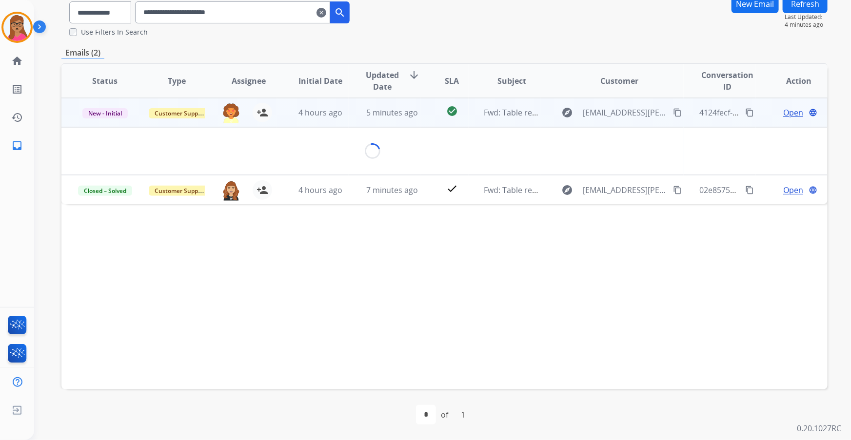
click at [567, 113] on span "Open" at bounding box center [793, 113] width 20 height 12
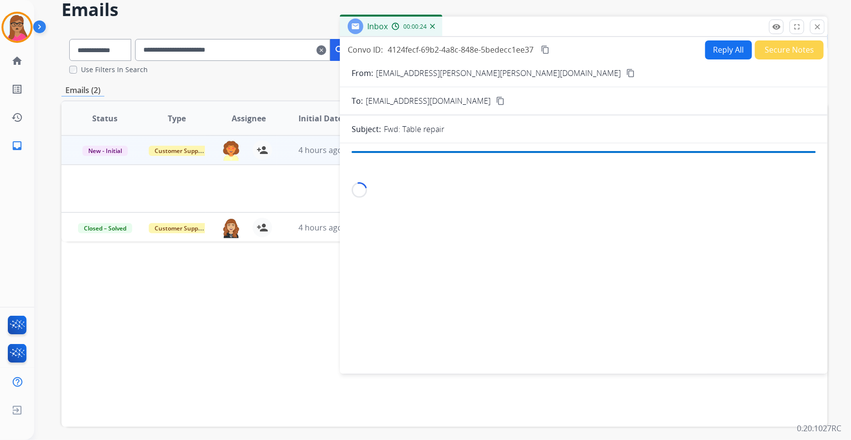
scroll to position [0, 0]
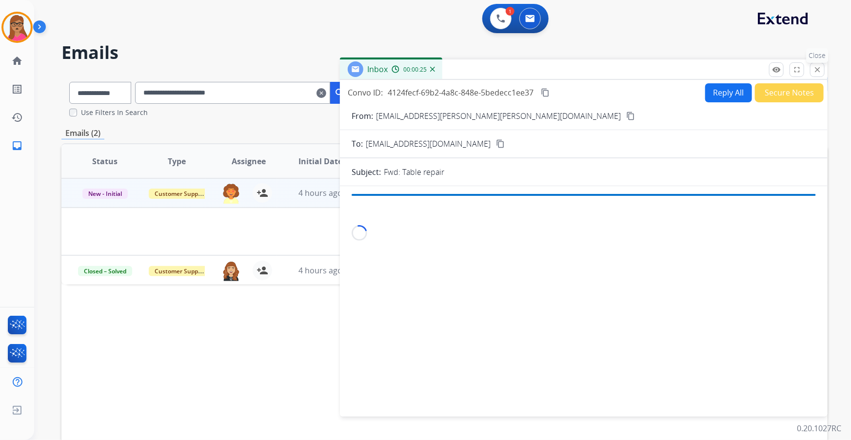
click at [567, 70] on mat-icon "close" at bounding box center [817, 69] width 9 height 9
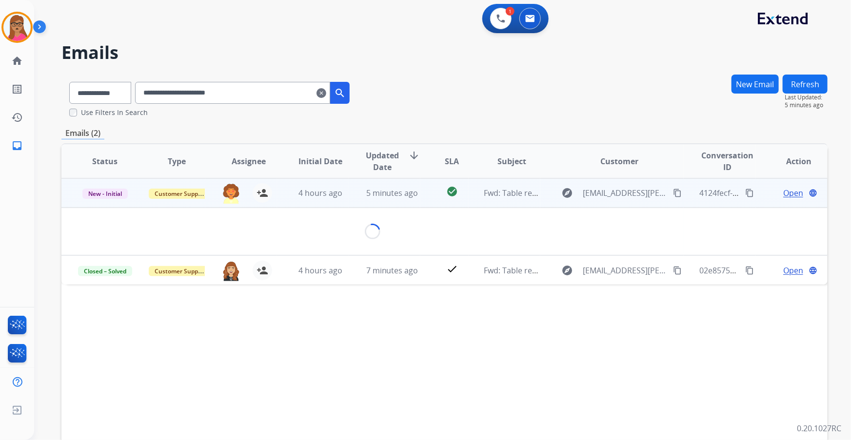
click at [469, 200] on td "Fwd: Table repair" at bounding box center [505, 192] width 72 height 29
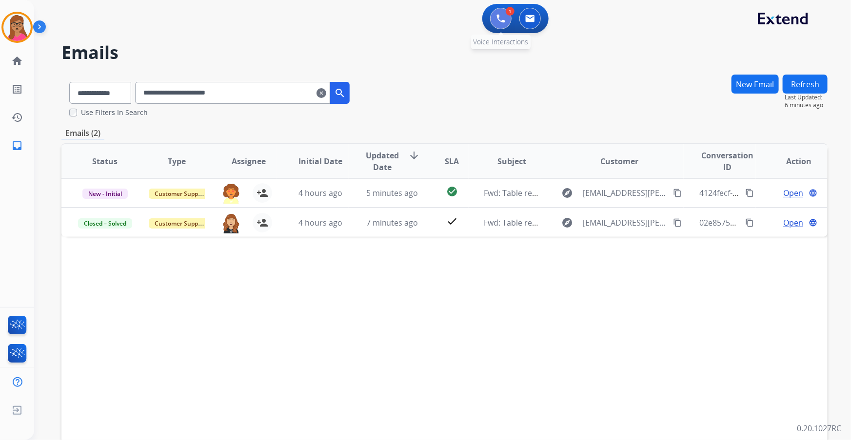
click at [494, 22] on button at bounding box center [500, 18] width 21 height 21
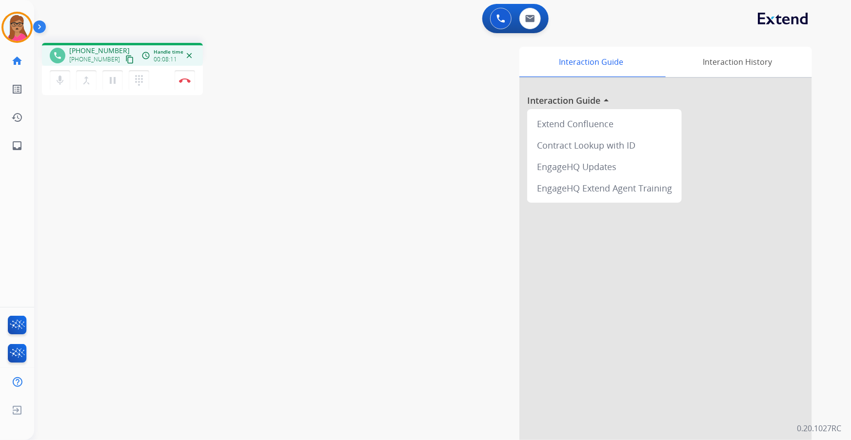
drag, startPoint x: 498, startPoint y: 17, endPoint x: 484, endPoint y: 28, distance: 18.4
click at [498, 18] on img at bounding box center [500, 18] width 9 height 9
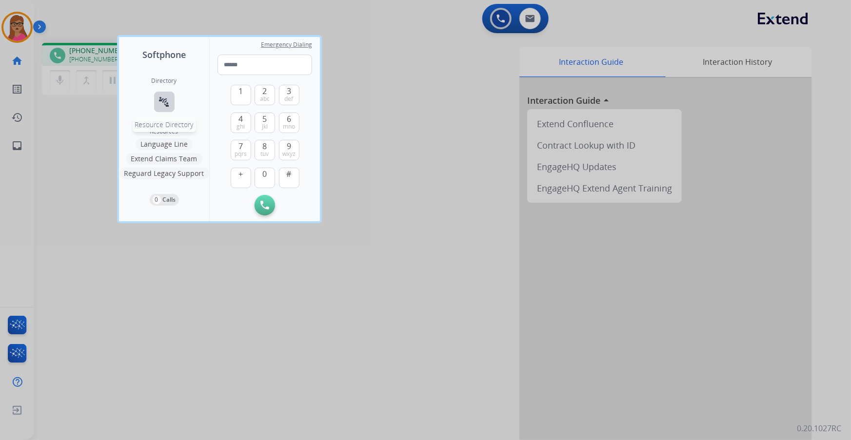
click at [163, 100] on mat-icon "connect_without_contact" at bounding box center [164, 102] width 12 height 12
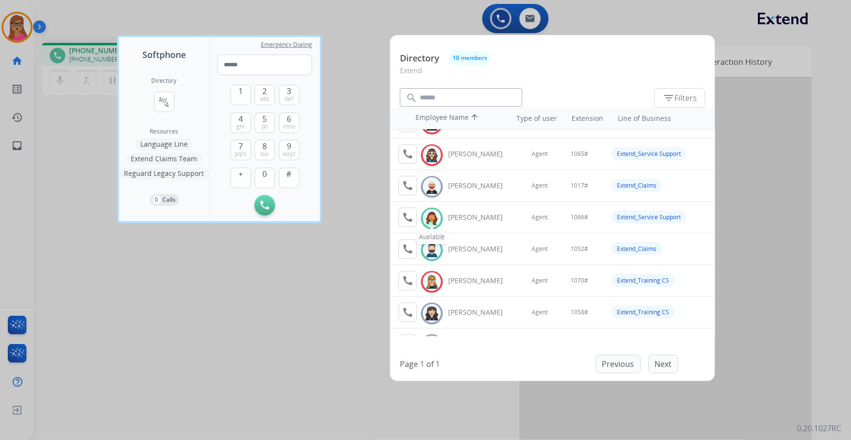
scroll to position [133, 0]
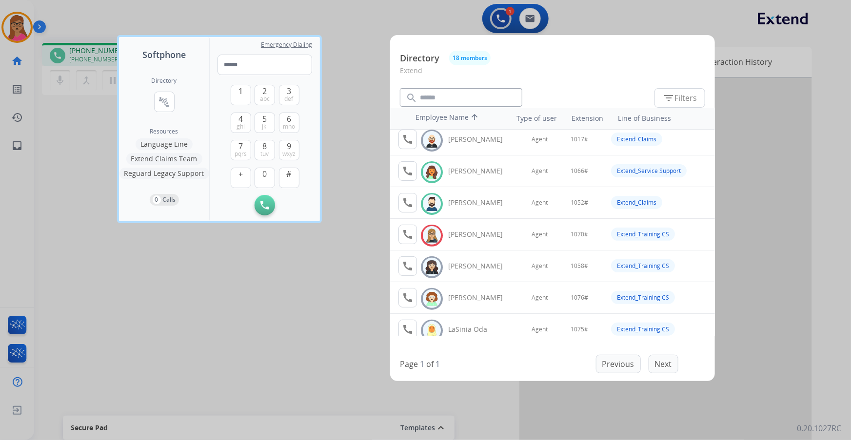
click at [429, 201] on img at bounding box center [432, 204] width 14 height 15
drag, startPoint x: 409, startPoint y: 205, endPoint x: 423, endPoint y: 206, distance: 14.2
click at [409, 205] on mat-icon "call" at bounding box center [408, 203] width 12 height 12
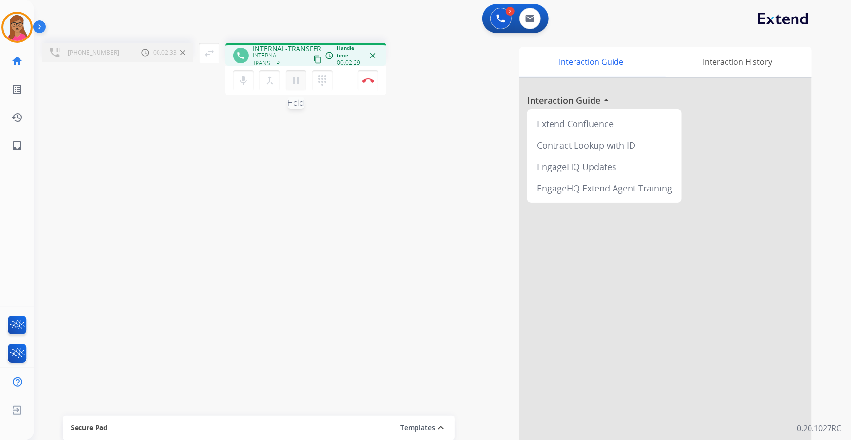
click at [293, 85] on mat-icon "pause" at bounding box center [296, 81] width 12 height 12
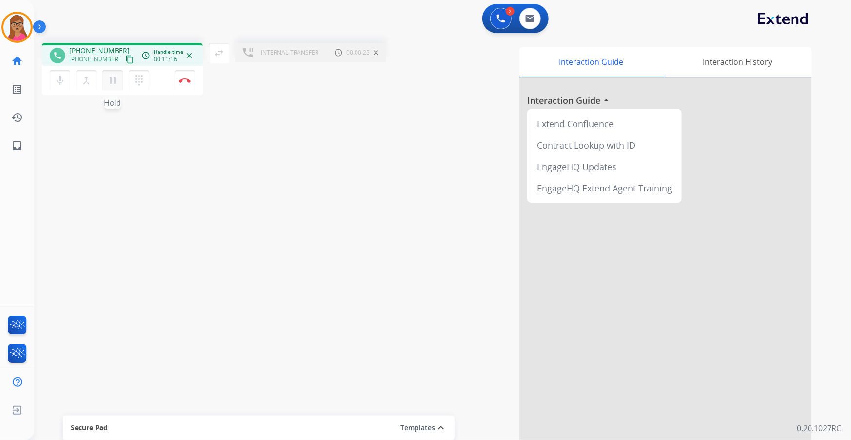
click at [114, 85] on mat-icon "pause" at bounding box center [113, 81] width 12 height 12
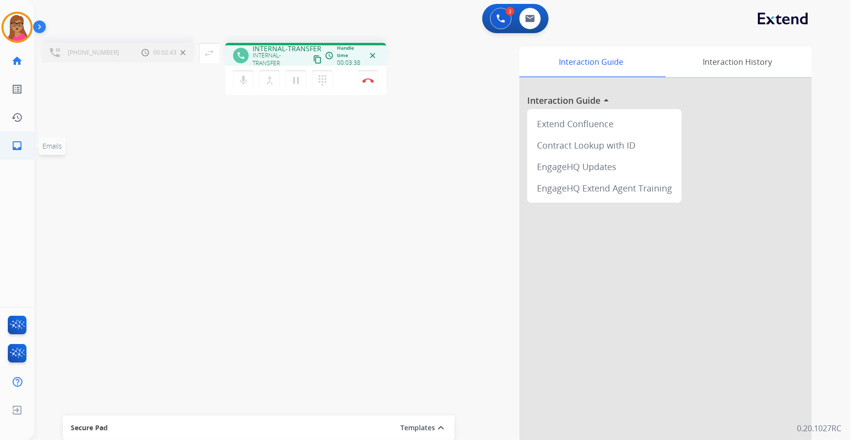
click at [17, 143] on mat-icon "inbox" at bounding box center [17, 146] width 12 height 12
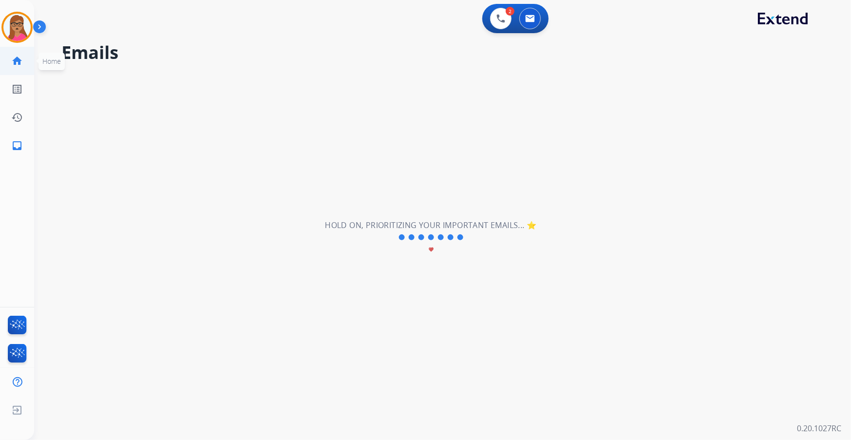
click at [14, 61] on mat-icon "home" at bounding box center [17, 61] width 12 height 12
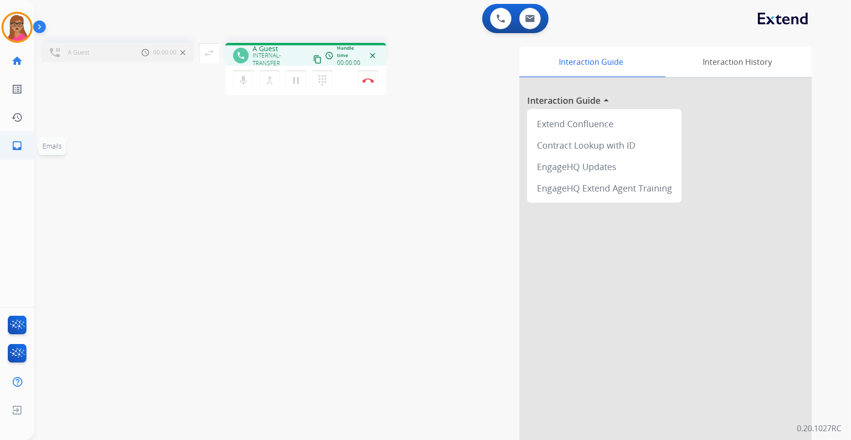
click at [14, 149] on mat-icon "inbox" at bounding box center [17, 146] width 12 height 12
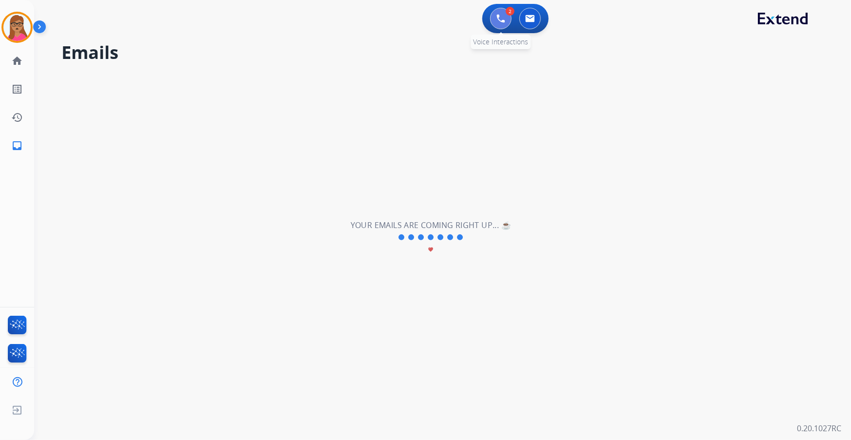
click at [494, 20] on button at bounding box center [500, 18] width 21 height 21
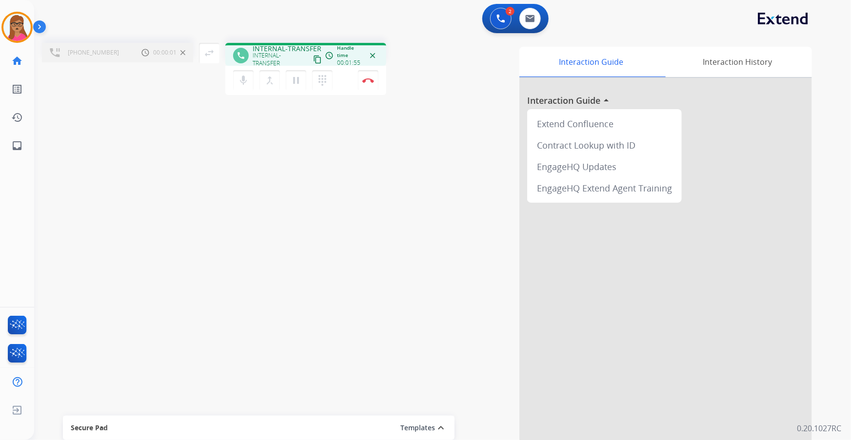
click at [300, 50] on span "INTERNAL-TRANSFER" at bounding box center [287, 49] width 69 height 10
click at [372, 78] on img at bounding box center [368, 80] width 12 height 5
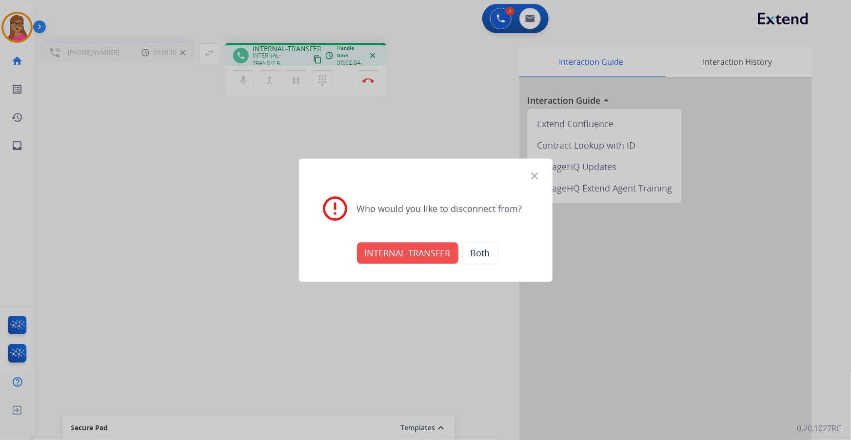
click at [424, 255] on button "INTERNAL-TRANSFER" at bounding box center [407, 252] width 101 height 21
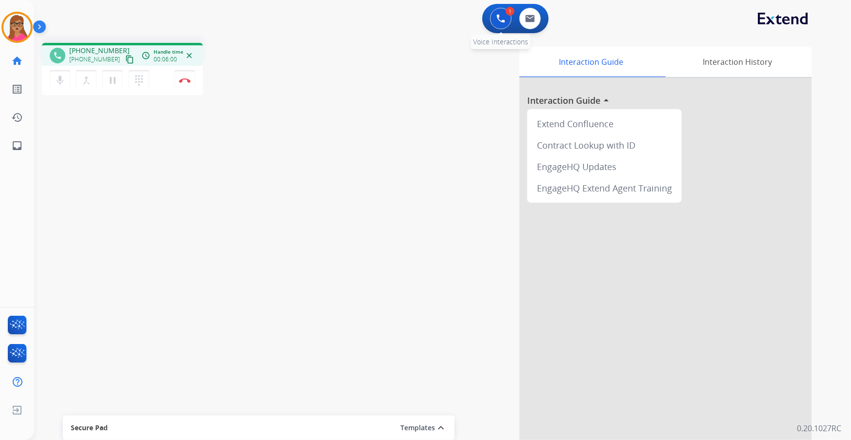
click at [496, 21] on button at bounding box center [500, 18] width 21 height 21
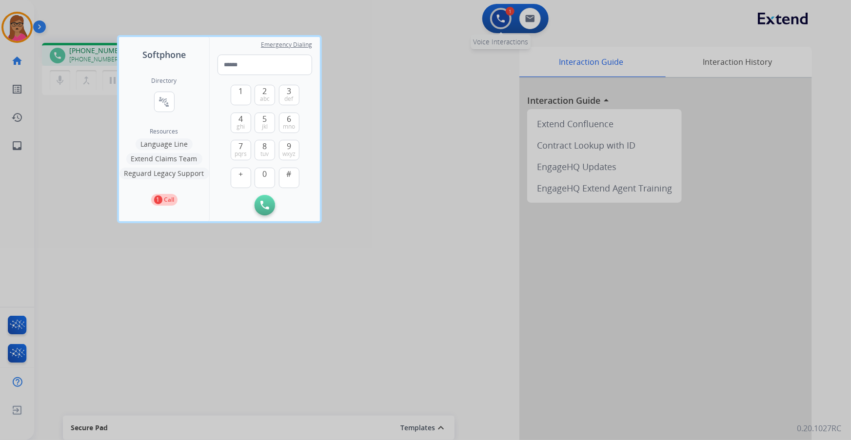
drag, startPoint x: 513, startPoint y: 27, endPoint x: 496, endPoint y: 20, distance: 17.5
click at [512, 26] on div at bounding box center [425, 220] width 851 height 440
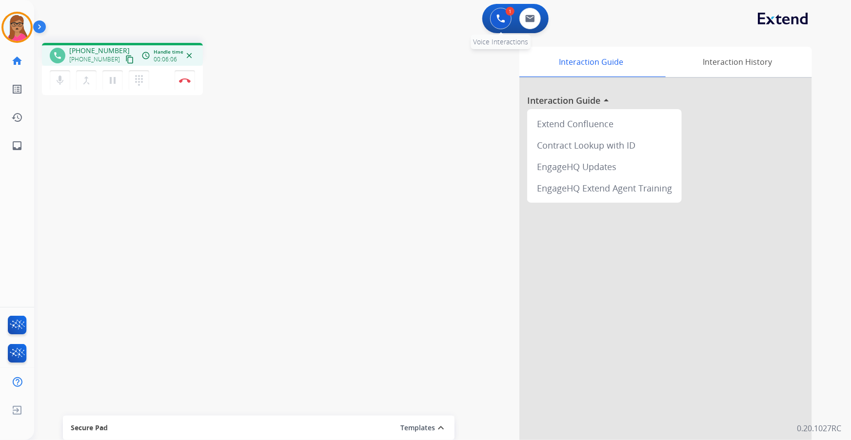
click at [496, 20] on img at bounding box center [500, 18] width 9 height 9
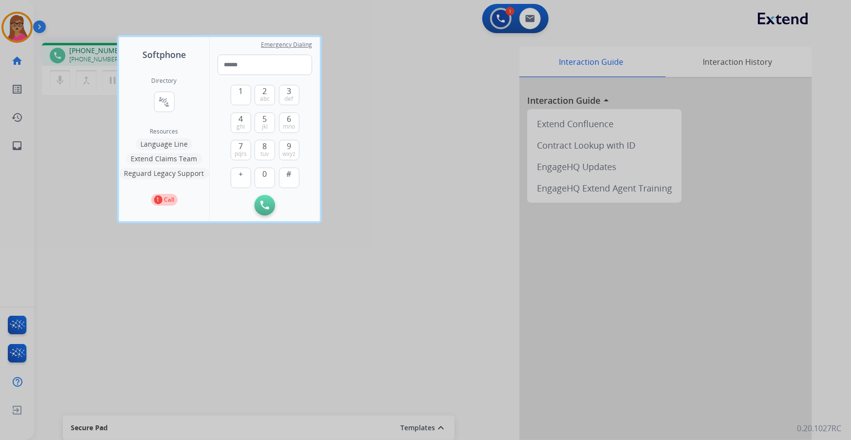
click at [496, 19] on div "Softphone Directory connect_without_contact Resource Directory Resources Langua…" at bounding box center [425, 220] width 851 height 440
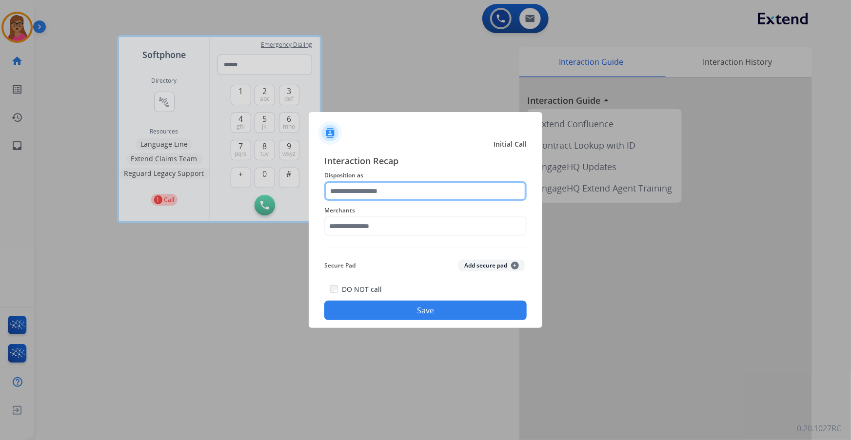
click at [391, 191] on input "text" at bounding box center [425, 191] width 202 height 20
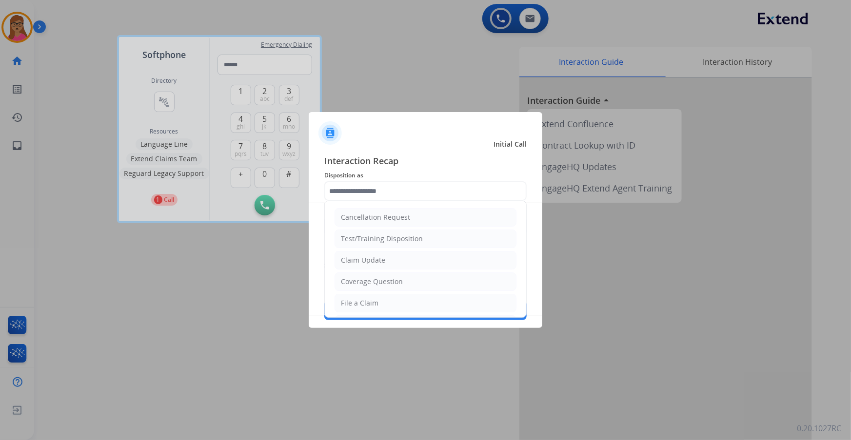
click at [381, 259] on div "Coverage Question" at bounding box center [372, 282] width 62 height 10
type input "**********"
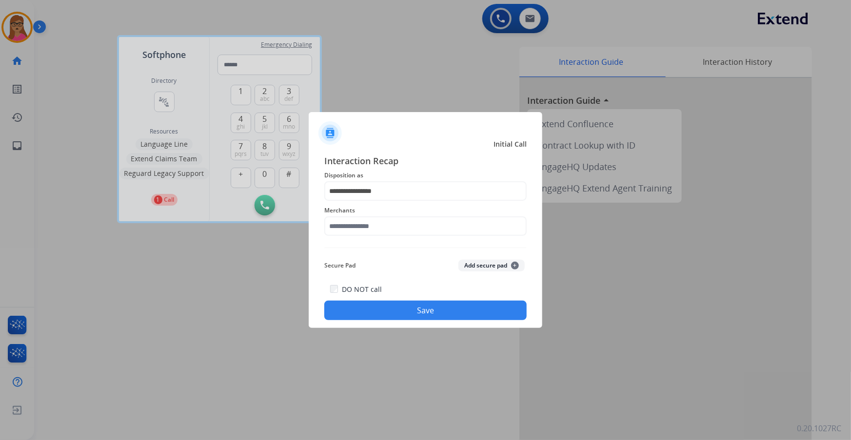
click at [388, 238] on div "Merchants" at bounding box center [425, 220] width 202 height 39
click at [388, 226] on input "text" at bounding box center [425, 227] width 202 height 20
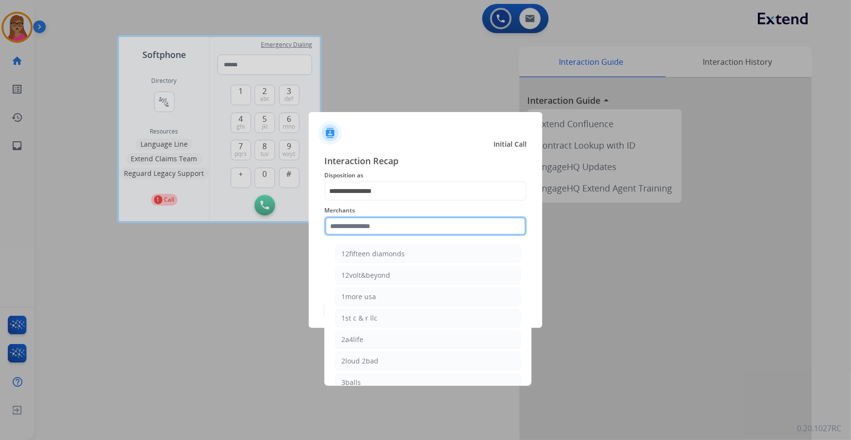
click at [361, 221] on input "text" at bounding box center [425, 227] width 202 height 20
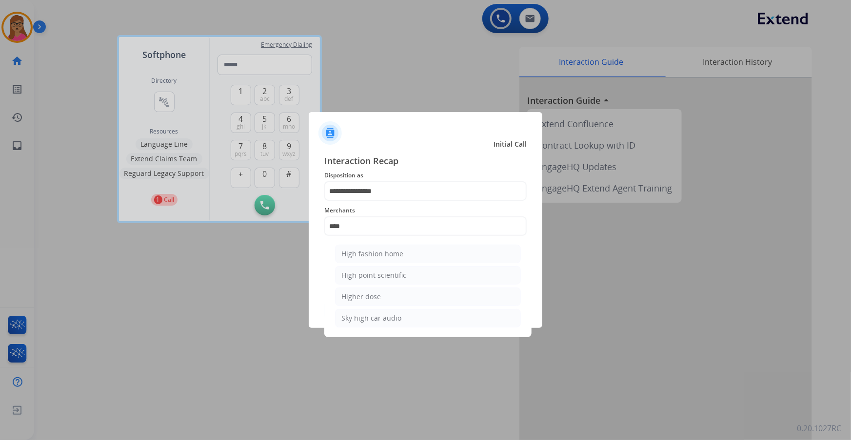
click at [381, 251] on div "High fashion home" at bounding box center [372, 254] width 62 height 10
type input "**********"
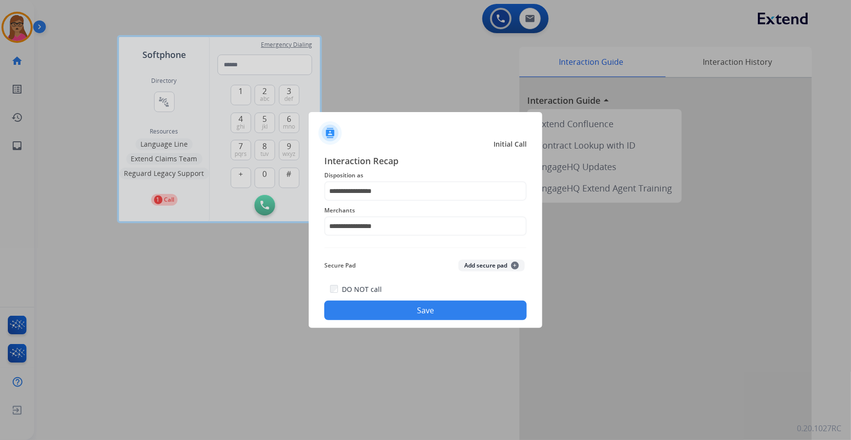
click at [434, 259] on button "Save" at bounding box center [425, 311] width 202 height 20
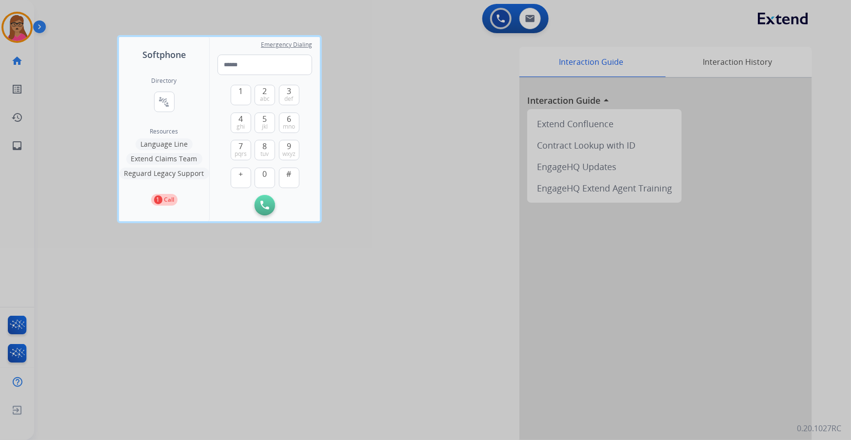
click at [217, 257] on div at bounding box center [425, 220] width 851 height 440
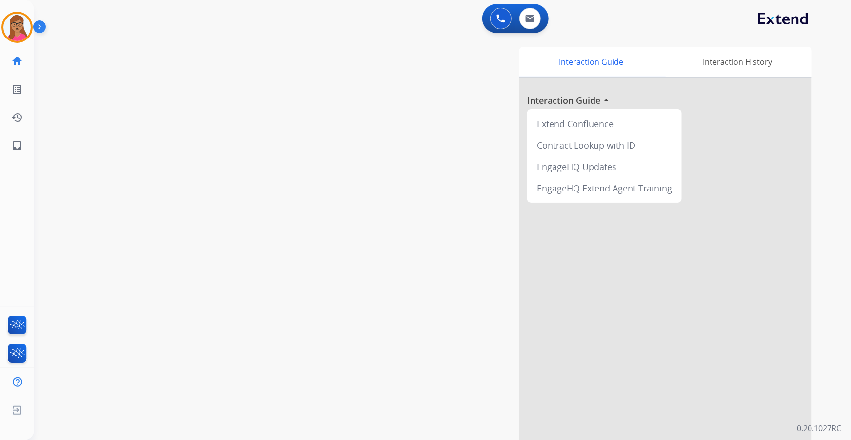
drag, startPoint x: 7, startPoint y: 23, endPoint x: 41, endPoint y: 25, distance: 34.2
click at [8, 23] on img at bounding box center [16, 27] width 27 height 27
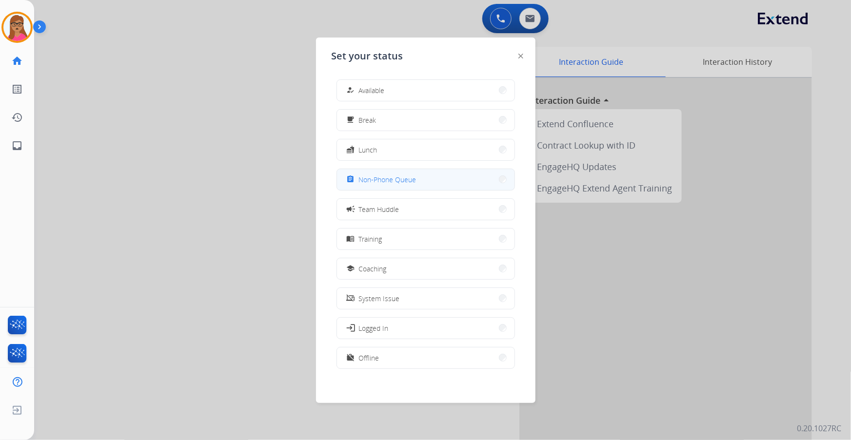
click at [400, 169] on button "assignment Non-Phone Queue" at bounding box center [426, 179] width 178 height 21
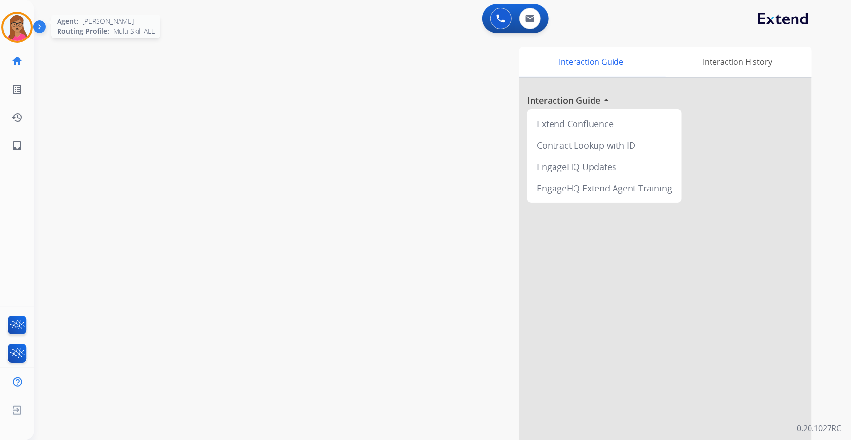
click at [18, 23] on img at bounding box center [16, 27] width 27 height 27
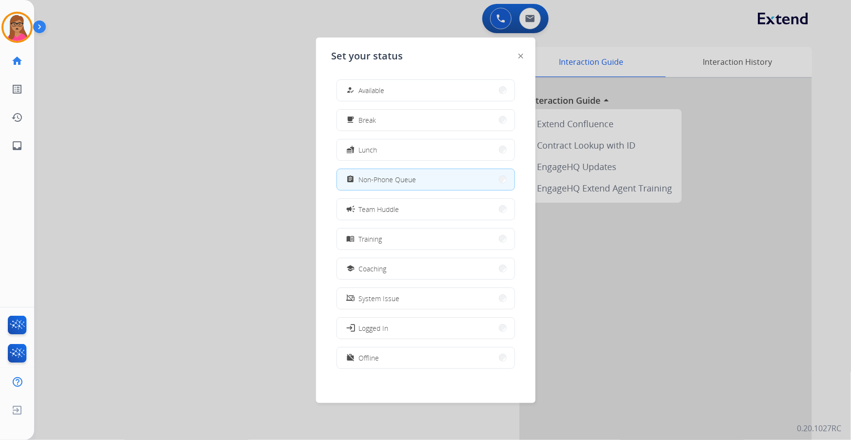
click at [241, 172] on div at bounding box center [425, 220] width 851 height 440
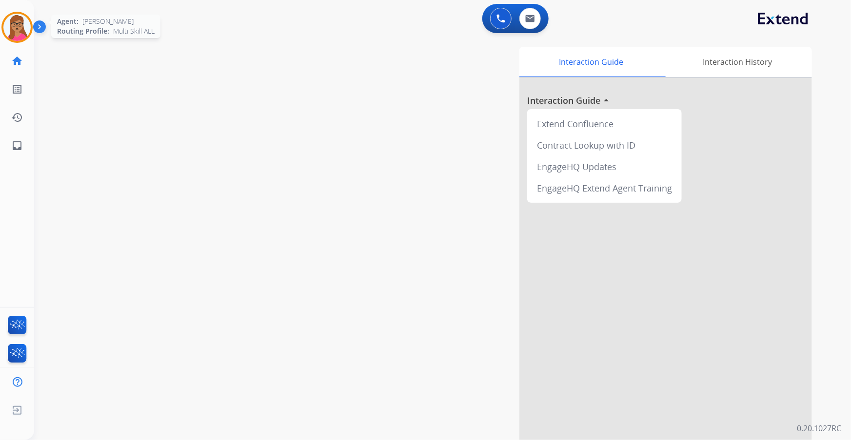
click at [16, 34] on img at bounding box center [16, 27] width 27 height 27
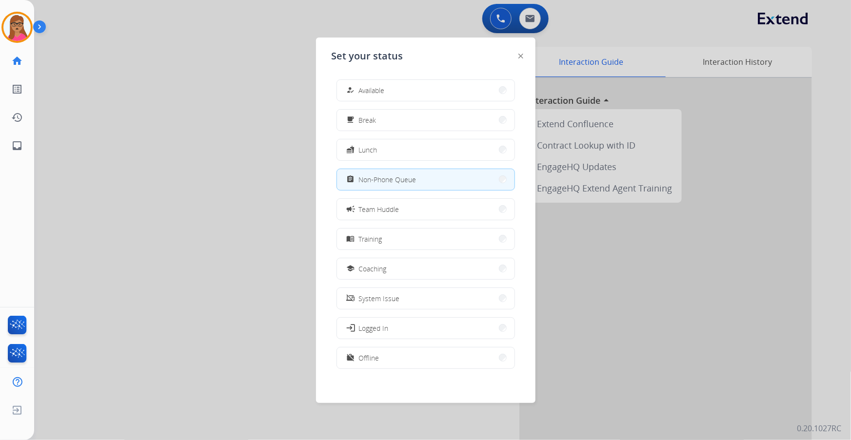
click at [109, 114] on div at bounding box center [425, 220] width 851 height 440
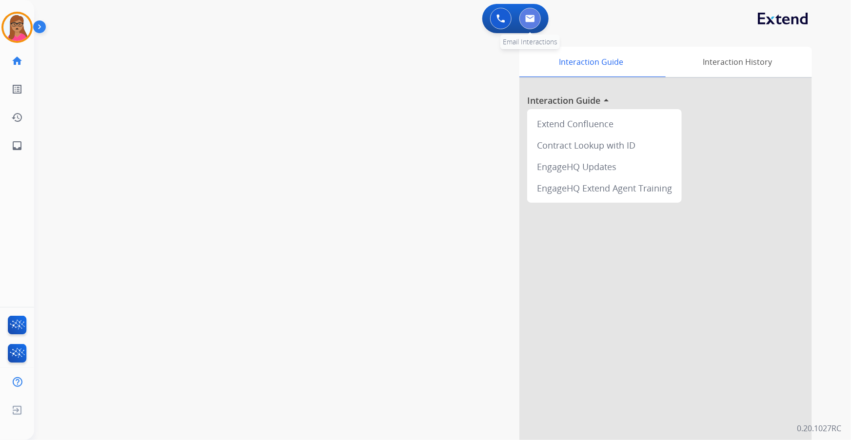
click at [525, 18] on img at bounding box center [530, 19] width 10 height 8
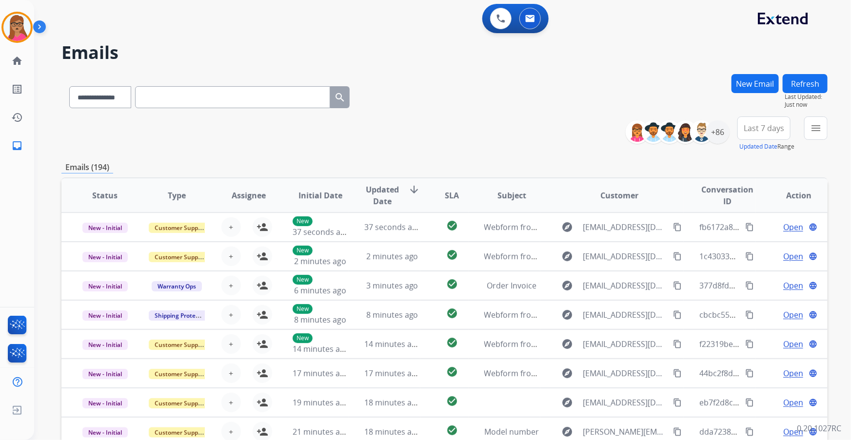
click at [567, 79] on button "New Email" at bounding box center [754, 83] width 47 height 19
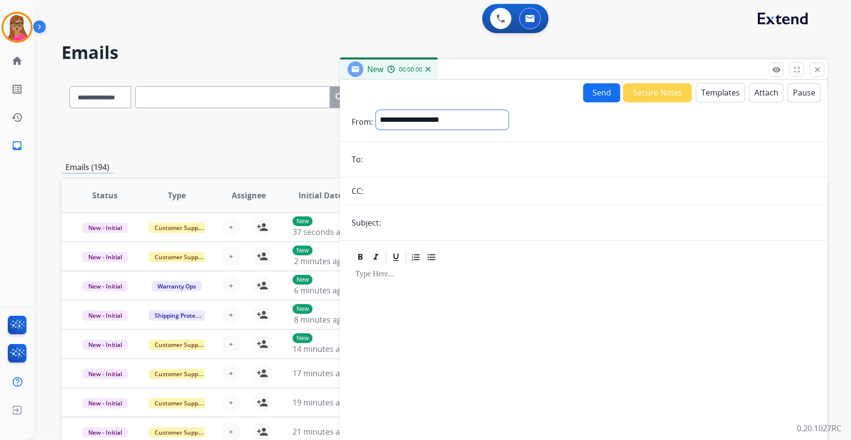
drag, startPoint x: 419, startPoint y: 121, endPoint x: 418, endPoint y: 127, distance: 5.4
click at [419, 121] on select "**********" at bounding box center [442, 120] width 133 height 20
select select "**********"
click at [376, 110] on select "**********" at bounding box center [442, 120] width 133 height 20
paste input "**********"
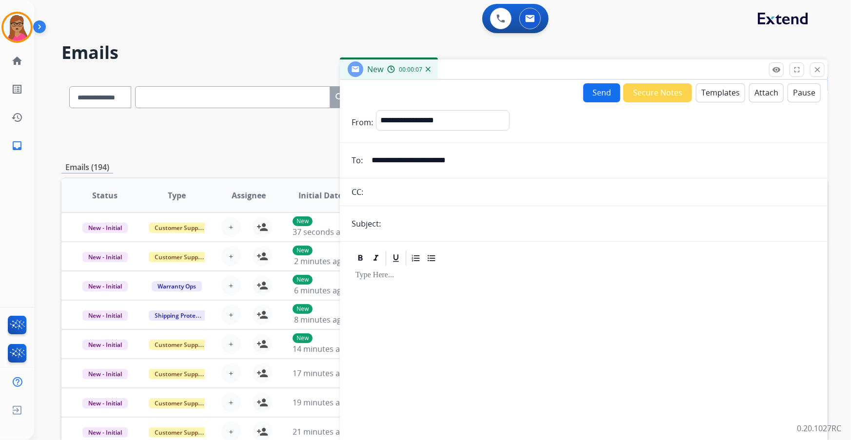
type input "**********"
click at [423, 230] on input "text" at bounding box center [600, 224] width 432 height 20
type input "**********"
click at [406, 259] on div at bounding box center [584, 350] width 464 height 167
click at [567, 92] on button "Templates" at bounding box center [720, 92] width 49 height 19
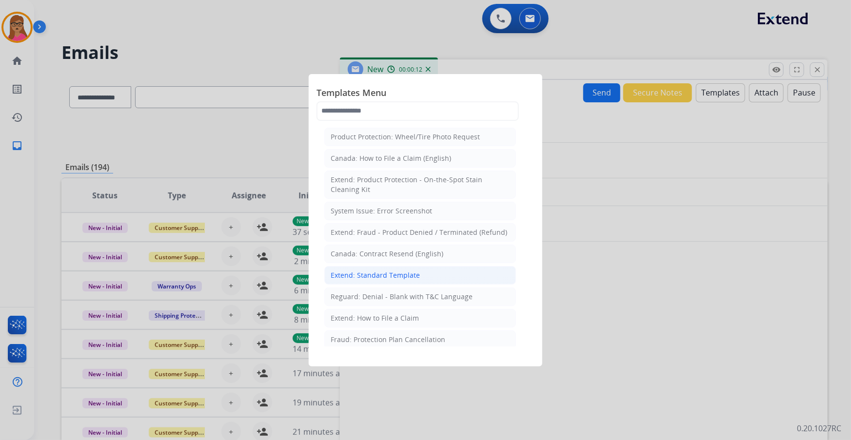
click at [379, 259] on div "Extend: Standard Template" at bounding box center [375, 276] width 89 height 10
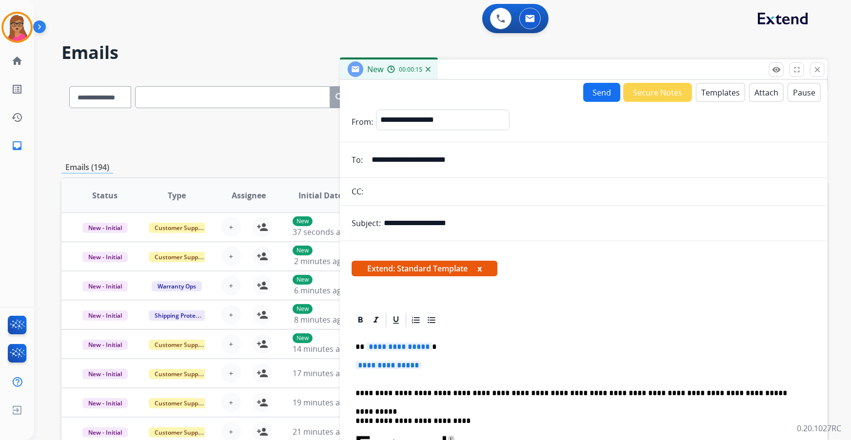
click at [396, 259] on span "**********" at bounding box center [389, 365] width 66 height 8
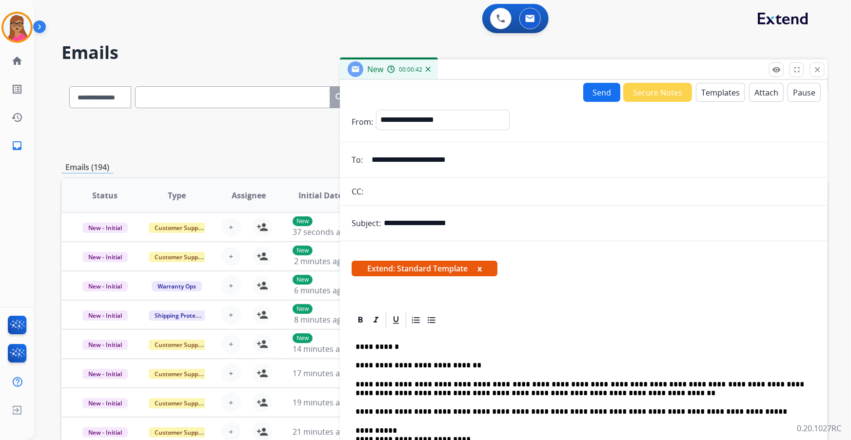
click at [567, 97] on button "Send" at bounding box center [601, 92] width 37 height 19
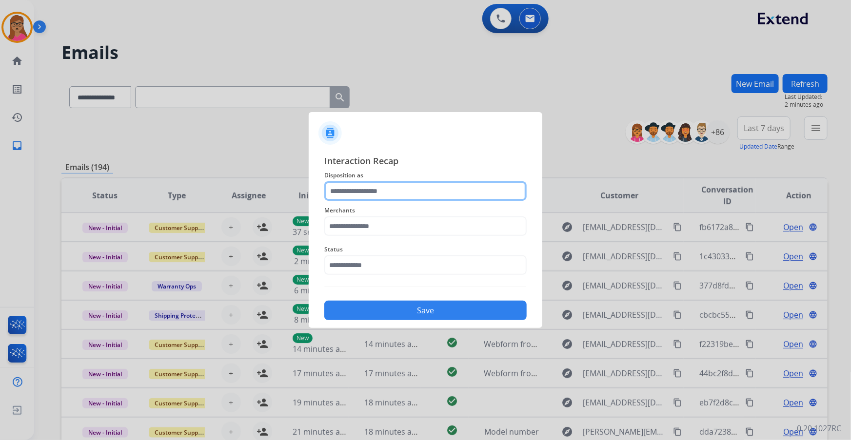
click at [397, 195] on input "text" at bounding box center [425, 191] width 202 height 20
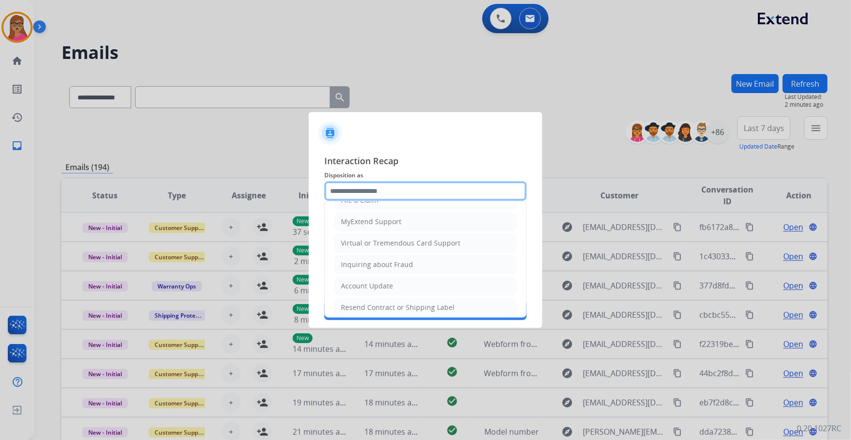
scroll to position [151, 0]
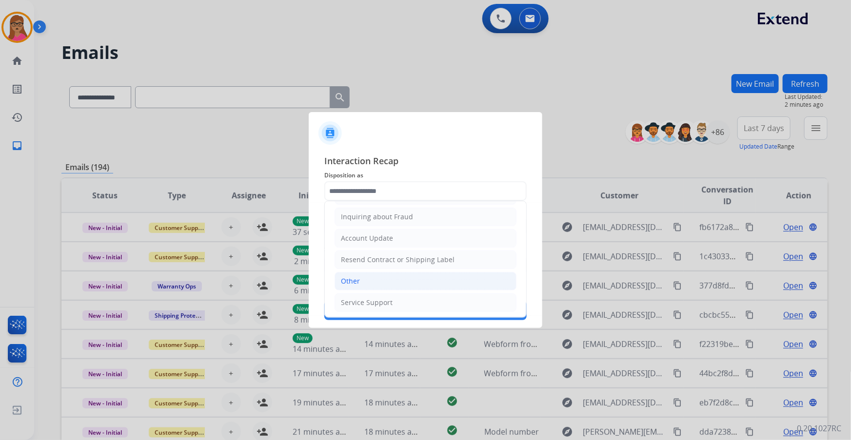
drag, startPoint x: 373, startPoint y: 286, endPoint x: 374, endPoint y: 267, distance: 19.0
click at [372, 259] on li "Other" at bounding box center [426, 281] width 182 height 19
type input "*****"
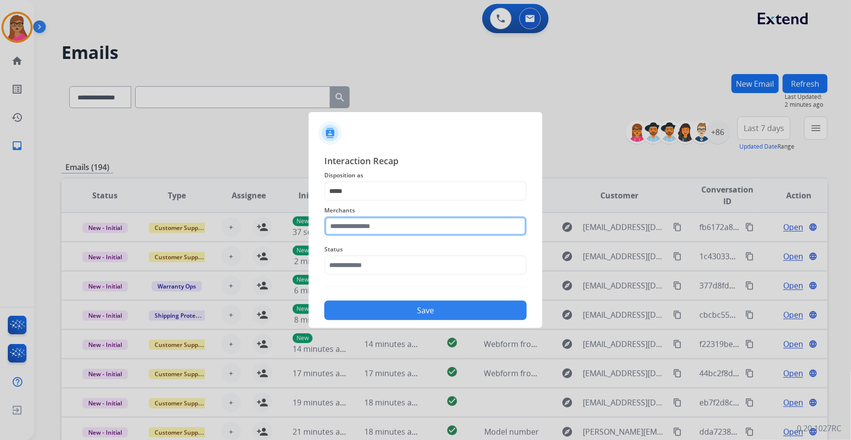
click at [378, 228] on input "text" at bounding box center [425, 227] width 202 height 20
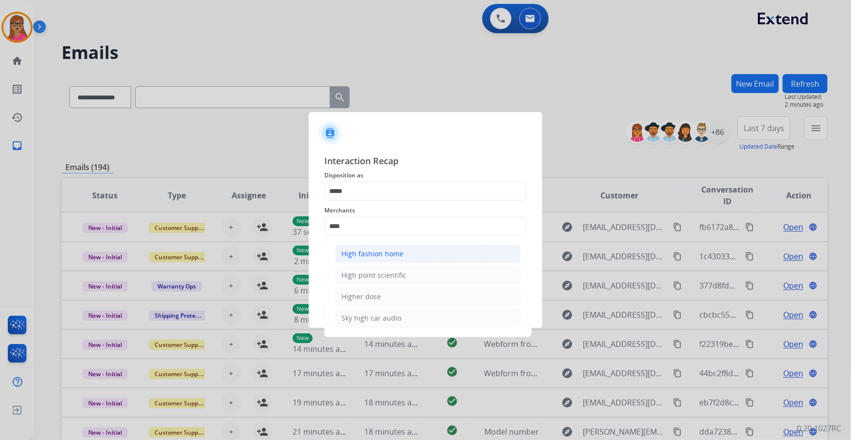
click at [381, 254] on div "High fashion home" at bounding box center [372, 254] width 62 height 10
type input "**********"
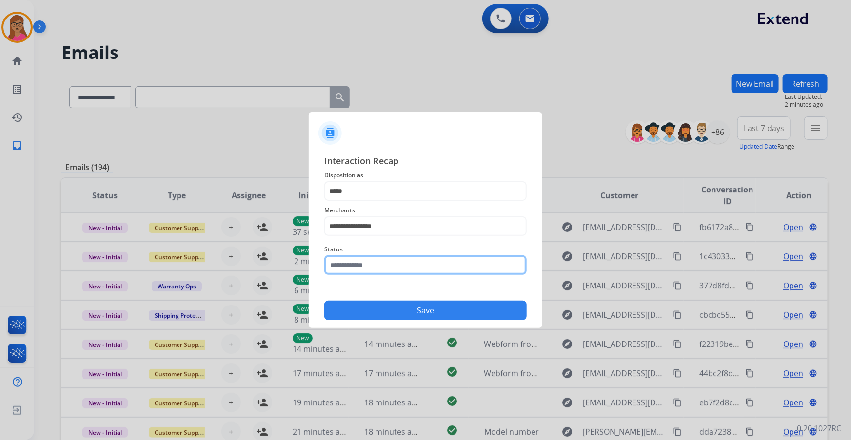
click at [373, 259] on input "text" at bounding box center [425, 266] width 202 height 20
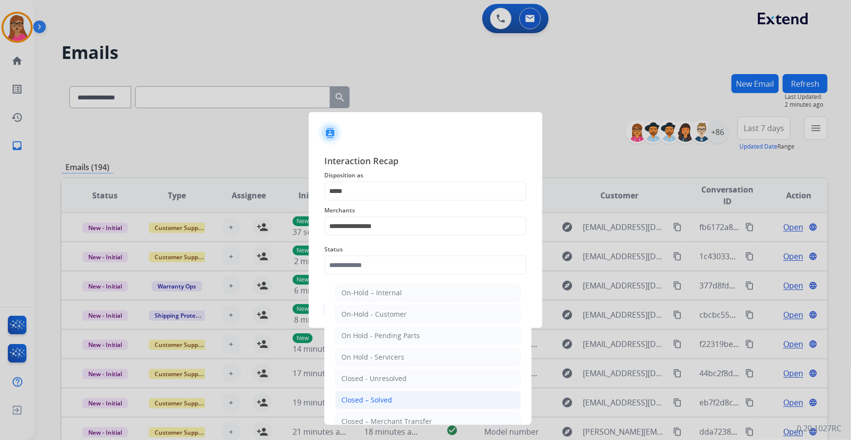
click at [400, 259] on li "Closed – Solved" at bounding box center [428, 400] width 186 height 19
type input "**********"
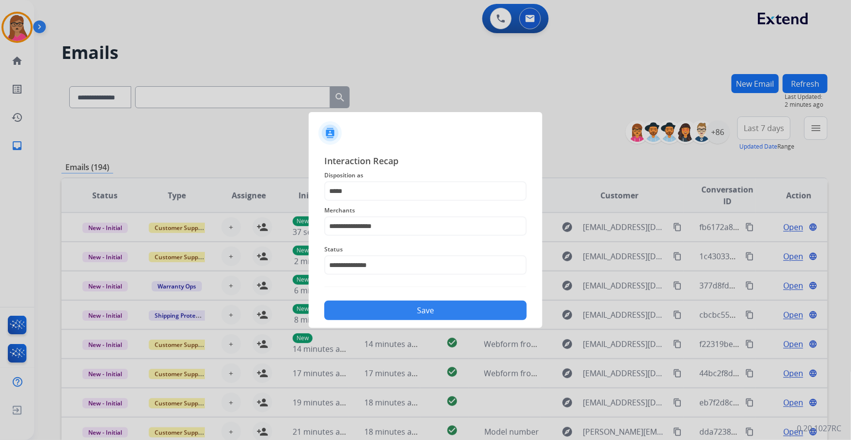
click at [413, 259] on button "Save" at bounding box center [425, 311] width 202 height 20
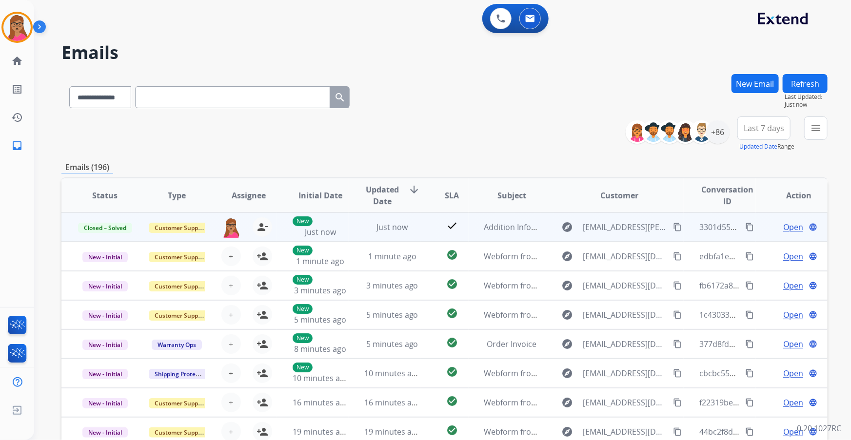
click at [567, 227] on mat-icon "content_copy" at bounding box center [749, 227] width 9 height 9
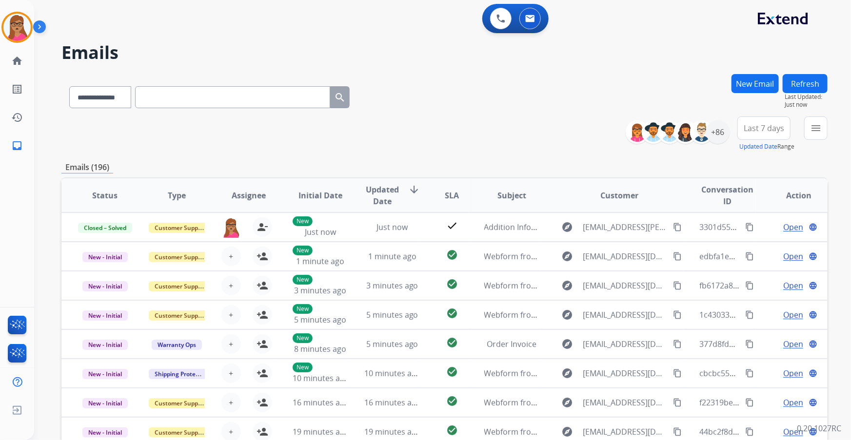
click at [567, 127] on span "Last 7 days" at bounding box center [764, 128] width 40 height 4
click at [567, 243] on div "Last 90 days" at bounding box center [761, 246] width 54 height 15
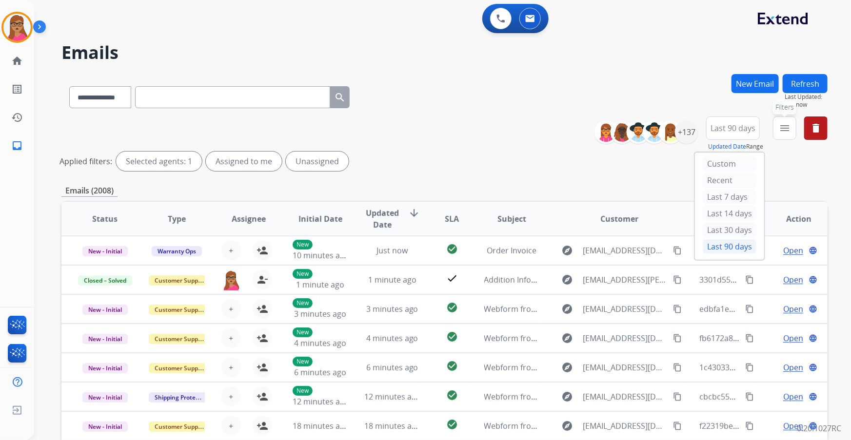
click at [567, 132] on mat-icon "menu" at bounding box center [785, 128] width 12 height 12
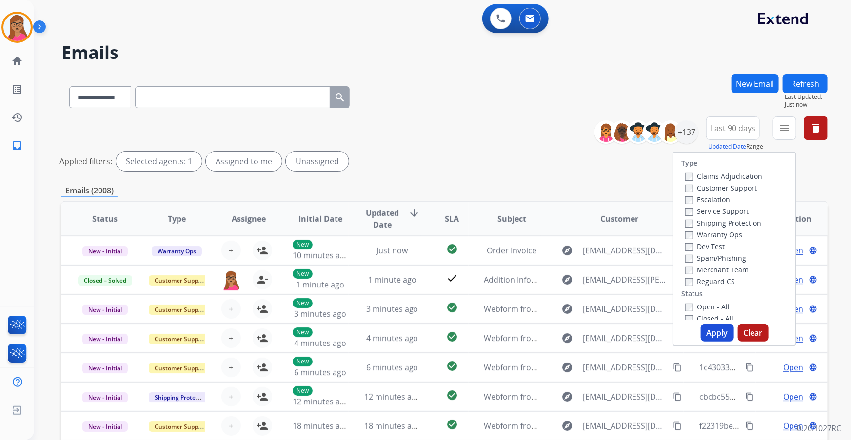
click at [567, 189] on label "Customer Support" at bounding box center [721, 187] width 72 height 9
click at [567, 225] on label "Shipping Protection" at bounding box center [723, 222] width 76 height 9
drag, startPoint x: 715, startPoint y: 280, endPoint x: 725, endPoint y: 313, distance: 34.6
click at [567, 259] on label "Reguard CS" at bounding box center [710, 281] width 50 height 9
click at [567, 259] on label "Open - All" at bounding box center [707, 306] width 44 height 9
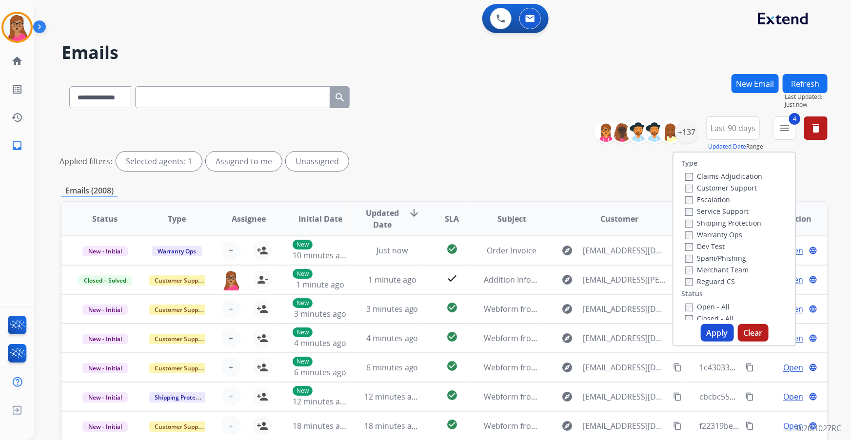
click at [567, 259] on div "Type Claims Adjudication Customer Support Escalation Service Support Shipping P…" at bounding box center [734, 249] width 124 height 195
click at [567, 259] on button "Apply" at bounding box center [717, 333] width 33 height 18
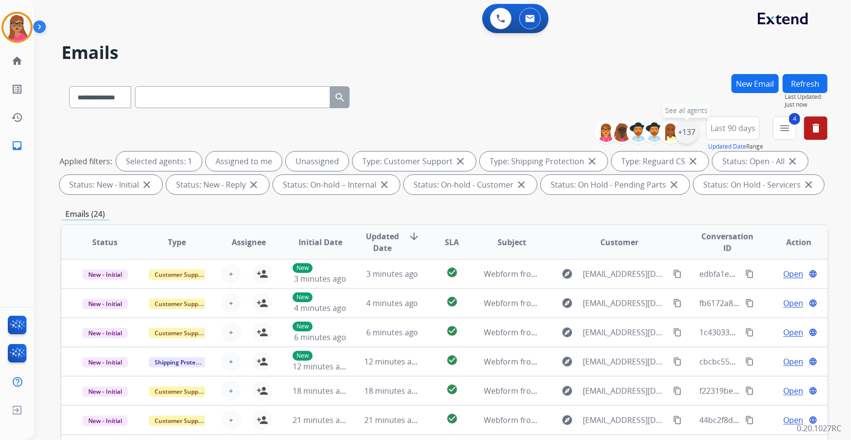
click at [567, 130] on div "+137" at bounding box center [686, 131] width 23 height 23
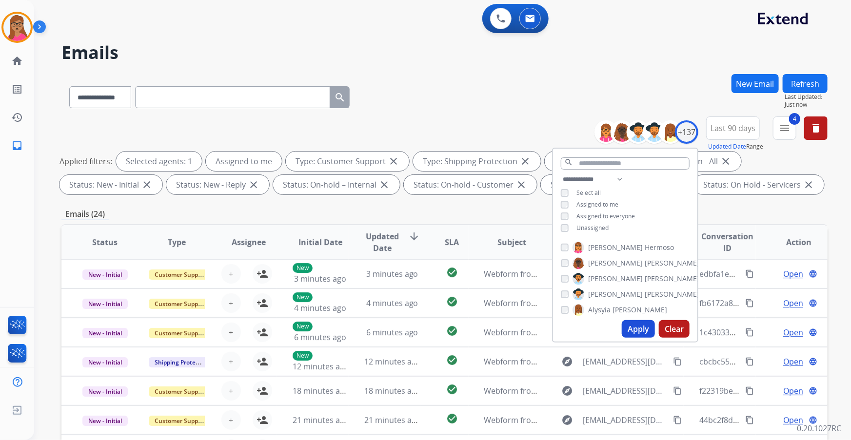
click at [567, 259] on button "Apply" at bounding box center [638, 329] width 33 height 18
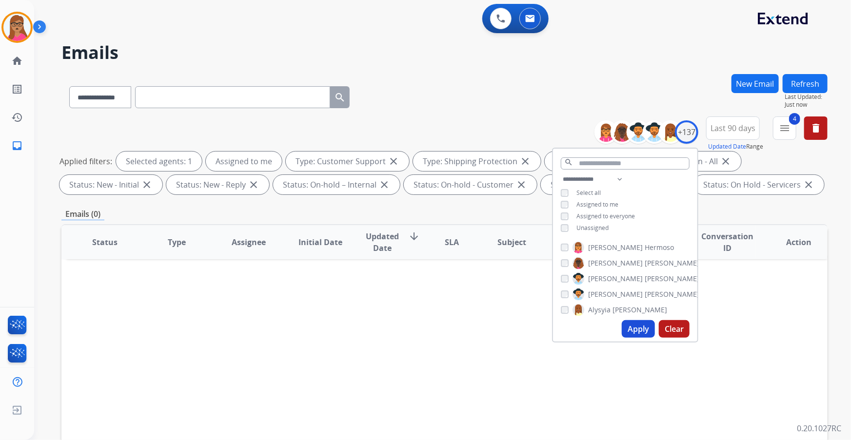
click at [476, 259] on div "Status Type Assignee Initial Date Updated Date arrow_downward SLA Subject Custo…" at bounding box center [444, 387] width 766 height 327
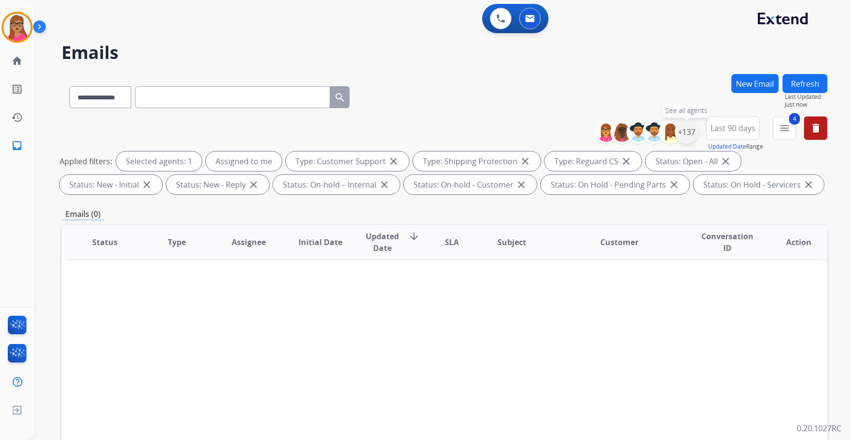
click at [567, 126] on div "+137" at bounding box center [686, 131] width 23 height 23
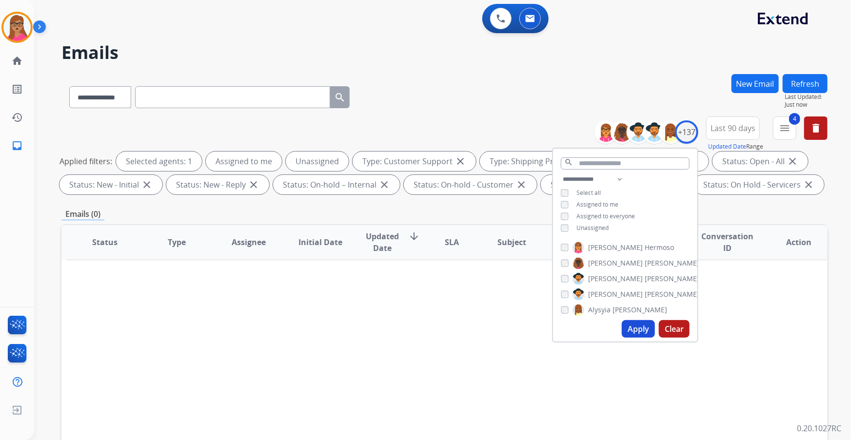
click at [567, 259] on button "Apply" at bounding box center [638, 329] width 33 height 18
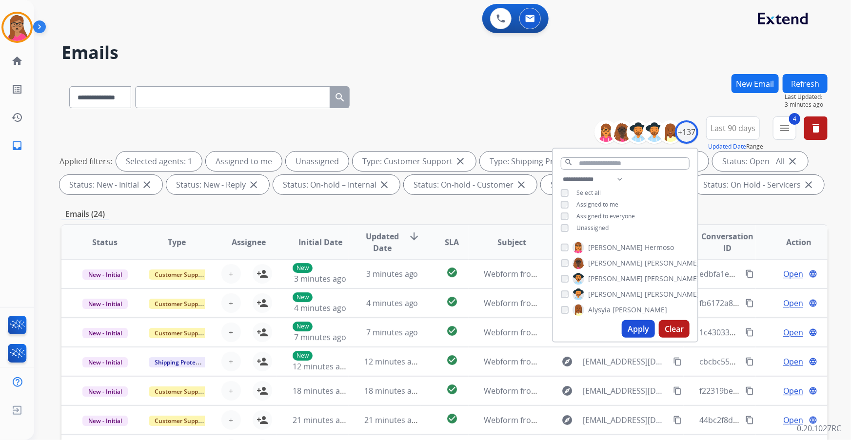
click at [410, 87] on div "**********" at bounding box center [444, 95] width 766 height 42
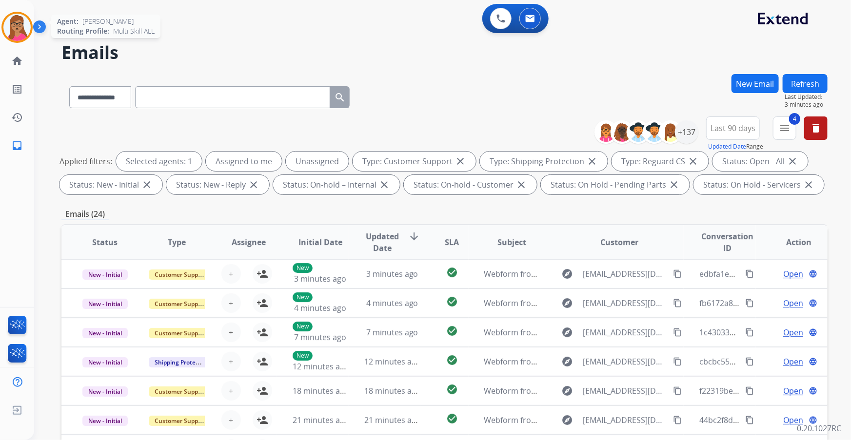
click at [20, 30] on img at bounding box center [16, 27] width 27 height 27
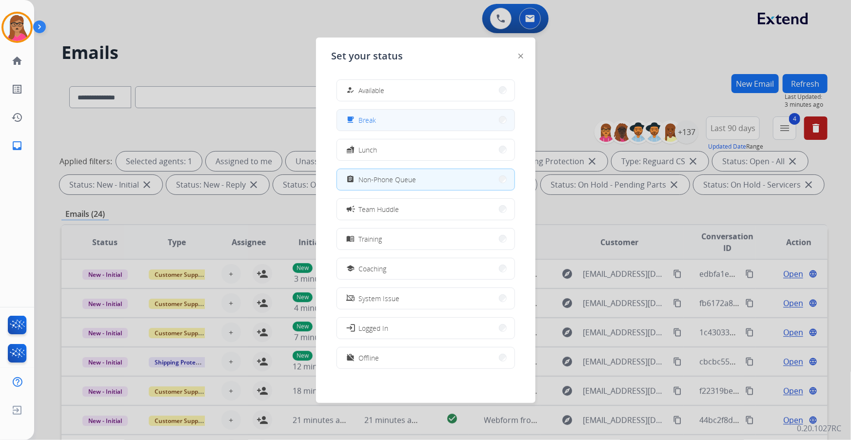
click at [399, 121] on button "free_breakfast Break" at bounding box center [426, 120] width 178 height 21
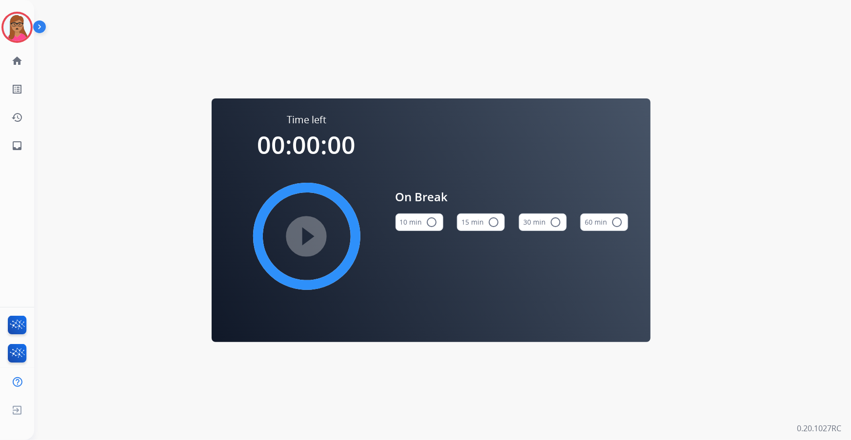
click at [483, 224] on button "15 min radio_button_unchecked" at bounding box center [481, 223] width 48 height 18
click at [304, 239] on mat-icon "play_circle_filled" at bounding box center [307, 237] width 12 height 12
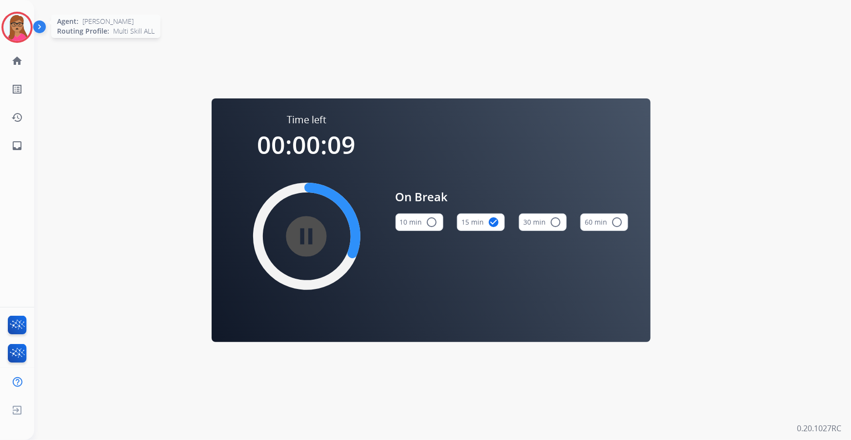
click at [17, 26] on img at bounding box center [16, 27] width 27 height 27
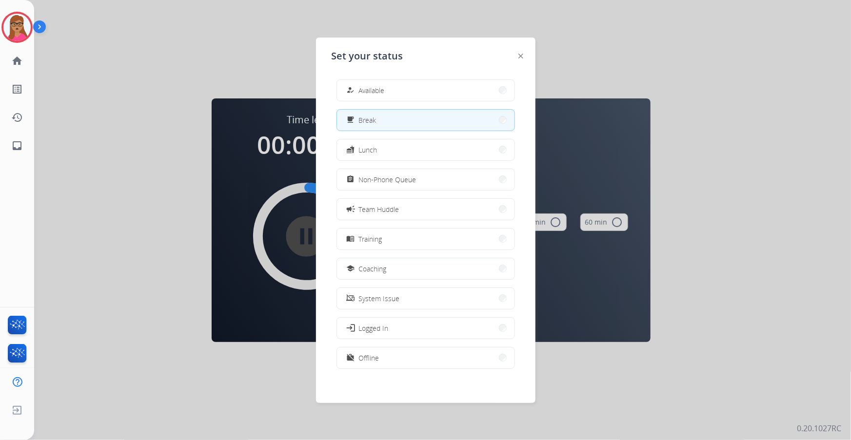
click at [202, 30] on div at bounding box center [425, 220] width 851 height 440
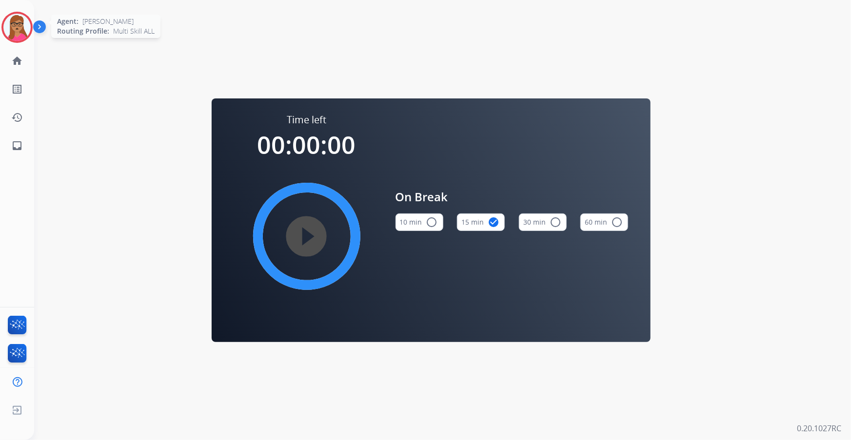
click at [26, 34] on img at bounding box center [16, 27] width 27 height 27
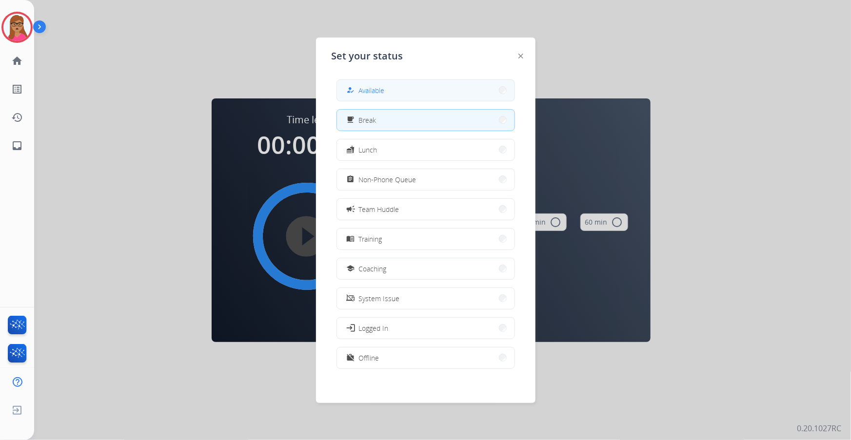
click at [394, 88] on button "how_to_reg Available" at bounding box center [426, 90] width 178 height 21
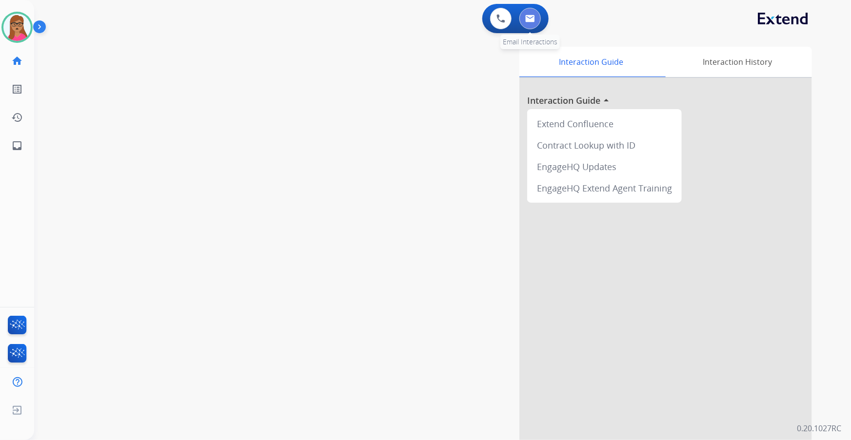
click at [534, 16] on img at bounding box center [530, 19] width 10 height 8
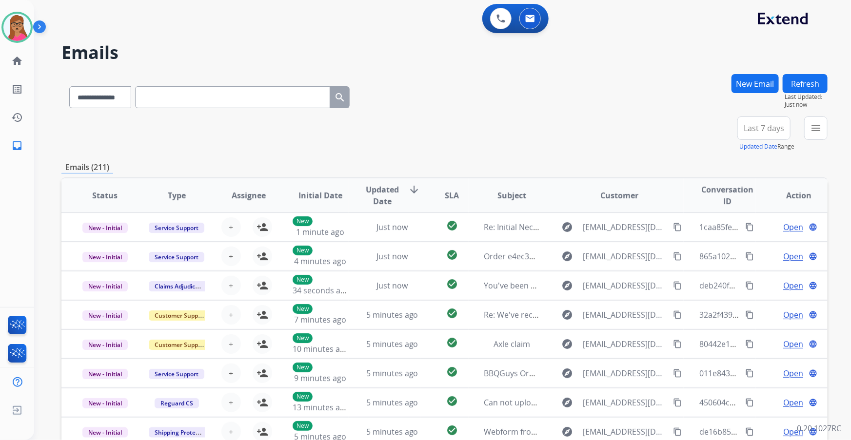
click at [567, 127] on span "Last 7 days" at bounding box center [764, 128] width 40 height 4
drag, startPoint x: 745, startPoint y: 247, endPoint x: 739, endPoint y: 239, distance: 9.5
click at [567, 248] on div "Last 90 days" at bounding box center [761, 246] width 54 height 15
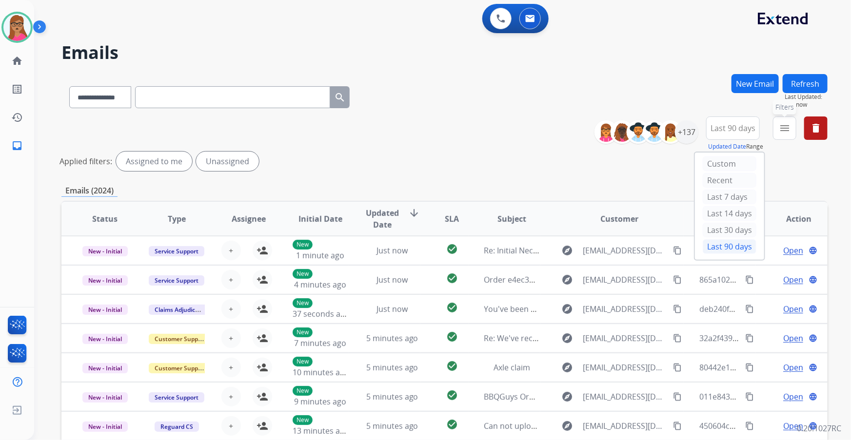
click at [567, 133] on mat-icon "menu" at bounding box center [785, 128] width 12 height 12
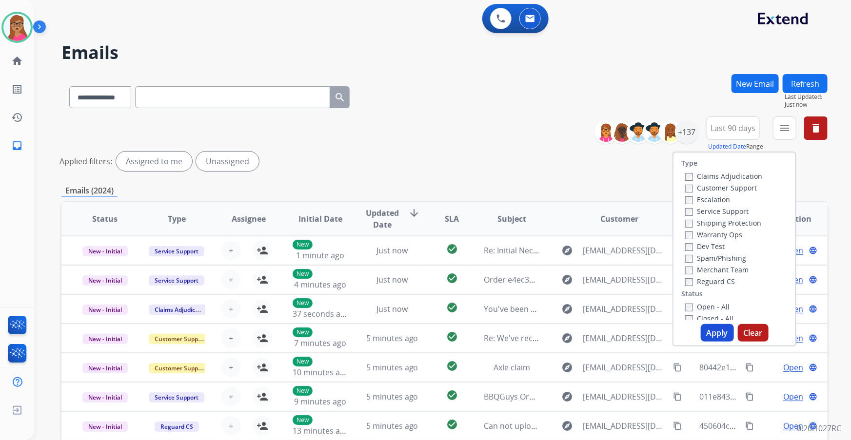
click at [567, 189] on label "Customer Support" at bounding box center [721, 187] width 72 height 9
click at [567, 219] on label "Shipping Protection" at bounding box center [723, 222] width 76 height 9
click at [567, 259] on label "Reguard CS" at bounding box center [710, 281] width 50 height 9
click at [567, 259] on label "Open - All" at bounding box center [707, 306] width 44 height 9
click at [567, 259] on button "Apply" at bounding box center [717, 333] width 33 height 18
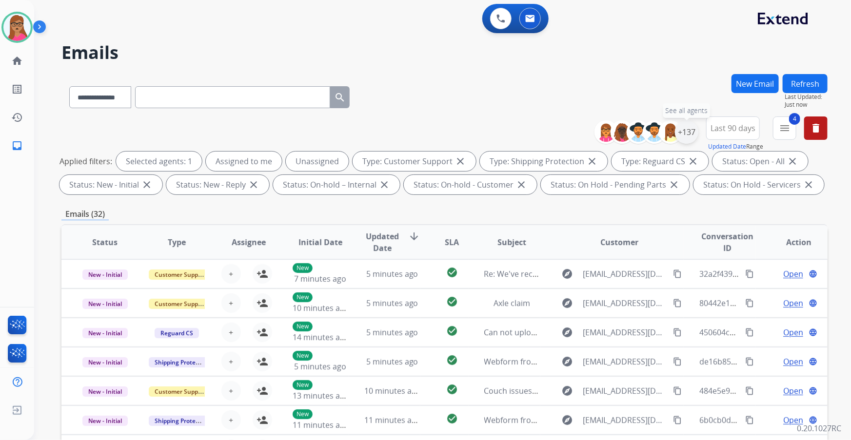
click at [567, 136] on div "+137" at bounding box center [686, 131] width 23 height 23
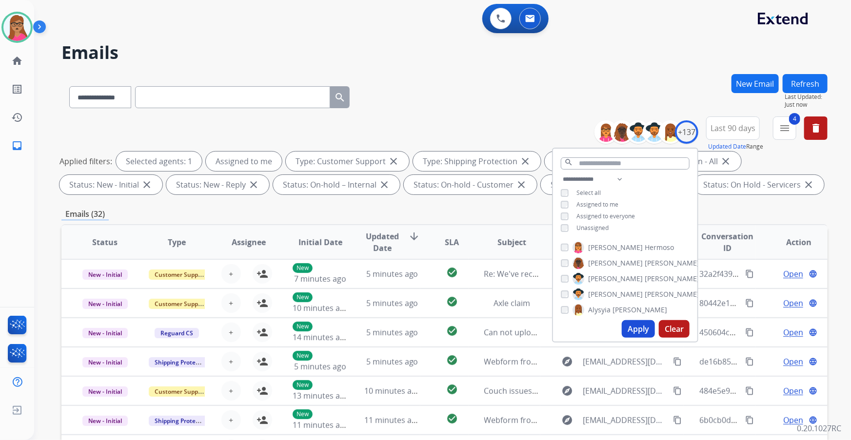
click at [567, 259] on button "Apply" at bounding box center [638, 329] width 33 height 18
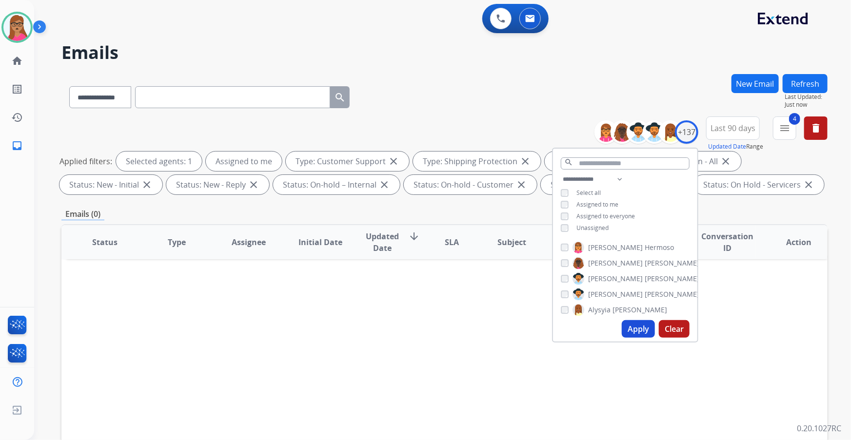
click at [440, 259] on div "Status Type Assignee Initial Date Updated Date arrow_downward SLA Subject Custo…" at bounding box center [444, 387] width 766 height 327
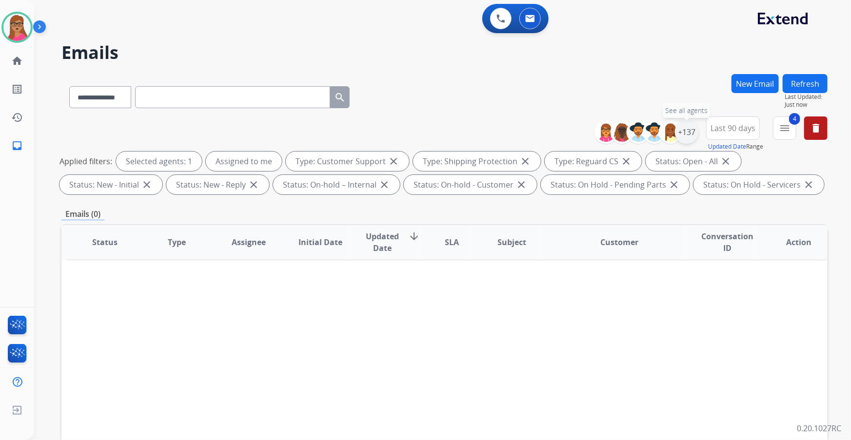
click at [567, 136] on div "+137" at bounding box center [686, 131] width 23 height 23
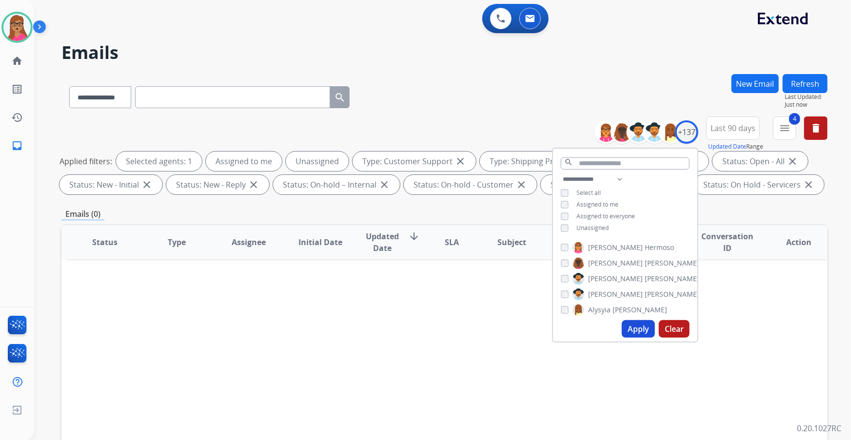
click at [567, 259] on button "Apply" at bounding box center [638, 329] width 33 height 18
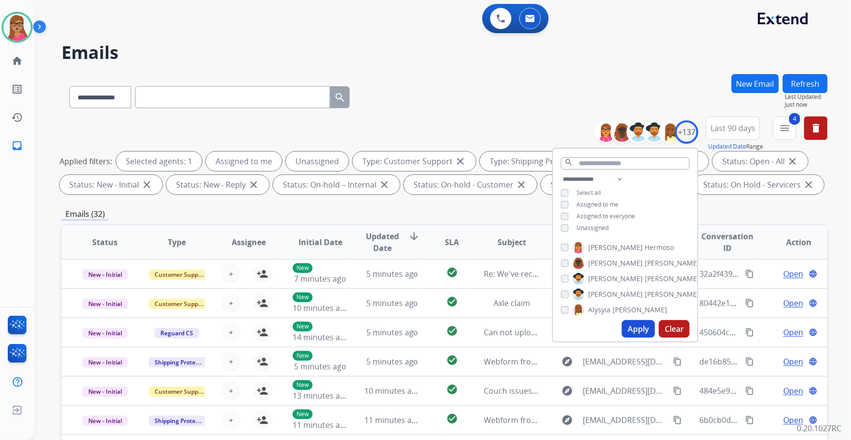
click at [357, 208] on div "Emails (32)" at bounding box center [444, 214] width 766 height 12
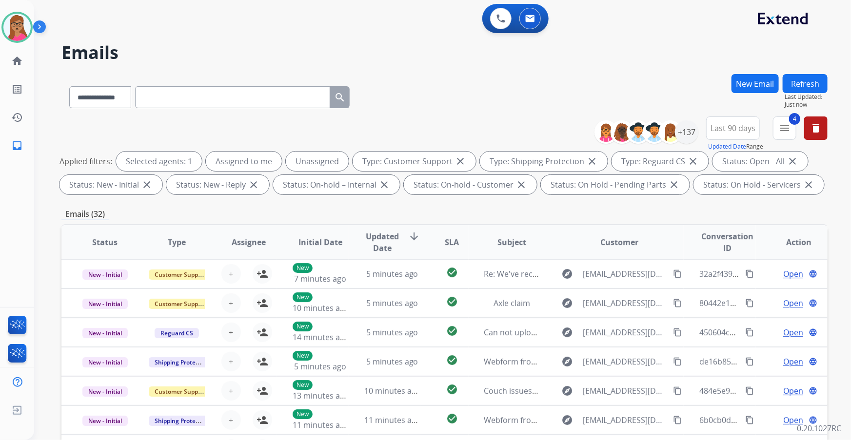
scroll to position [161, 0]
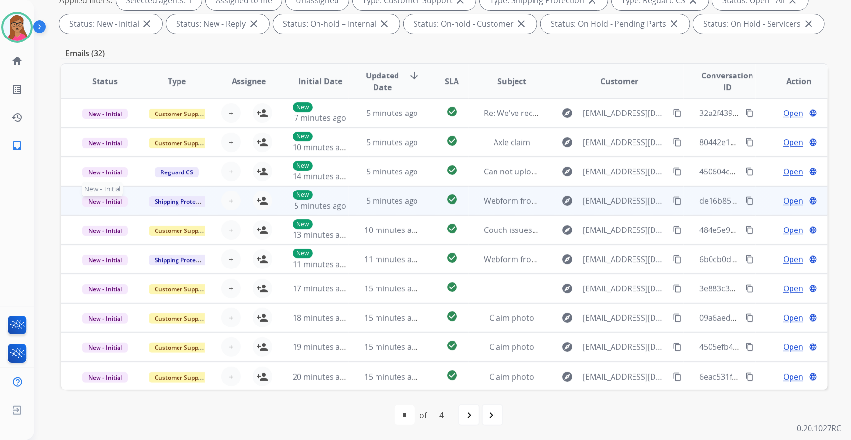
click at [101, 205] on span "New - Initial" at bounding box center [104, 202] width 45 height 10
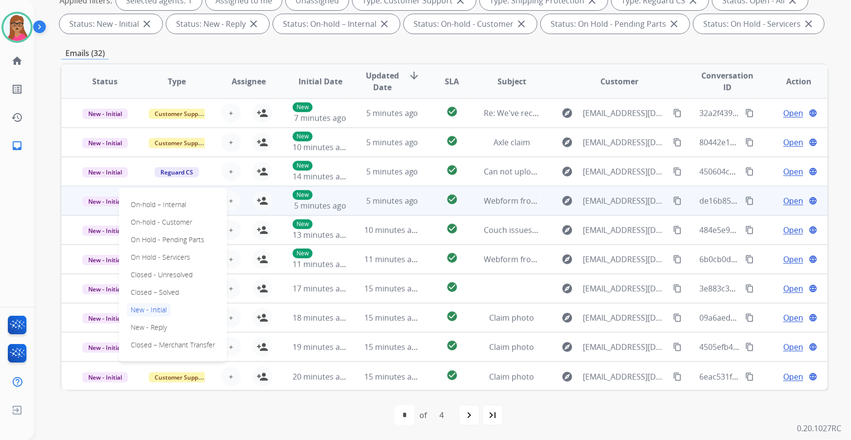
click at [101, 208] on td "New - Initial On-hold – Internal On-hold - Customer On Hold - Pending Parts On …" at bounding box center [97, 200] width 72 height 29
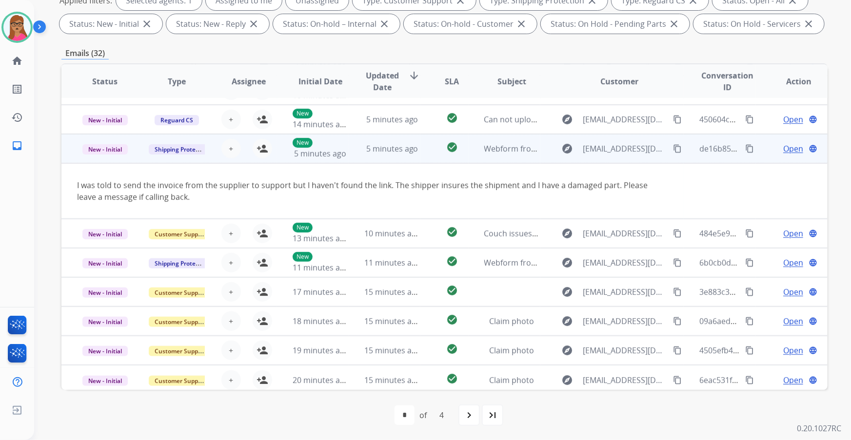
scroll to position [56, 0]
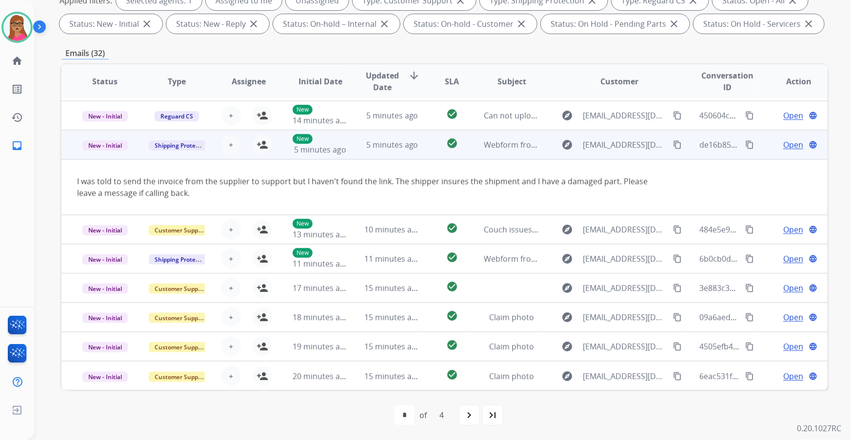
click at [106, 155] on td "New - Initial" at bounding box center [97, 144] width 72 height 29
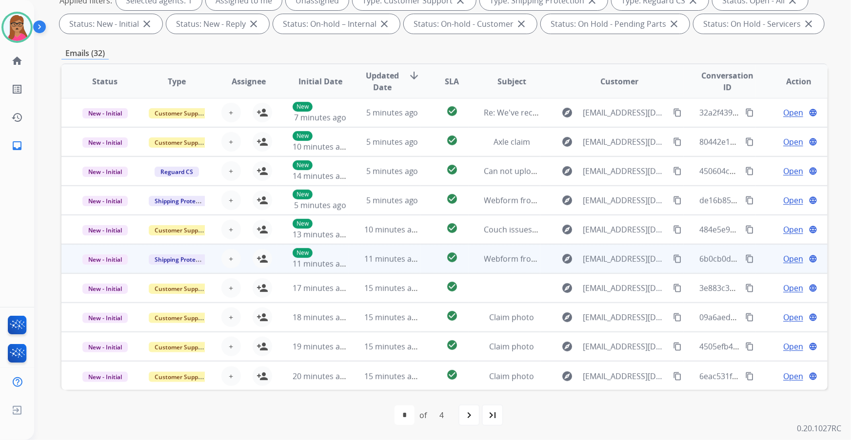
click at [99, 259] on td "New - Initial" at bounding box center [97, 258] width 72 height 29
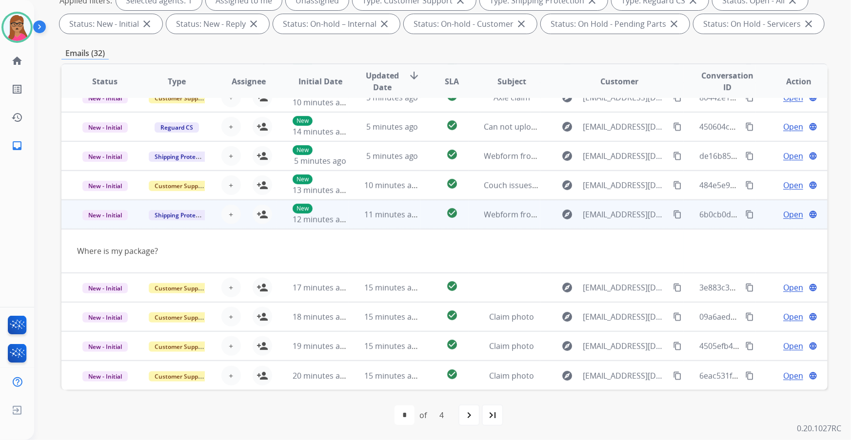
scroll to position [44, 0]
click at [567, 214] on mat-icon "content_copy" at bounding box center [677, 215] width 9 height 9
click at [102, 224] on td "New - Initial" at bounding box center [97, 214] width 72 height 29
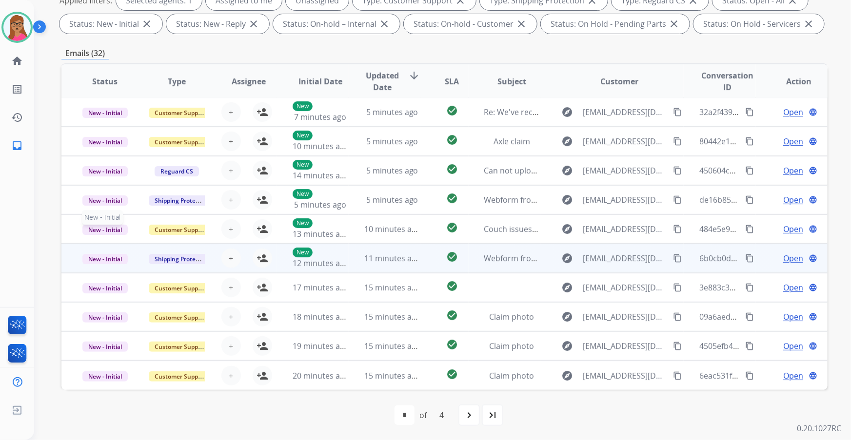
scroll to position [0, 0]
click at [104, 259] on td "New - Initial" at bounding box center [97, 258] width 72 height 29
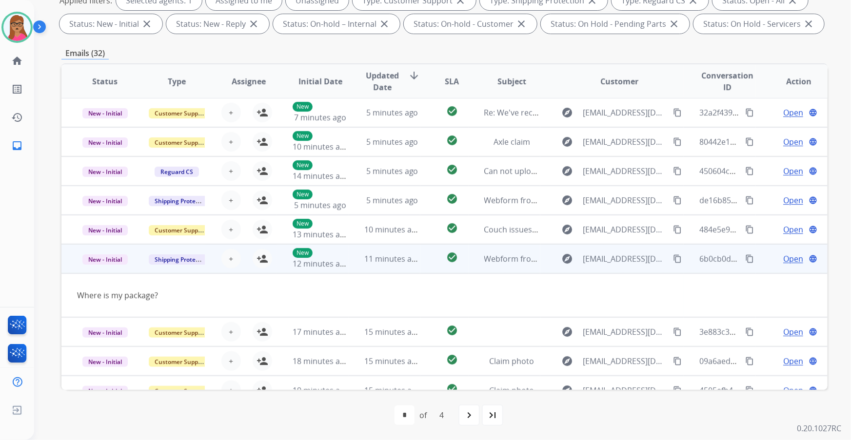
scroll to position [44, 0]
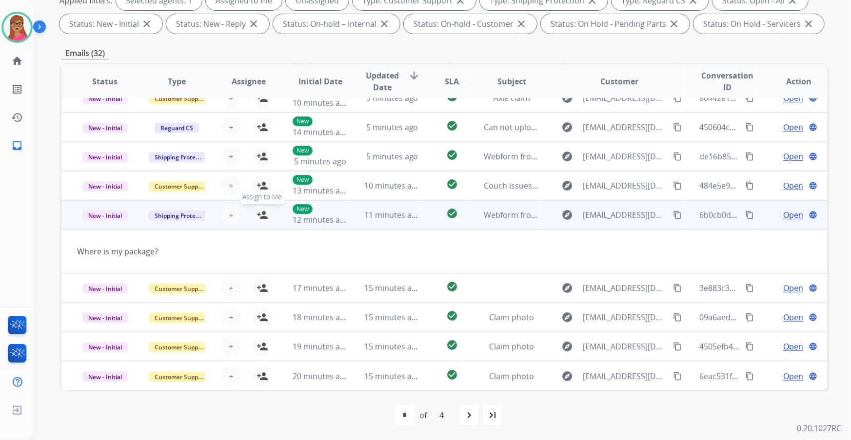
click at [263, 216] on mat-icon "person_add" at bounding box center [263, 215] width 12 height 12
click at [115, 223] on td "New - Initial" at bounding box center [97, 214] width 72 height 29
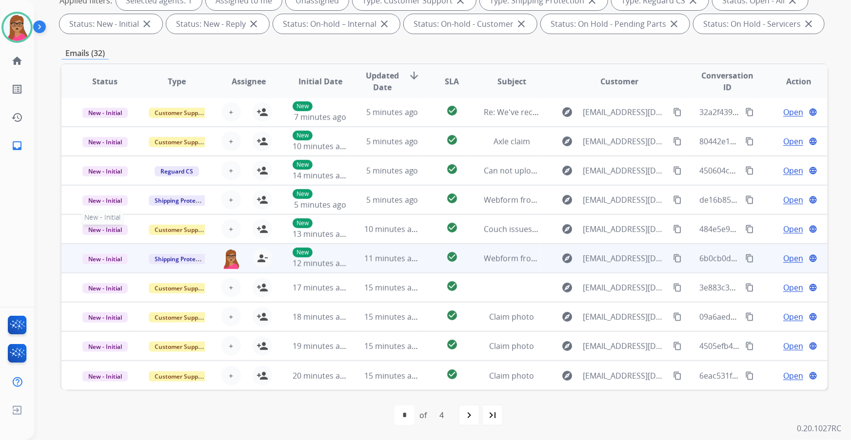
scroll to position [0, 0]
click at [567, 259] on span "Open" at bounding box center [793, 259] width 20 height 12
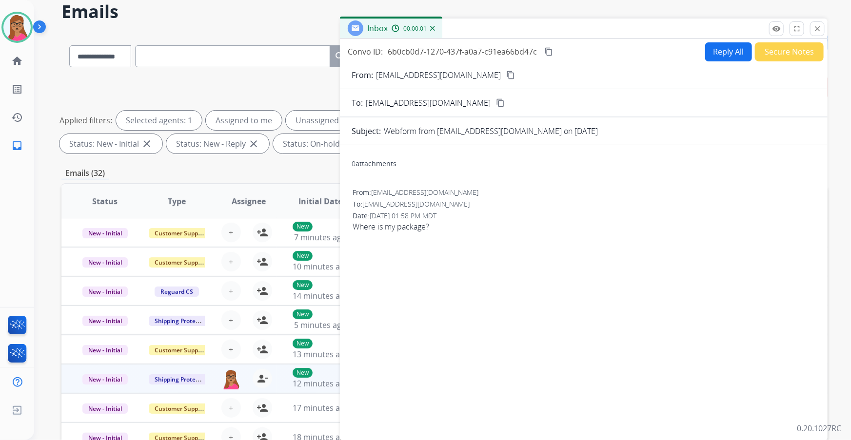
scroll to position [0, 0]
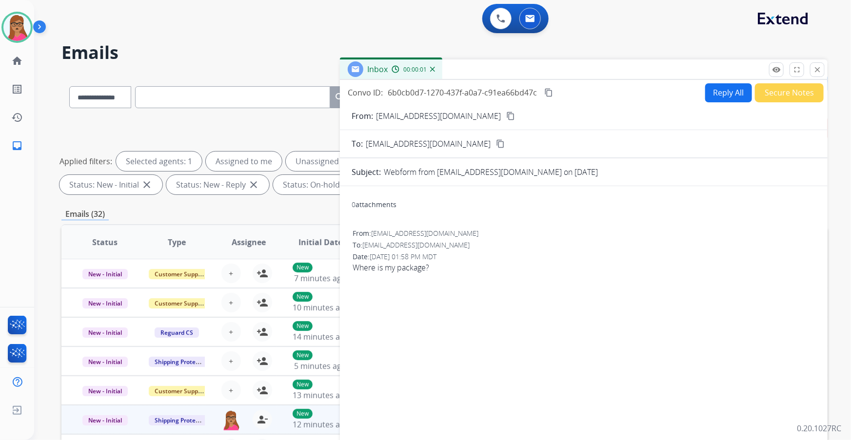
click at [567, 94] on button "Secure Notes" at bounding box center [789, 92] width 69 height 19
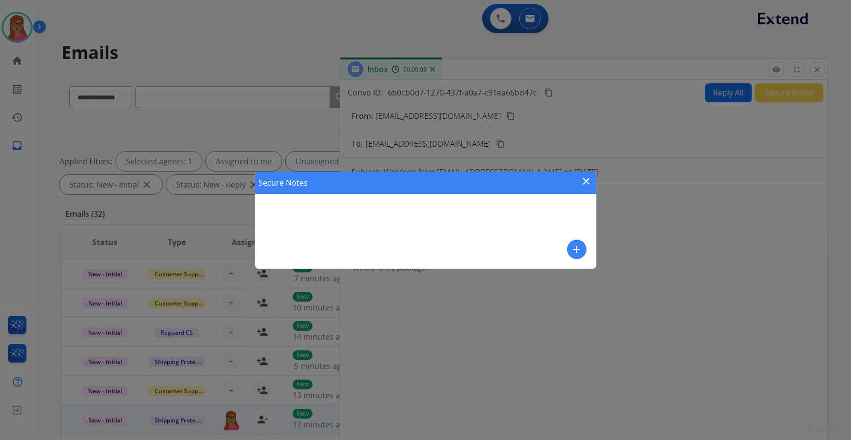
click at [567, 253] on mat-icon "add" at bounding box center [577, 250] width 12 height 12
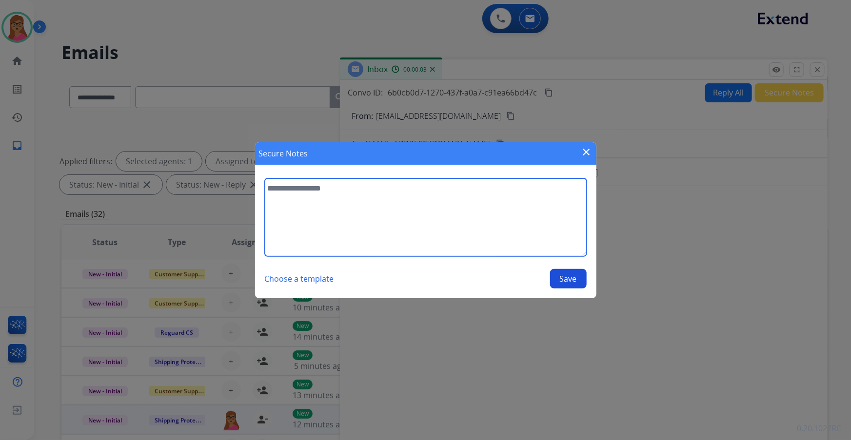
click at [342, 211] on textarea at bounding box center [426, 217] width 322 height 78
type textarea "*"
type textarea "**********"
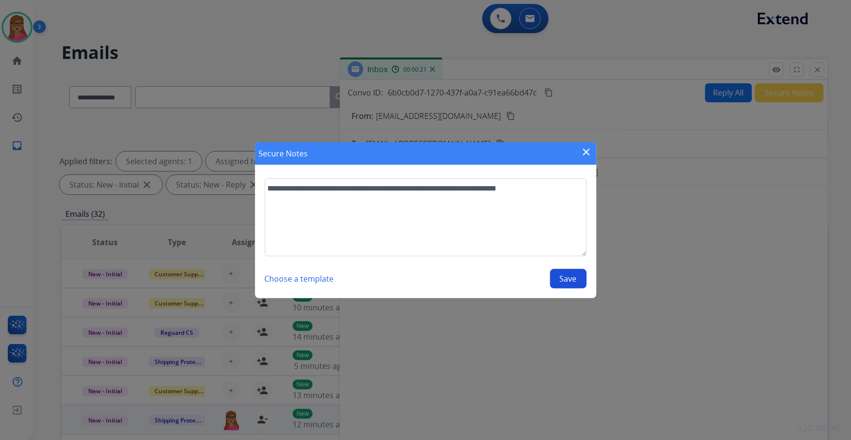
click at [567, 259] on button "Save" at bounding box center [568, 279] width 37 height 20
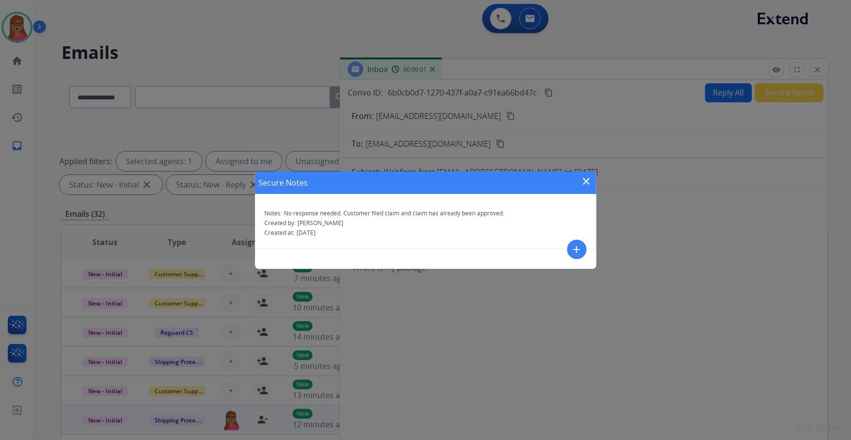
click at [567, 177] on mat-icon "close" at bounding box center [587, 182] width 12 height 12
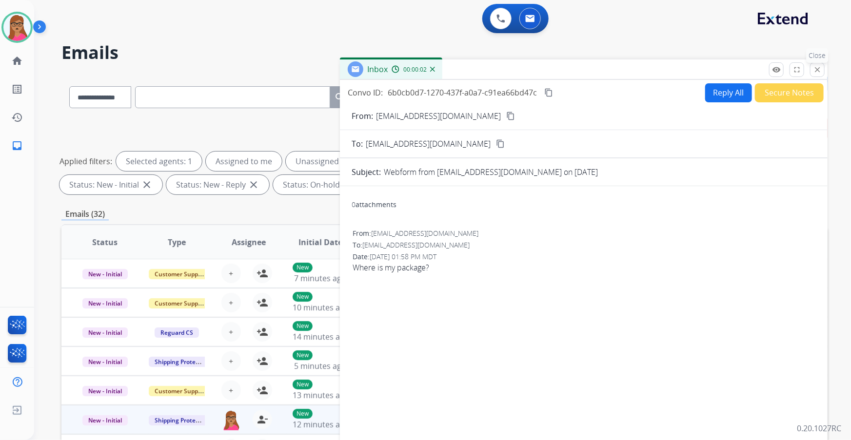
click at [567, 72] on button "close Close" at bounding box center [817, 69] width 15 height 15
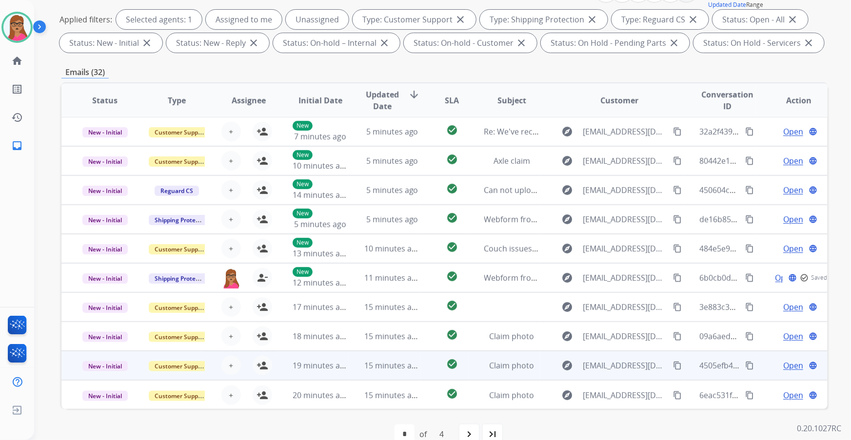
scroll to position [161, 0]
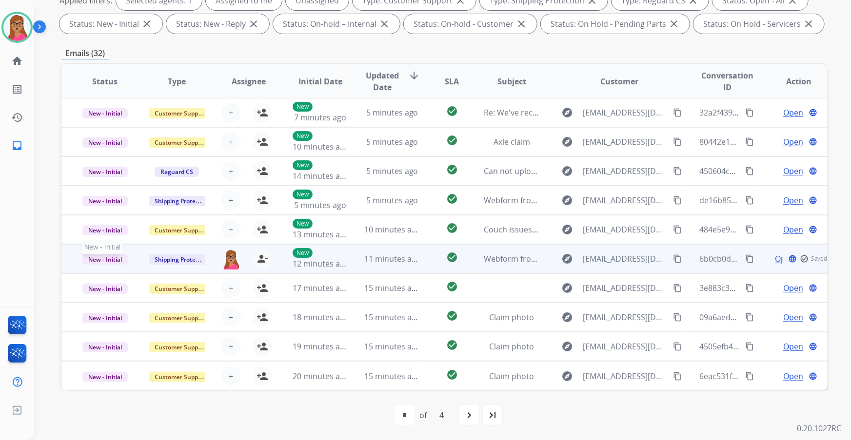
click at [105, 259] on span "New - Initial" at bounding box center [104, 260] width 45 height 10
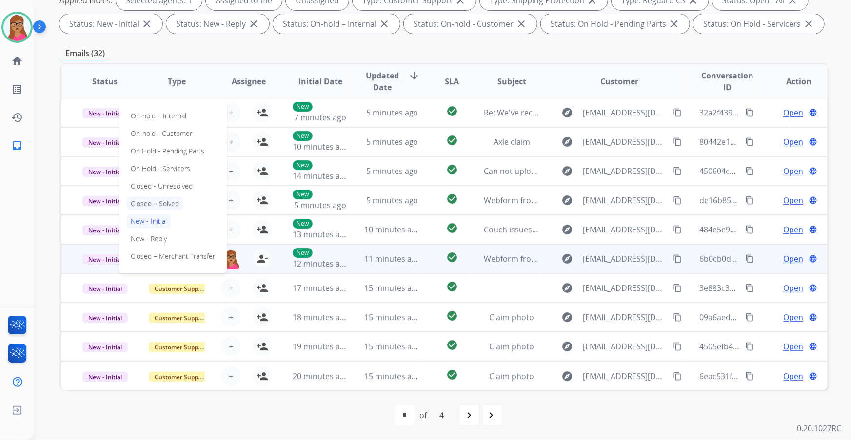
click at [156, 202] on p "Closed – Solved" at bounding box center [155, 204] width 56 height 14
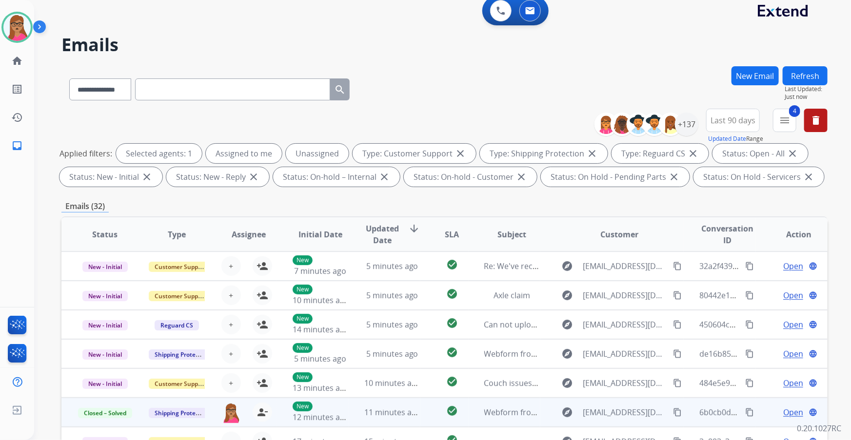
scroll to position [0, 0]
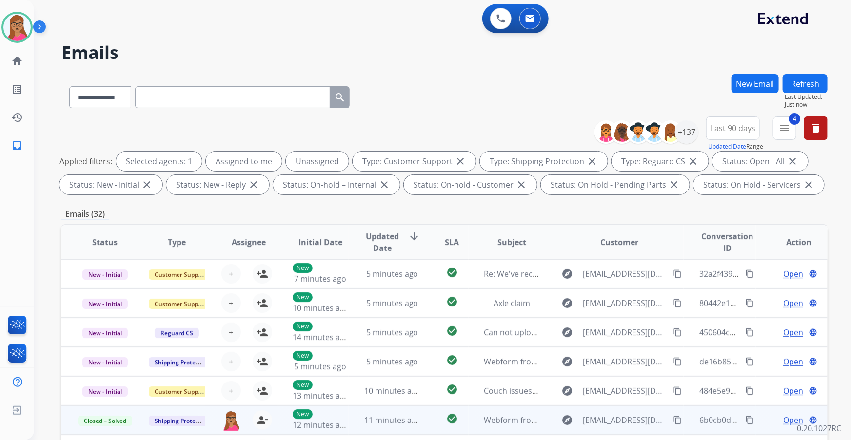
click at [567, 86] on button "Refresh" at bounding box center [805, 83] width 45 height 19
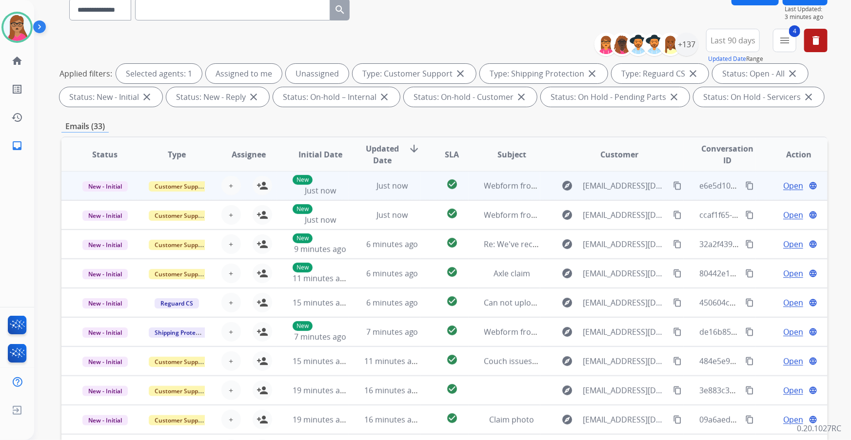
scroll to position [88, 0]
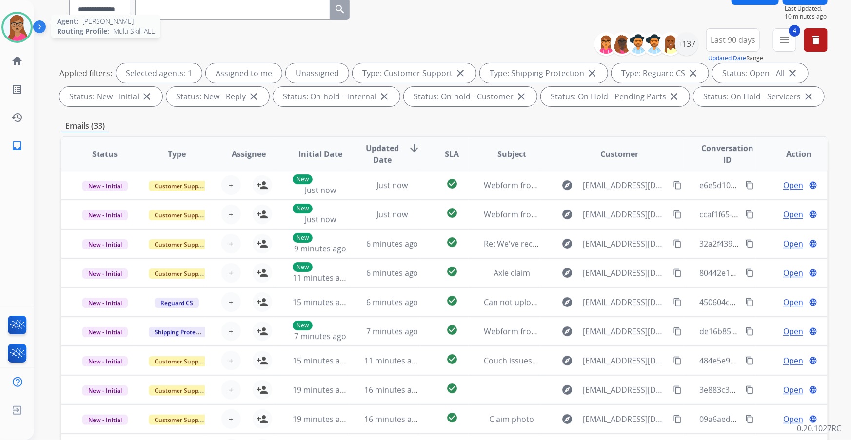
click at [16, 29] on img at bounding box center [16, 27] width 27 height 27
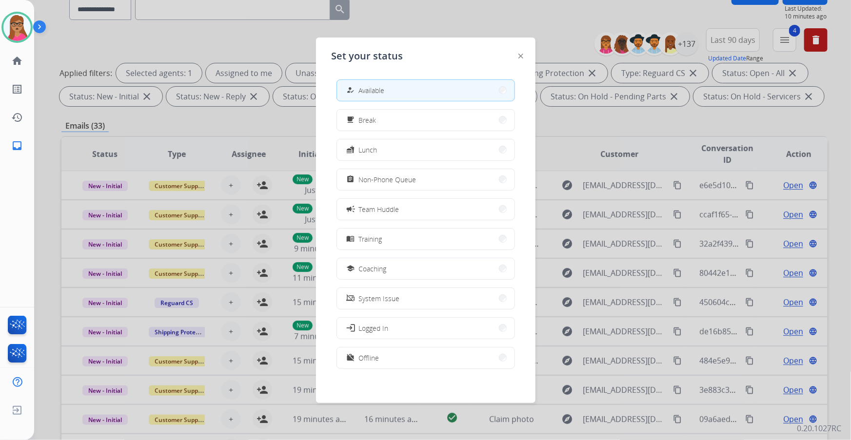
click at [494, 34] on div at bounding box center [425, 220] width 851 height 440
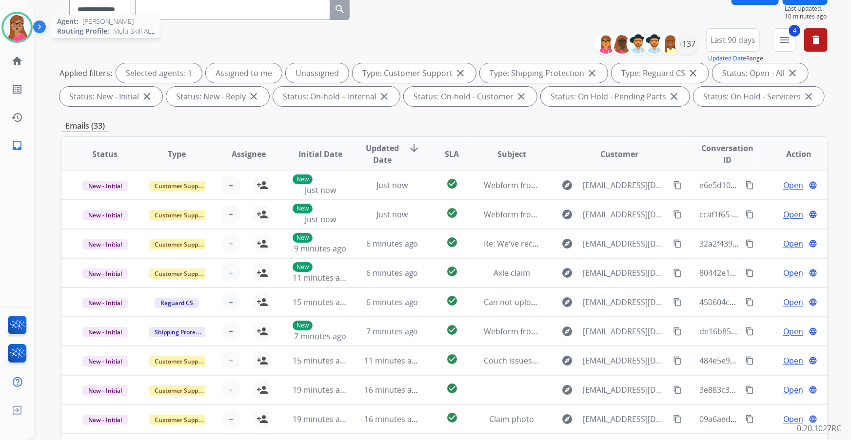
click at [3, 28] on div at bounding box center [16, 27] width 31 height 31
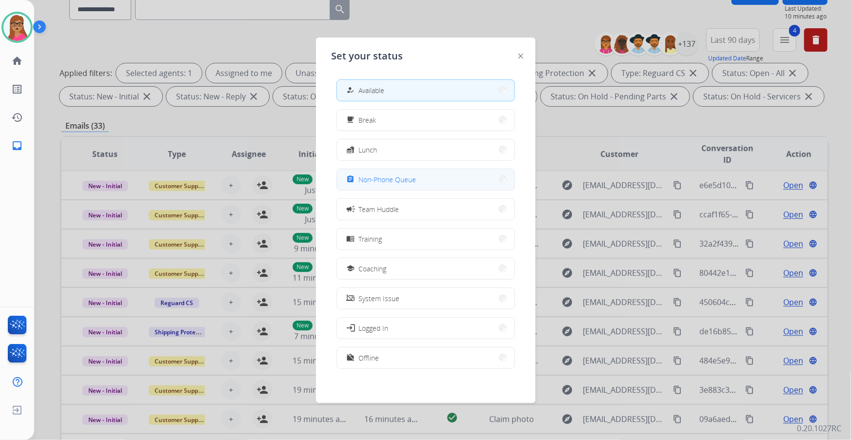
click at [388, 176] on span "Non-Phone Queue" at bounding box center [388, 180] width 58 height 10
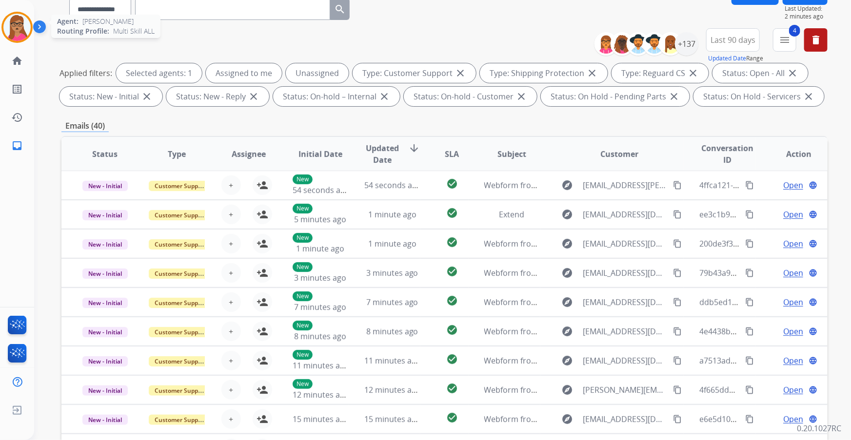
click at [18, 14] on img at bounding box center [16, 27] width 27 height 27
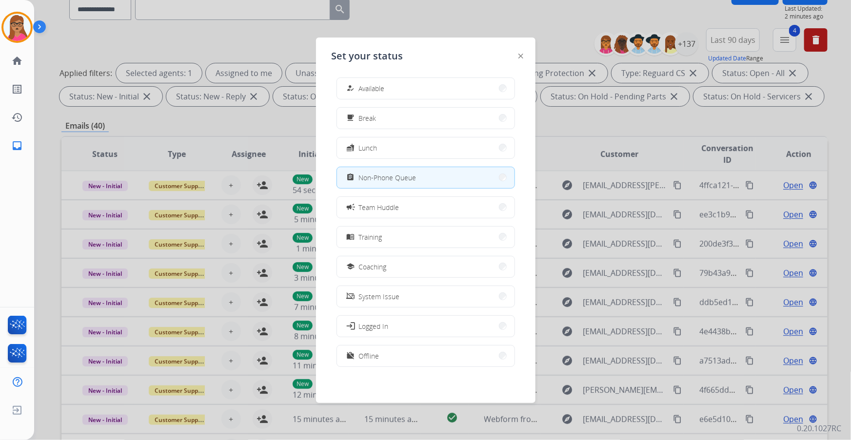
scroll to position [2, 0]
click at [393, 259] on button "work_off Offline" at bounding box center [426, 355] width 178 height 21
